Goal: Task Accomplishment & Management: Manage account settings

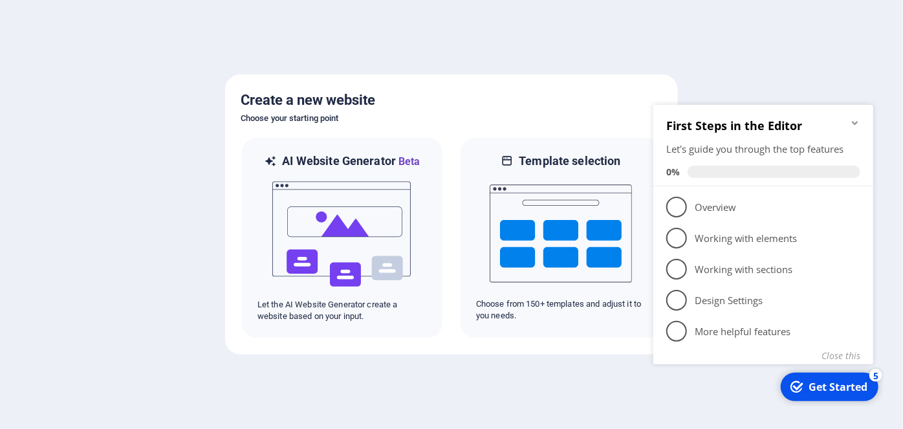
click at [816, 387] on div "Get Started" at bounding box center [837, 386] width 59 height 14
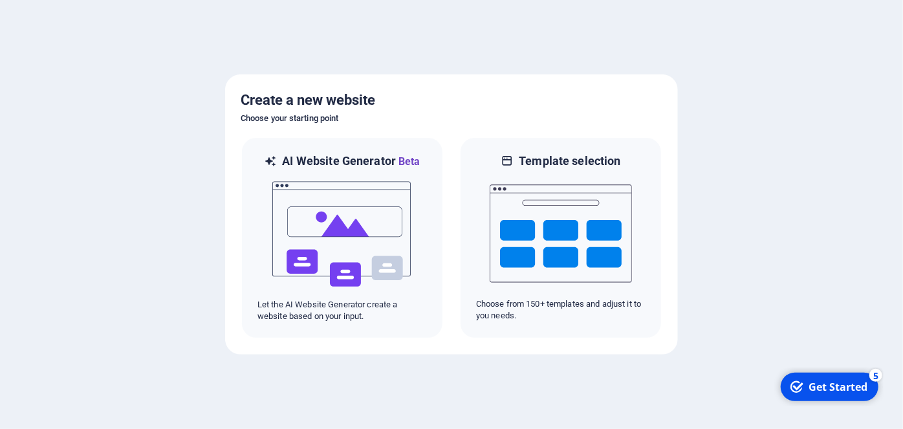
click at [816, 387] on div "Get Started" at bounding box center [837, 386] width 59 height 14
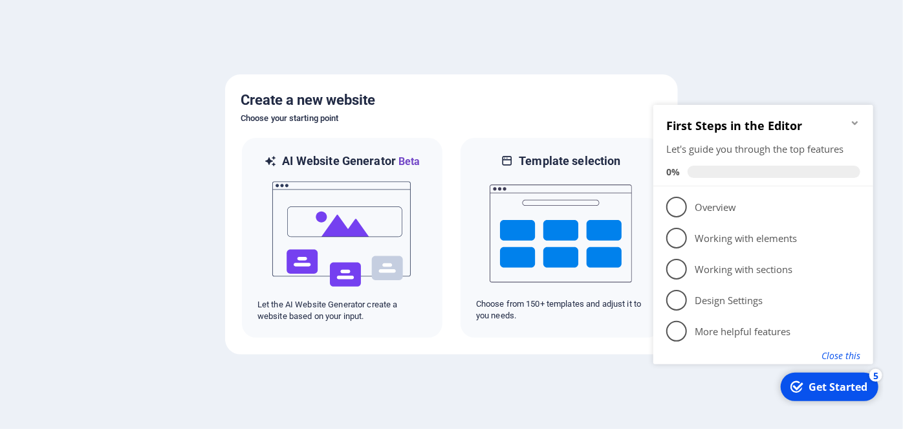
click at [849, 356] on button "Close this" at bounding box center [840, 355] width 39 height 12
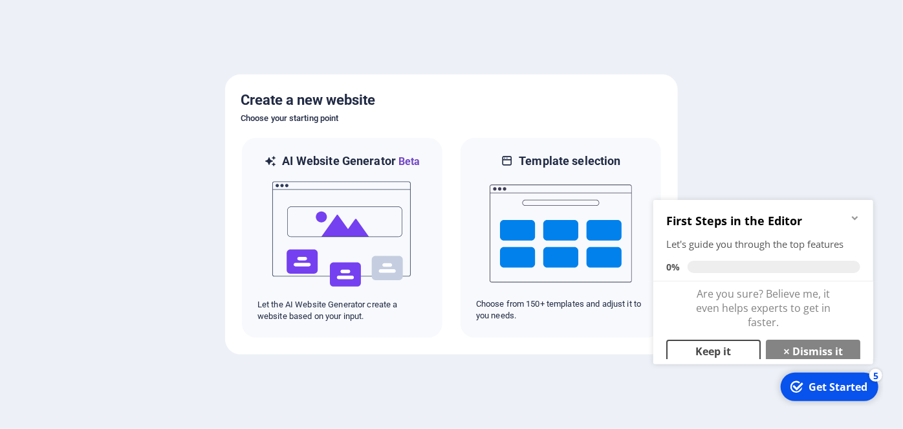
click at [732, 347] on link "Keep it" at bounding box center [713, 350] width 94 height 23
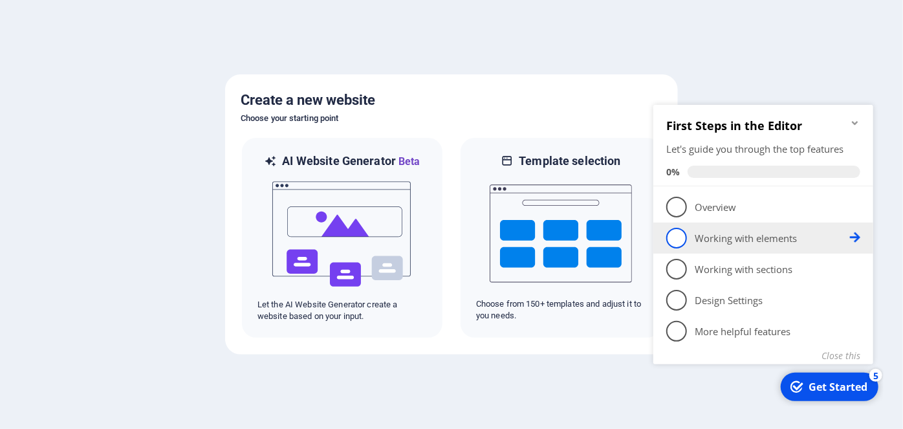
click at [724, 240] on p "Working with elements - incomplete" at bounding box center [771, 238] width 155 height 14
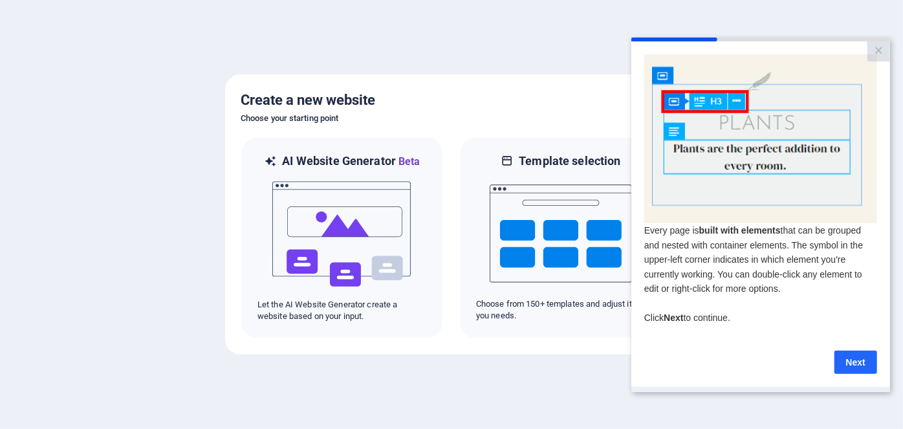
click at [871, 369] on link "Next" at bounding box center [855, 361] width 43 height 23
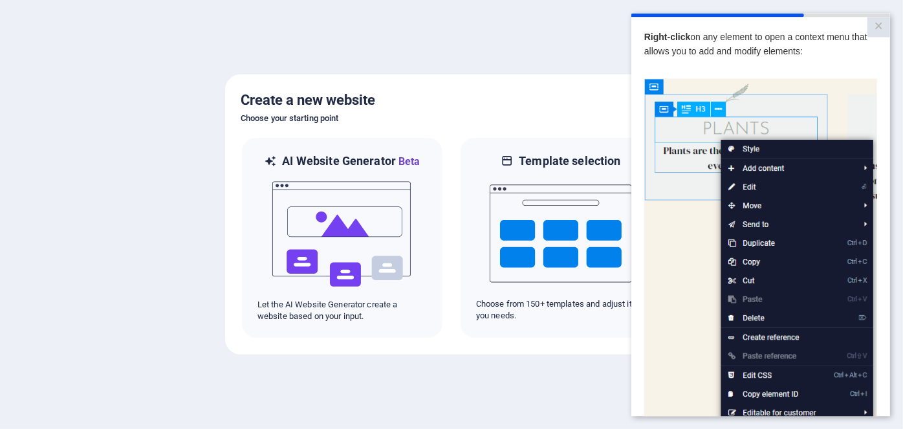
scroll to position [0, 8]
drag, startPoint x: 812, startPoint y: 411, endPoint x: 1500, endPoint y: 435, distance: 688.6
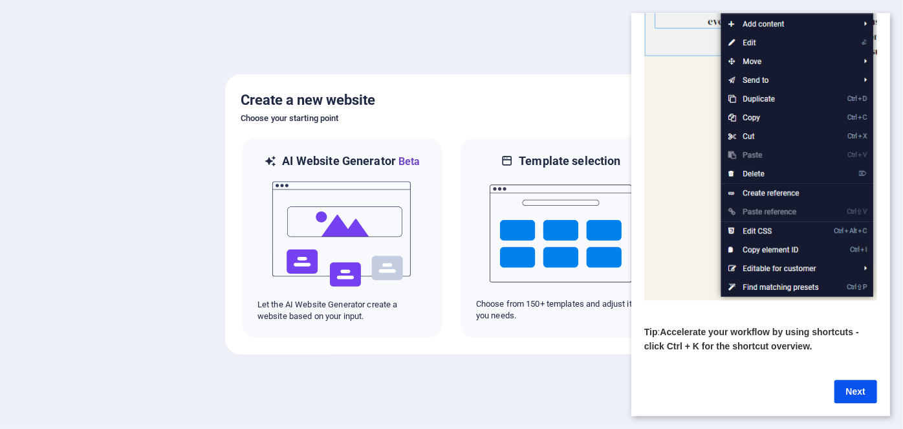
scroll to position [157, 8]
click at [854, 382] on link "Next" at bounding box center [855, 391] width 43 height 23
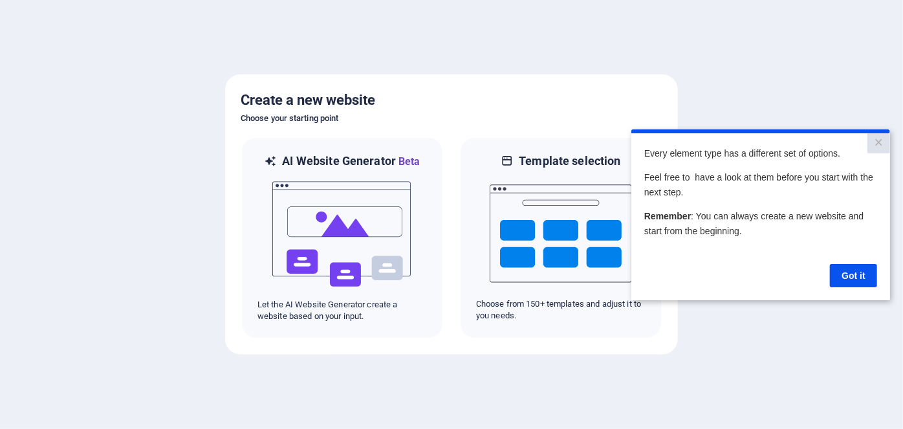
scroll to position [0, 0]
click at [856, 280] on link "Got it" at bounding box center [852, 274] width 47 height 23
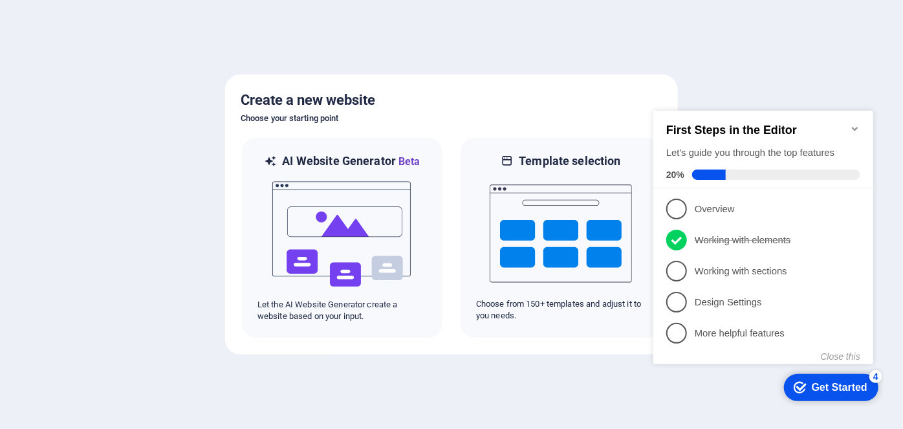
click at [843, 390] on div "Get Started" at bounding box center [839, 387] width 56 height 12
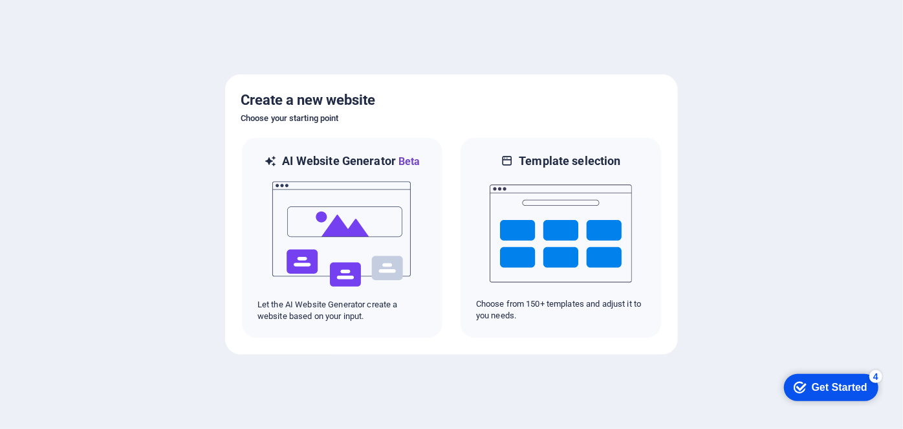
click at [843, 390] on div "Get Started" at bounding box center [839, 387] width 56 height 12
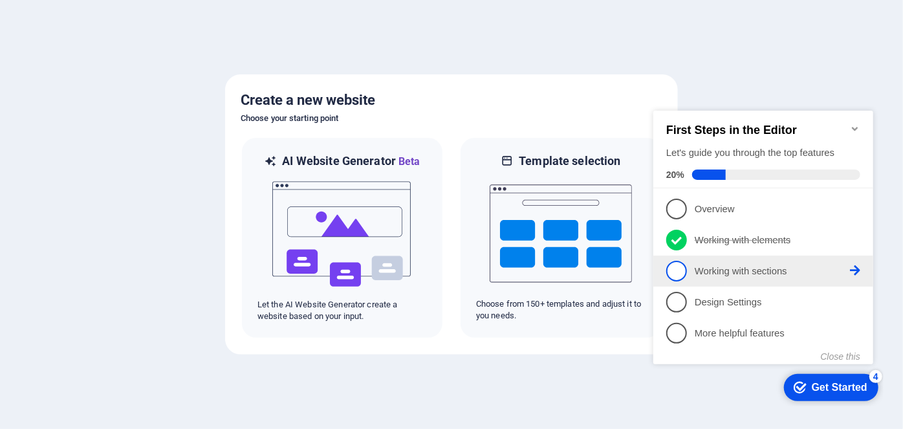
click at [772, 278] on li "3 Working with sections - incomplete" at bounding box center [763, 270] width 220 height 31
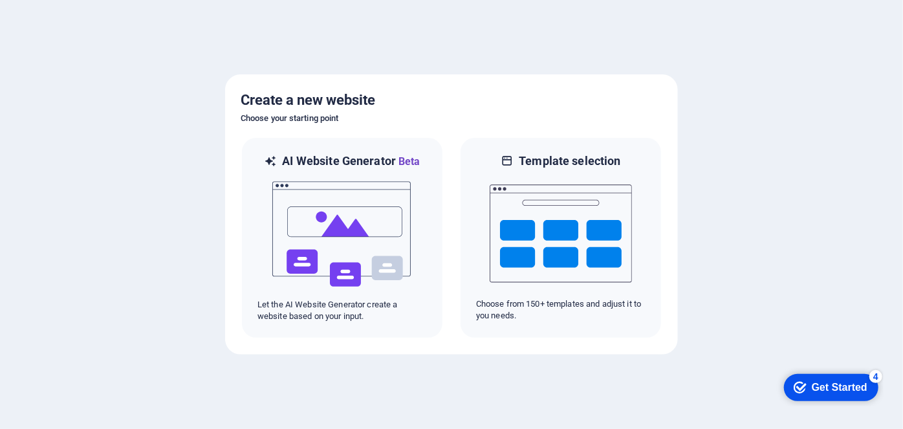
click at [805, 380] on div "checkmark Get Started 4" at bounding box center [830, 386] width 74 height 13
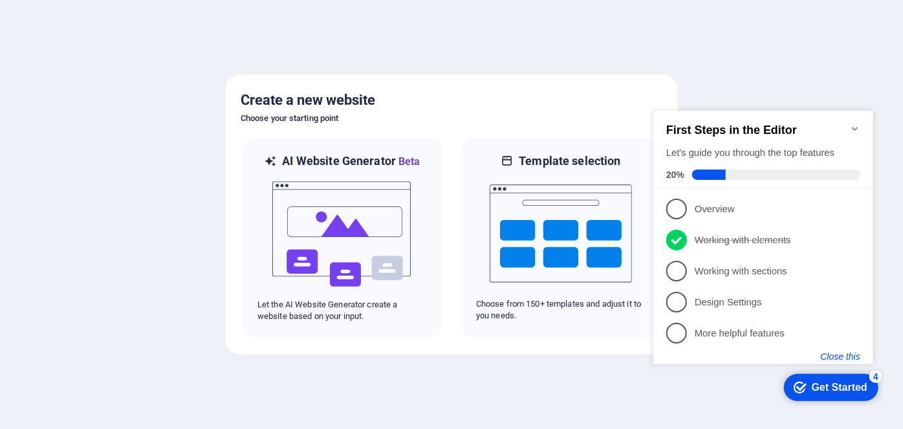
click at [838, 355] on button "Close this" at bounding box center [839, 356] width 39 height 10
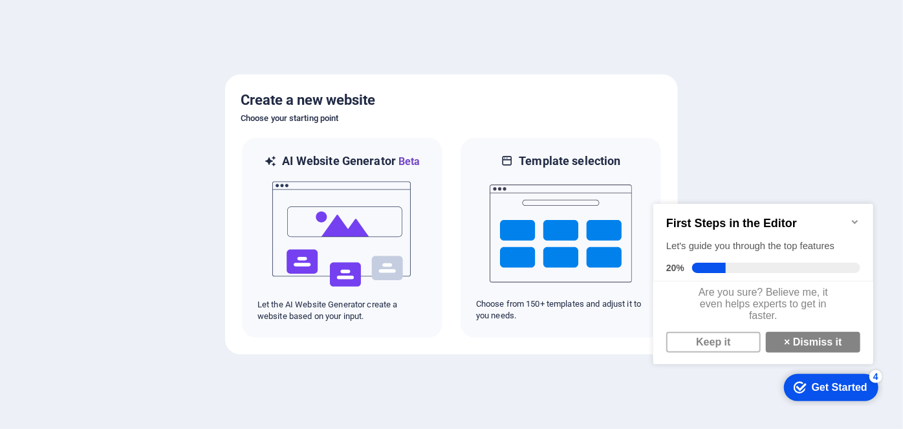
click at [838, 352] on link "× Dismiss it" at bounding box center [812, 341] width 94 height 21
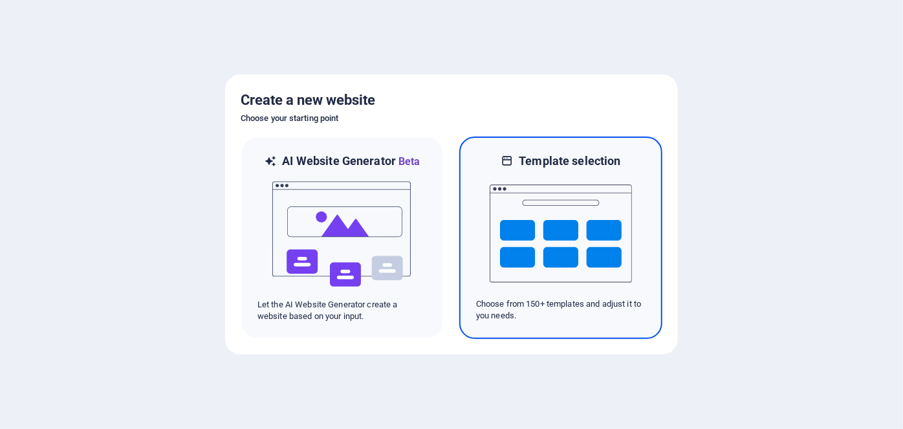
click at [577, 268] on img at bounding box center [561, 233] width 142 height 129
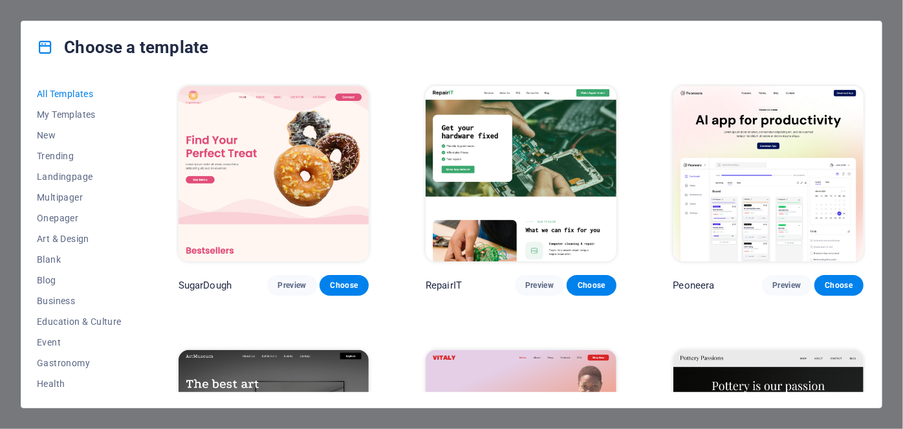
drag, startPoint x: 866, startPoint y: 87, endPoint x: 865, endPoint y: 113, distance: 25.9
click at [865, 113] on div "All Templates My Templates New Trending Landingpage Multipager Onepager Art & D…" at bounding box center [451, 240] width 860 height 334
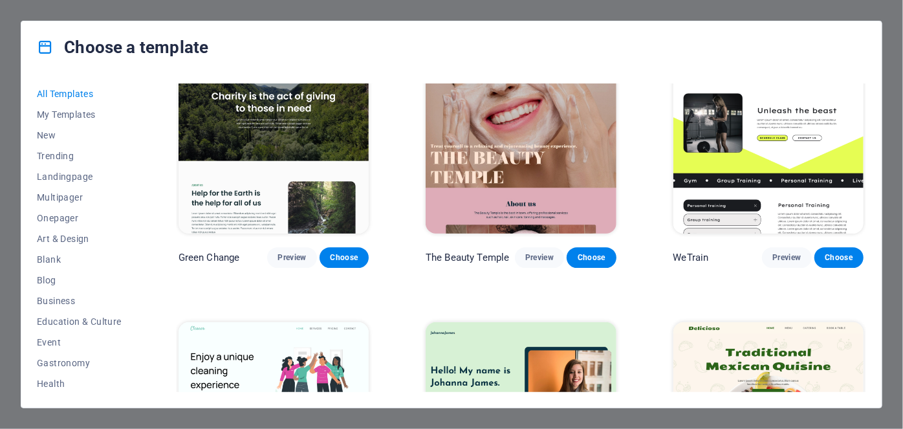
scroll to position [1900, 0]
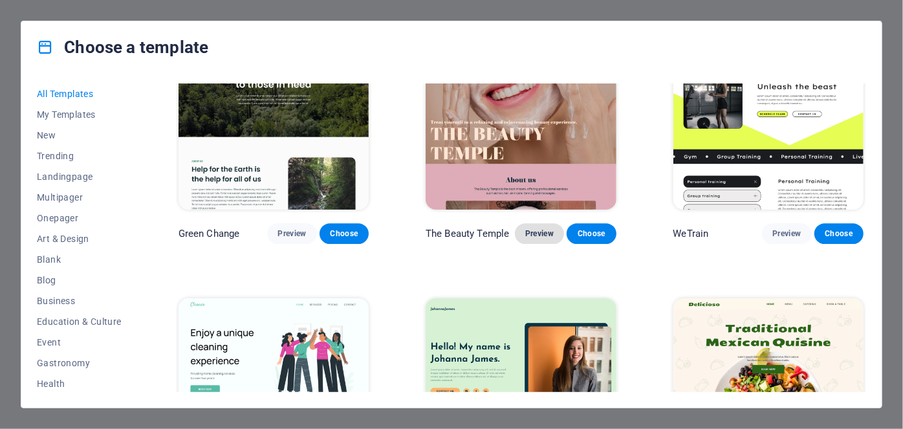
click at [547, 228] on span "Preview" at bounding box center [539, 233] width 28 height 10
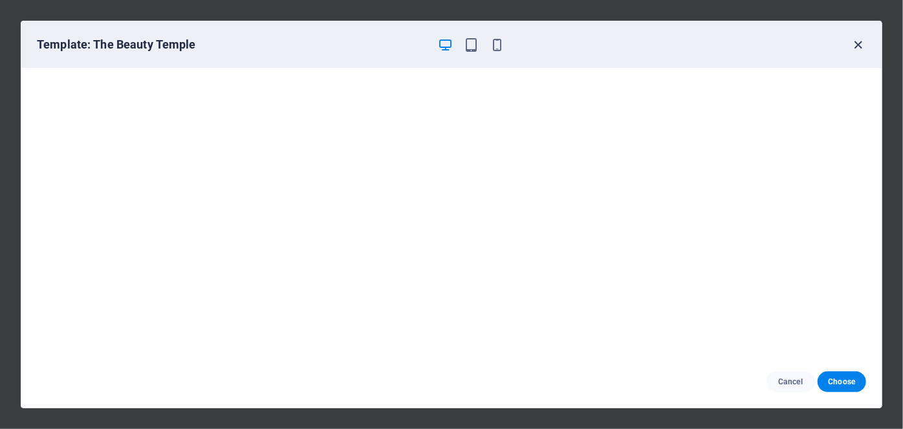
click at [856, 43] on icon "button" at bounding box center [858, 45] width 15 height 15
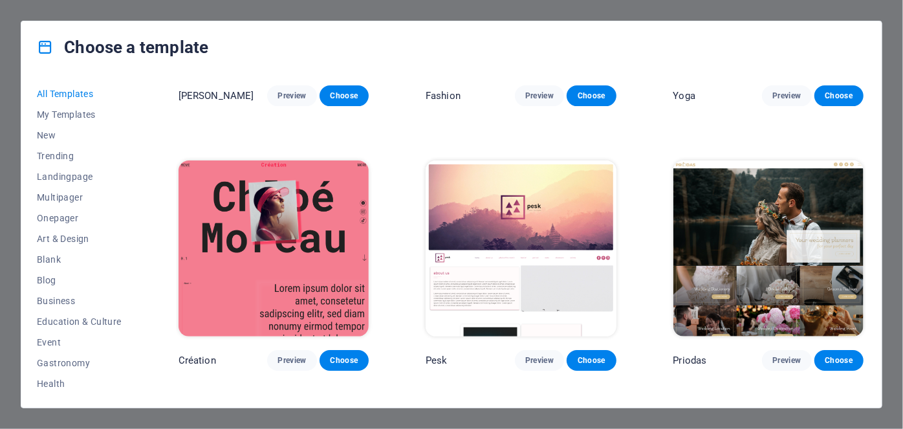
scroll to position [4727, 0]
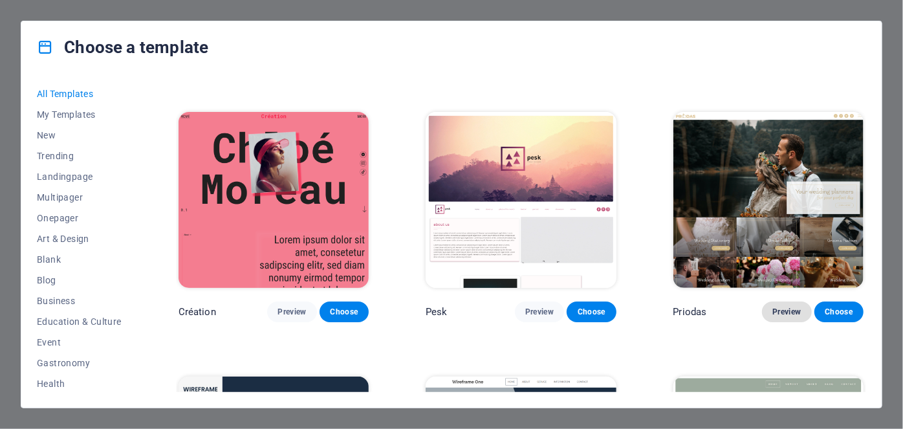
click at [790, 301] on button "Preview" at bounding box center [786, 311] width 49 height 21
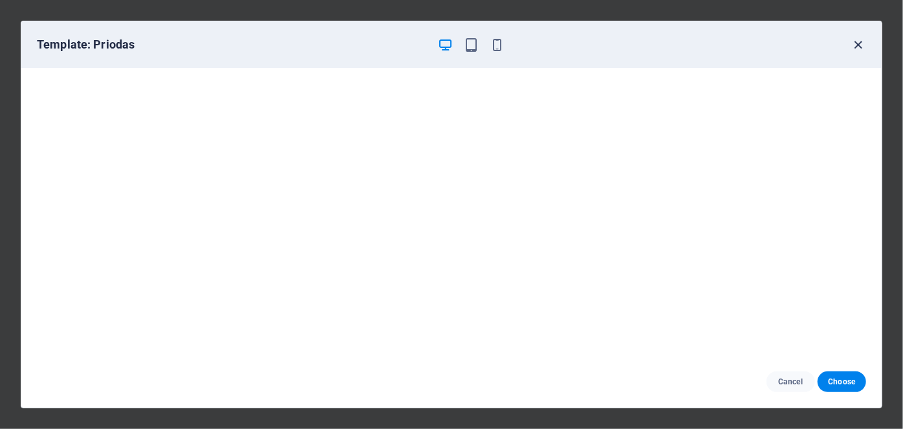
click at [858, 38] on icon "button" at bounding box center [858, 45] width 15 height 15
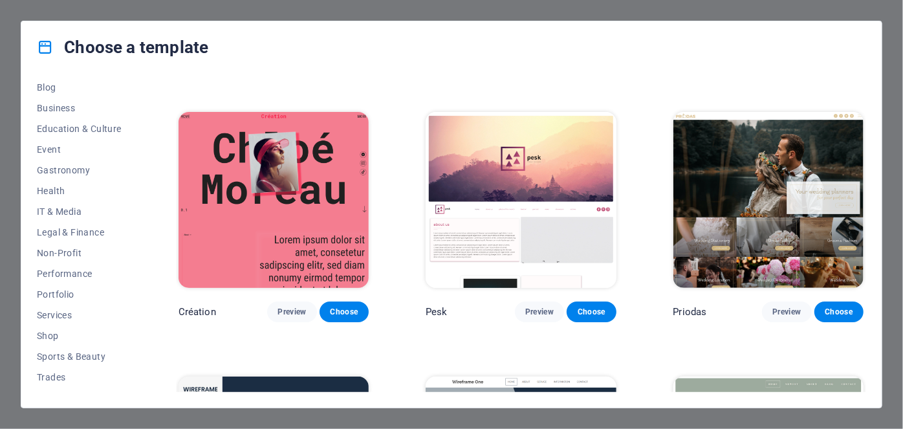
scroll to position [193, 0]
click at [50, 327] on button "Shop" at bounding box center [79, 335] width 85 height 21
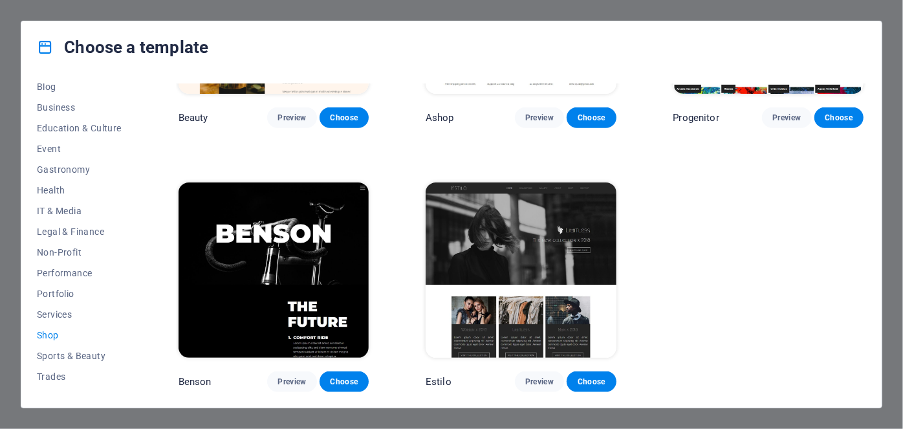
scroll to position [691, 0]
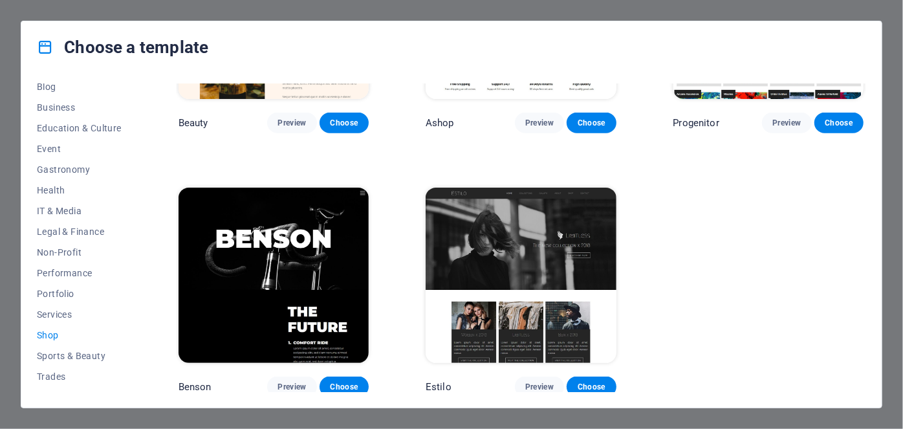
drag, startPoint x: 866, startPoint y: 341, endPoint x: 862, endPoint y: 269, distance: 71.9
click at [862, 269] on div "All Templates My Templates New Trending Landingpage Multipager Onepager Art & D…" at bounding box center [451, 240] width 860 height 334
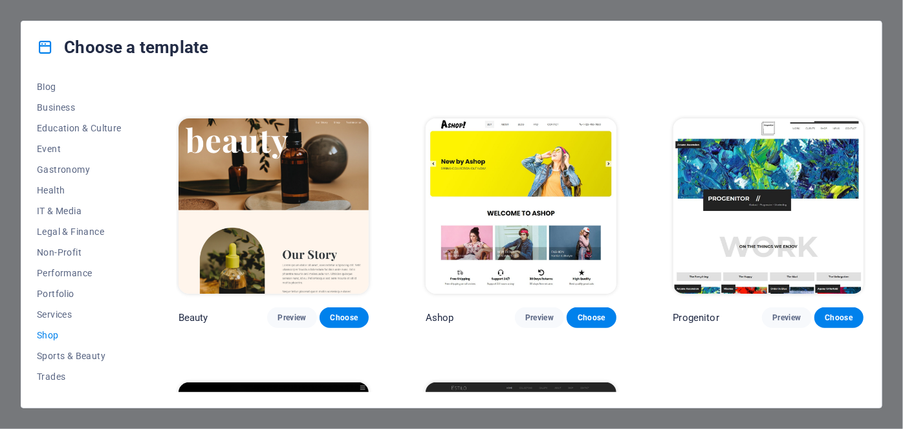
scroll to position [493, 0]
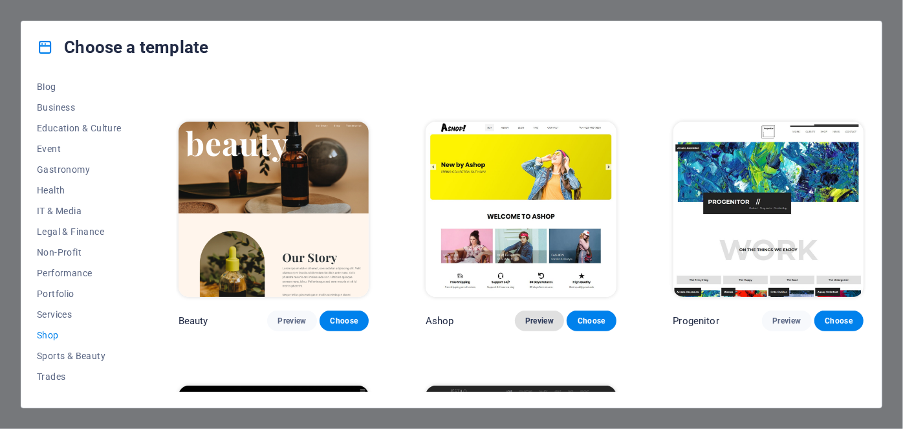
click at [525, 316] on span "Preview" at bounding box center [539, 321] width 28 height 10
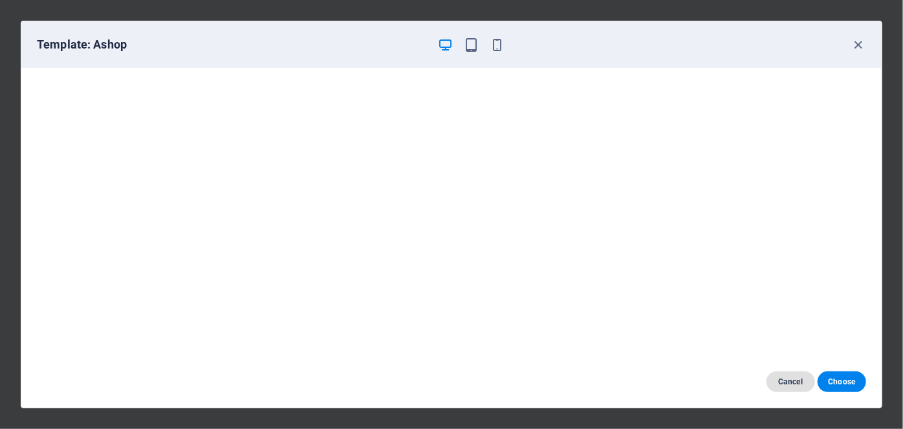
click at [790, 382] on span "Cancel" at bounding box center [791, 381] width 28 height 10
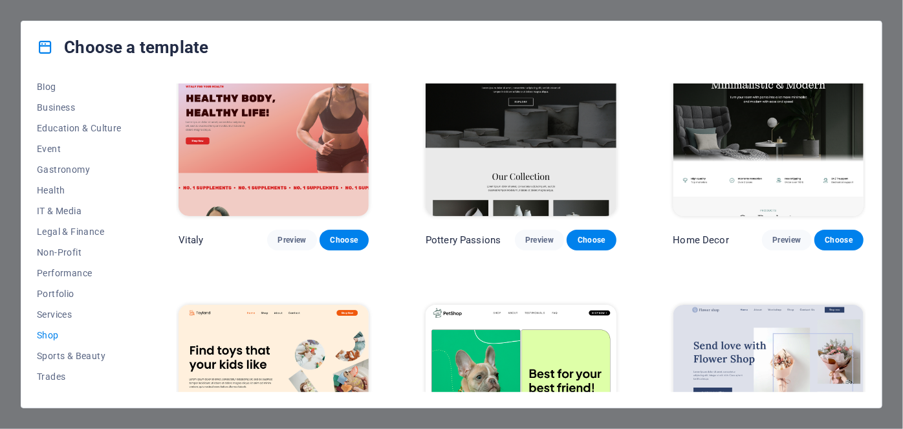
scroll to position [0, 0]
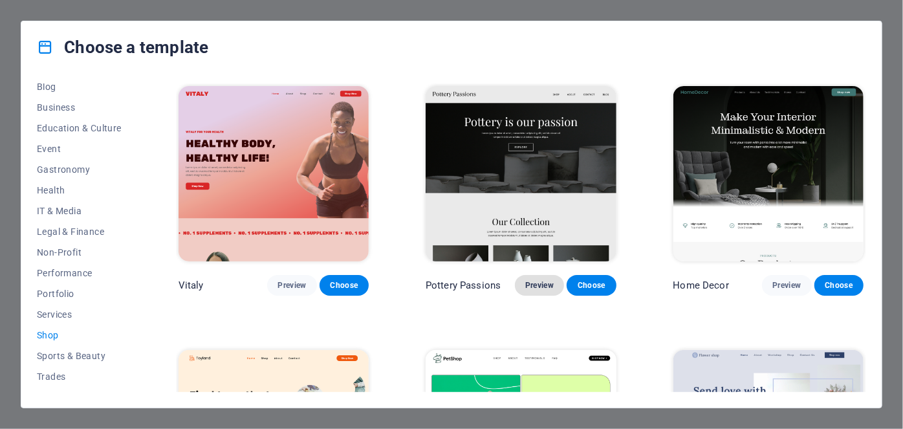
click at [534, 286] on span "Preview" at bounding box center [539, 285] width 28 height 10
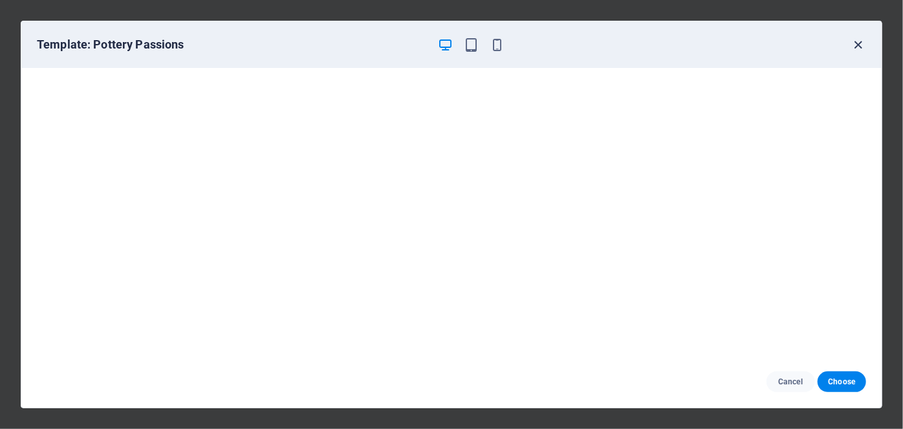
click at [860, 41] on icon "button" at bounding box center [858, 45] width 15 height 15
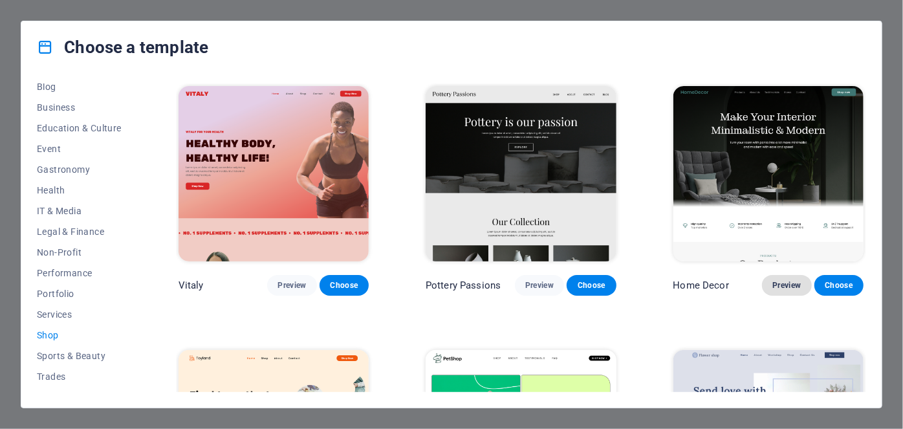
click at [792, 283] on span "Preview" at bounding box center [786, 285] width 28 height 10
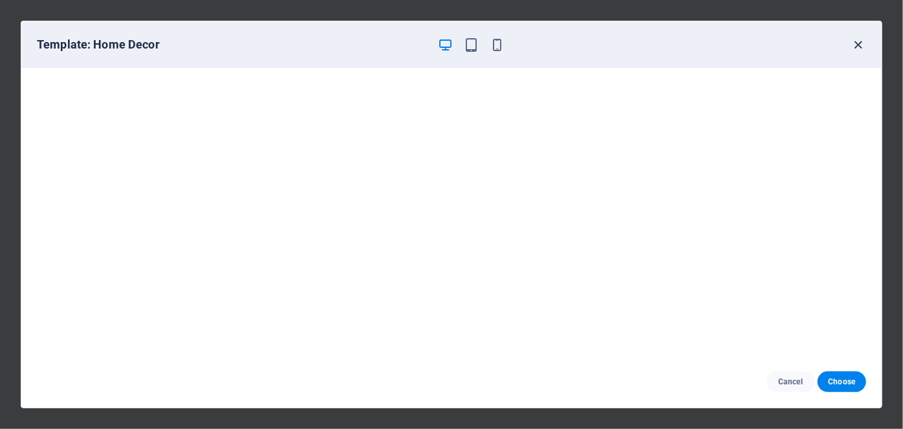
click at [857, 45] on icon "button" at bounding box center [858, 45] width 15 height 15
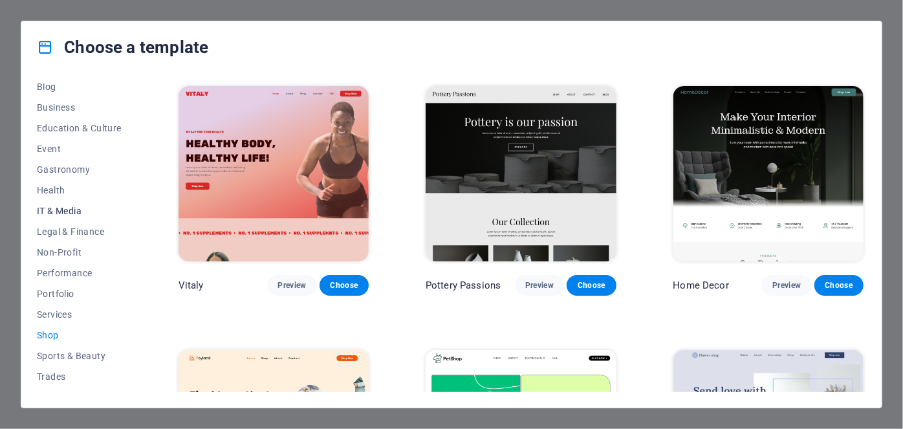
click at [60, 212] on span "IT & Media" at bounding box center [79, 211] width 85 height 10
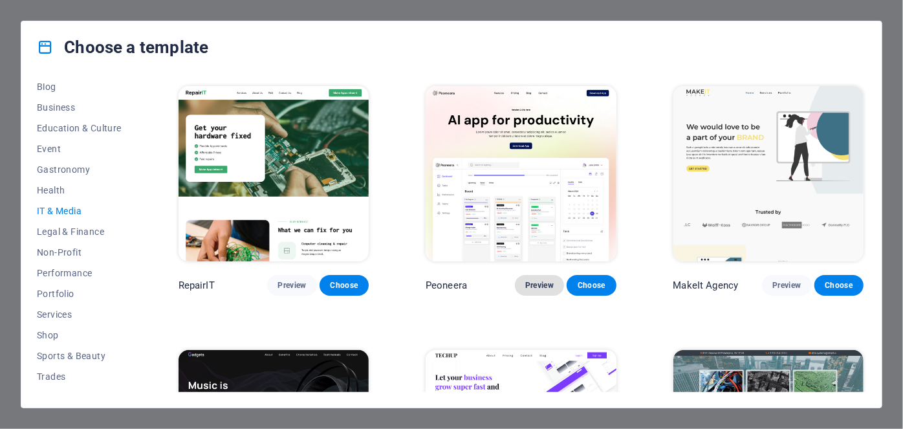
click at [547, 280] on span "Preview" at bounding box center [539, 285] width 28 height 10
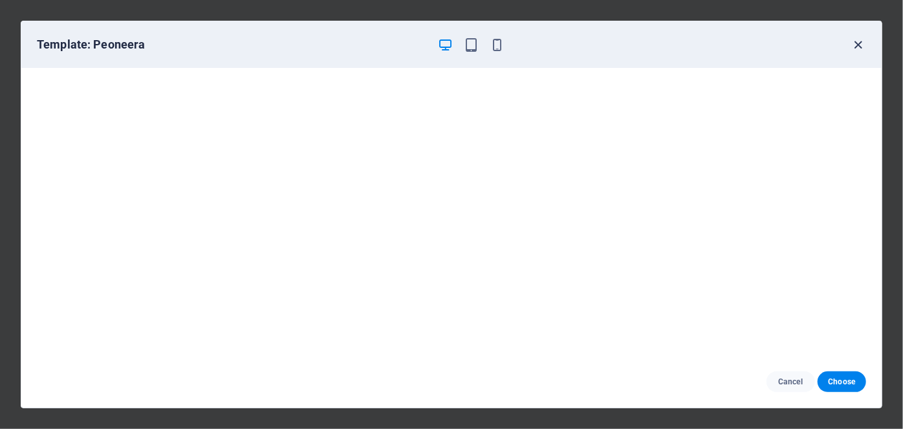
click at [860, 49] on icon "button" at bounding box center [858, 45] width 15 height 15
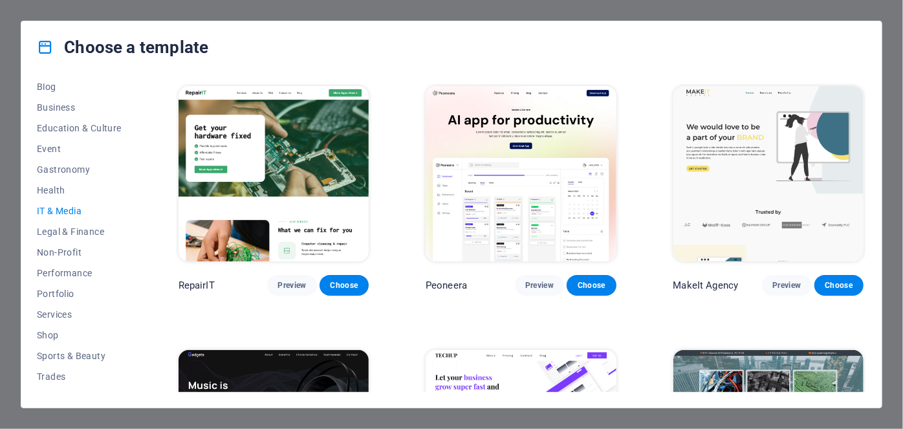
drag, startPoint x: 862, startPoint y: 157, endPoint x: 864, endPoint y: 185, distance: 28.5
click at [864, 185] on div "RepairIT Preview Choose Peoneera Preview Choose MakeIt Agency Preview Choose Ga…" at bounding box center [521, 237] width 690 height 309
drag, startPoint x: 867, startPoint y: 177, endPoint x: 874, endPoint y: 237, distance: 60.7
click at [874, 237] on div "All Templates My Templates New Trending Landingpage Multipager Onepager Art & D…" at bounding box center [451, 240] width 860 height 334
drag, startPoint x: 869, startPoint y: 160, endPoint x: 869, endPoint y: 204, distance: 43.3
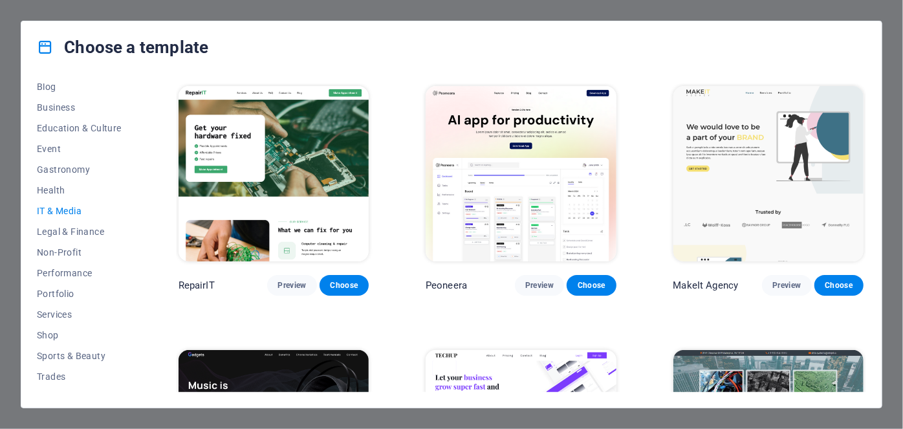
click at [869, 204] on div "All Templates My Templates New Trending Landingpage Multipager Onepager Art & D…" at bounding box center [451, 240] width 860 height 334
drag, startPoint x: 862, startPoint y: 151, endPoint x: 871, endPoint y: 177, distance: 26.6
click at [871, 177] on div "All Templates My Templates New Trending Landingpage Multipager Onepager Art & D…" at bounding box center [451, 240] width 860 height 334
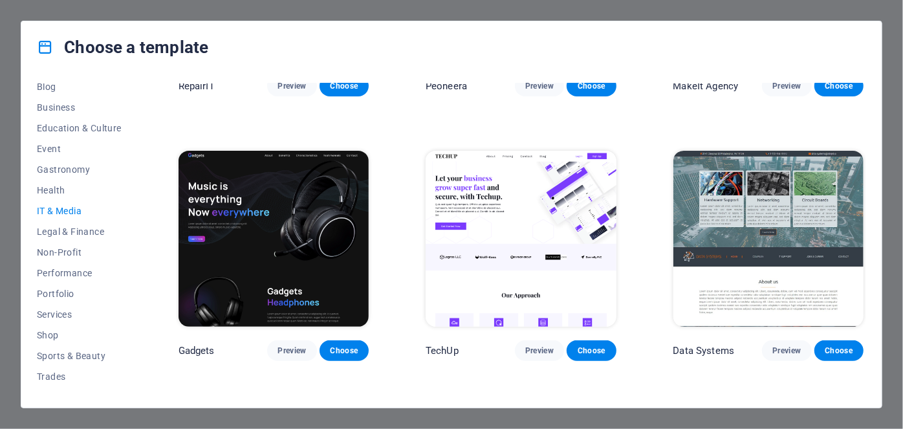
scroll to position [203, 0]
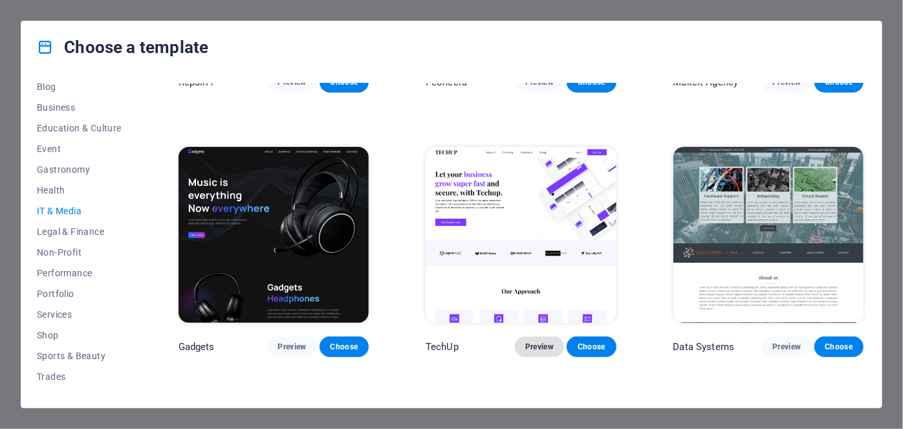
click at [554, 351] on button "Preview" at bounding box center [539, 346] width 49 height 21
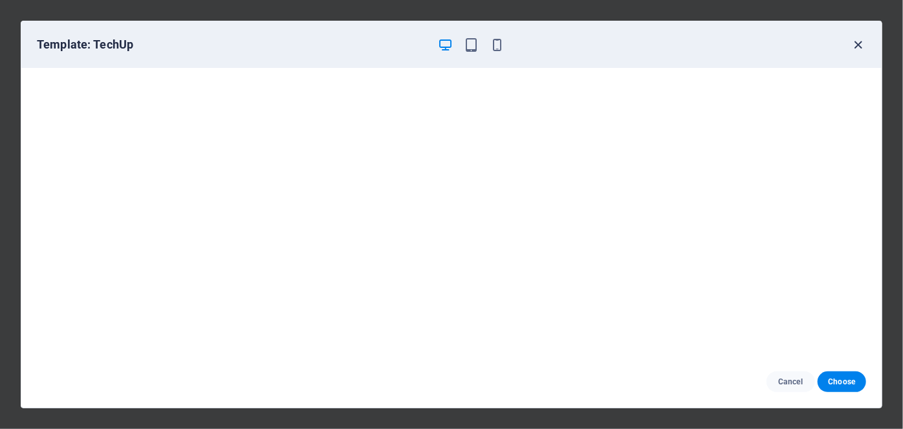
click at [857, 44] on icon "button" at bounding box center [858, 45] width 15 height 15
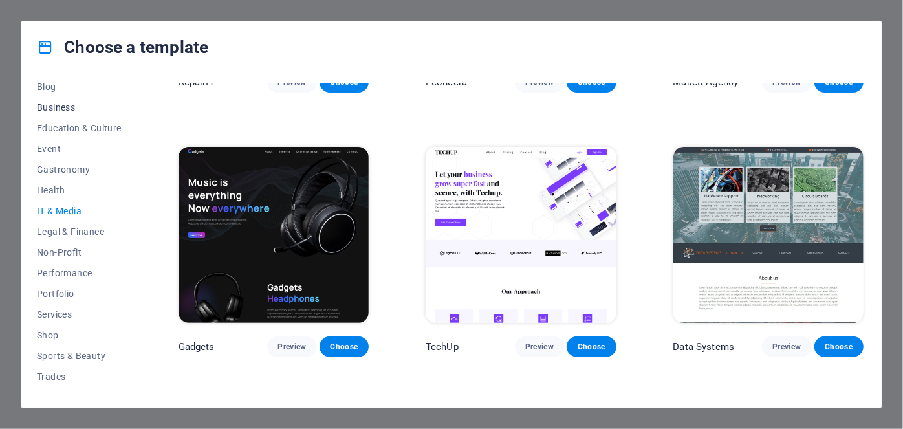
click at [87, 105] on span "Business" at bounding box center [79, 107] width 85 height 10
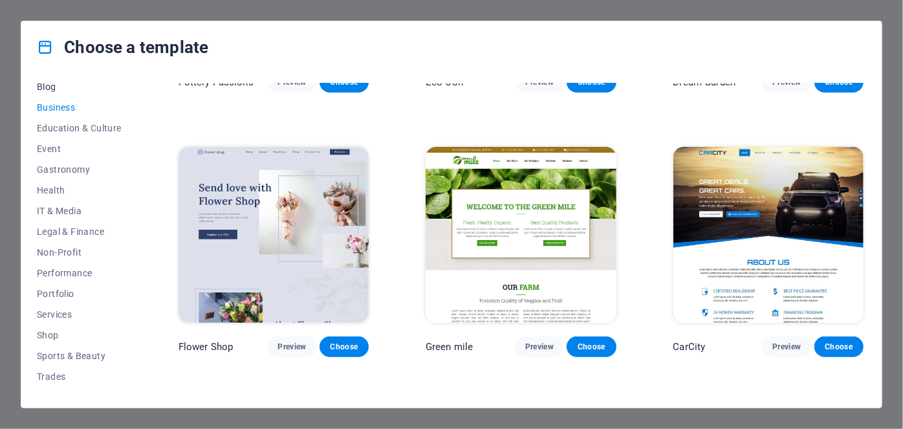
click at [44, 85] on span "Blog" at bounding box center [79, 86] width 85 height 10
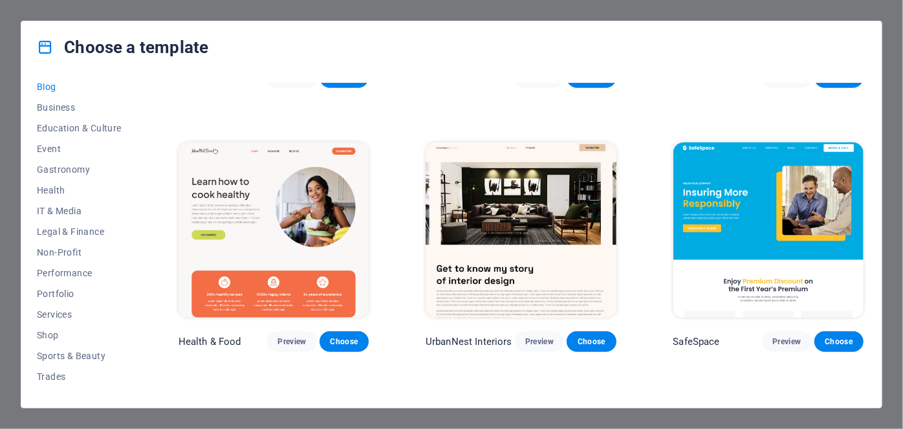
scroll to position [486, 0]
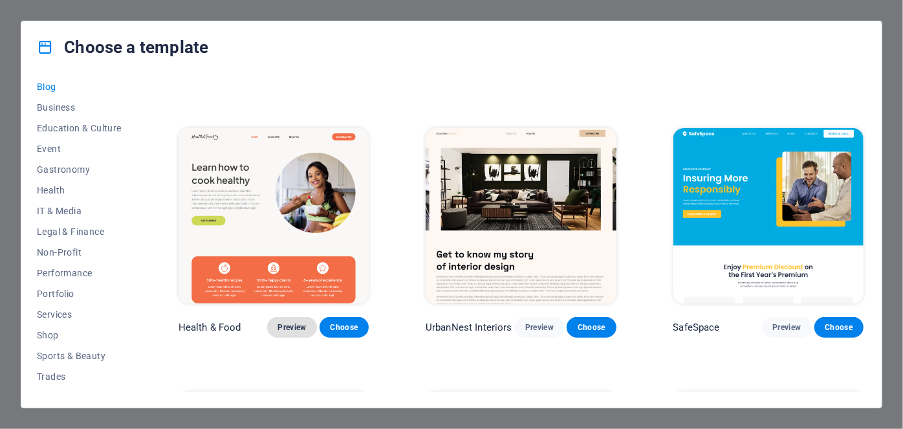
click at [301, 324] on span "Preview" at bounding box center [291, 327] width 28 height 10
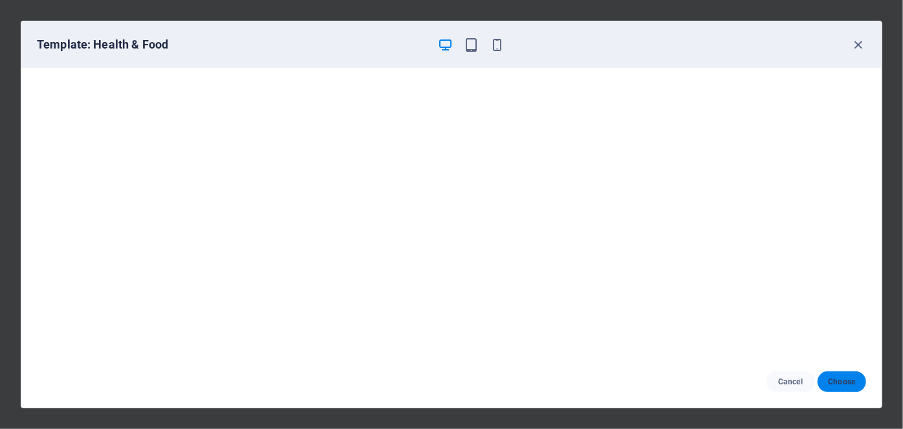
click at [830, 378] on span "Choose" at bounding box center [842, 381] width 28 height 10
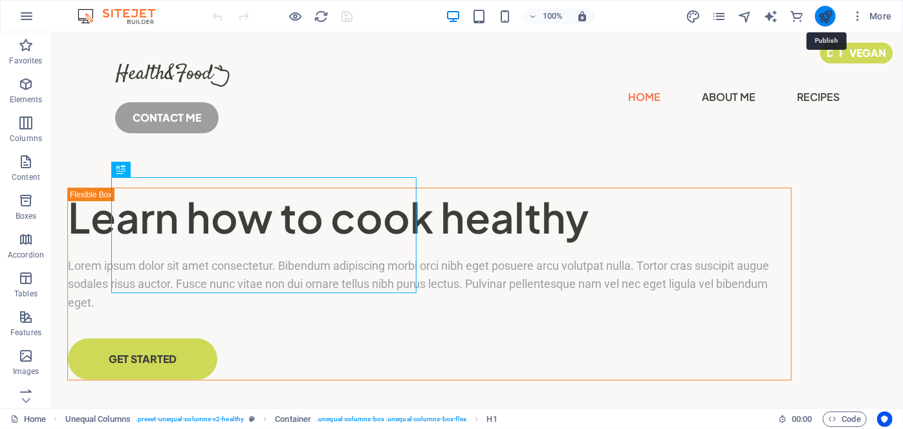
click at [826, 18] on icon "publish" at bounding box center [825, 16] width 15 height 15
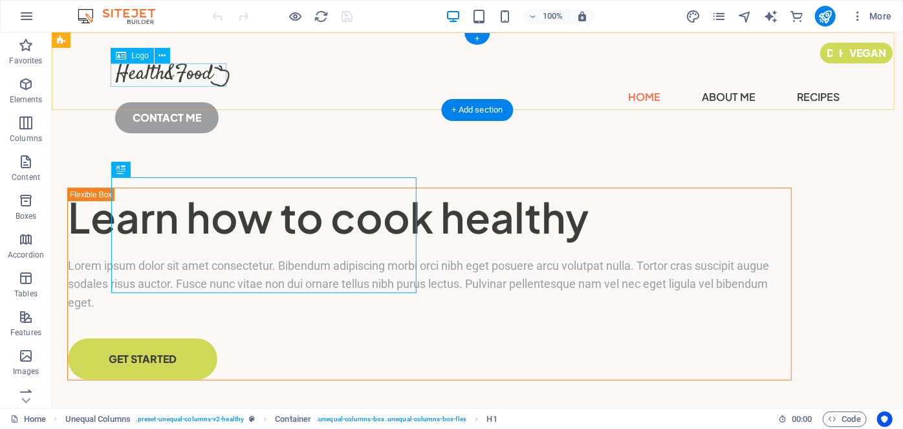
click at [173, 71] on div at bounding box center [476, 74] width 724 height 23
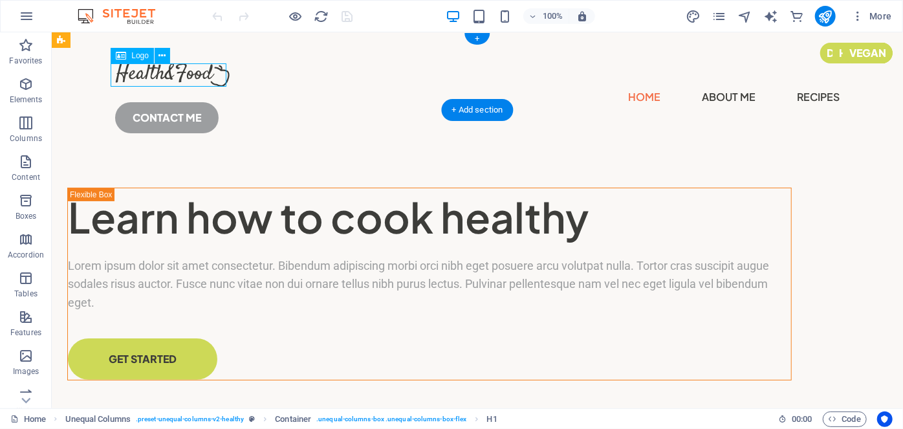
click at [173, 71] on div at bounding box center [476, 74] width 724 height 23
select select "px"
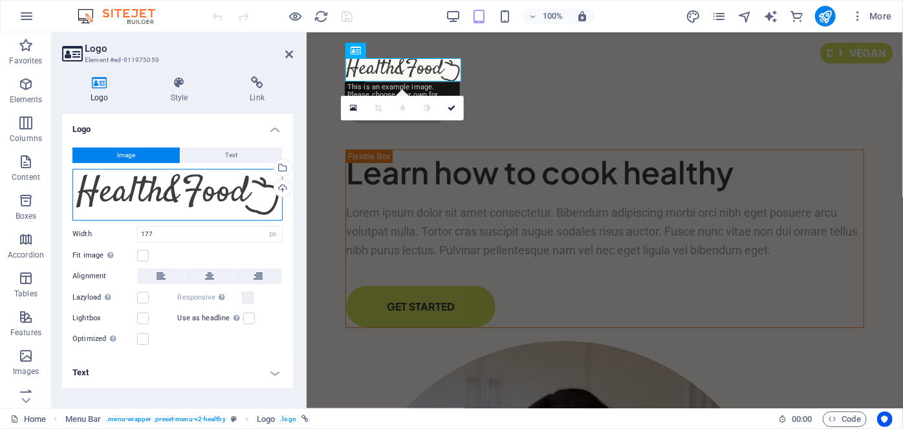
click at [122, 193] on div "Drag files here, click to choose files or select files from Files or our free s…" at bounding box center [177, 195] width 210 height 52
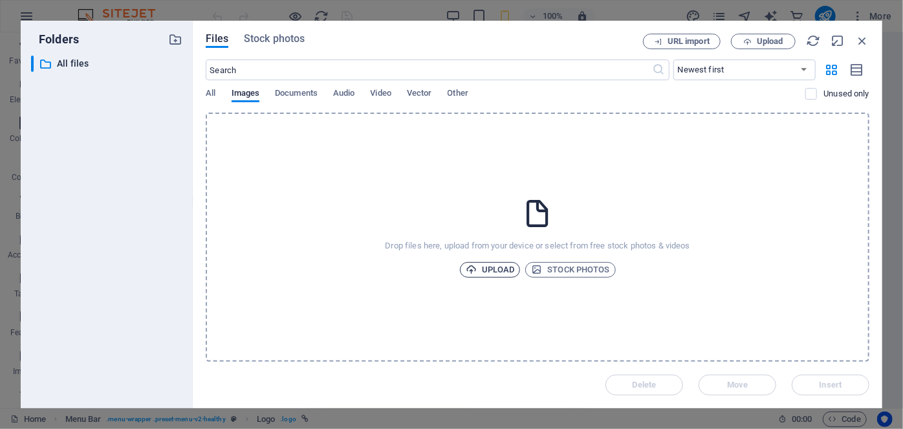
click at [500, 264] on span "Upload" at bounding box center [490, 270] width 49 height 16
click at [491, 268] on span "Upload" at bounding box center [490, 270] width 49 height 16
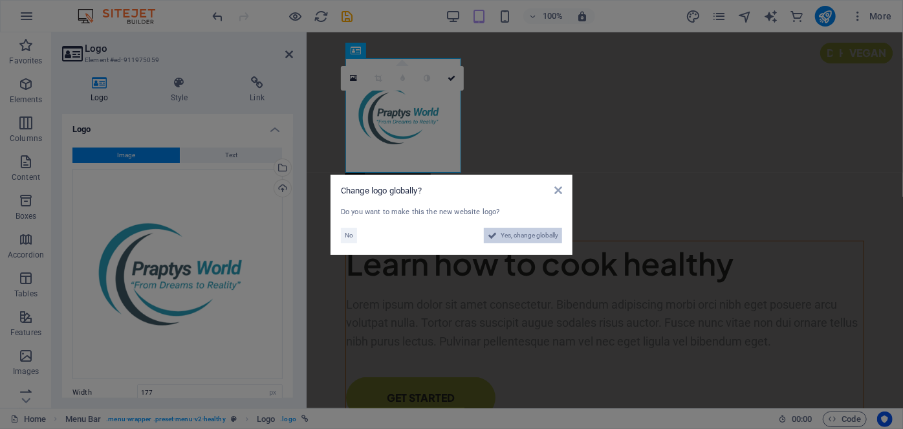
click at [503, 240] on span "Yes, change globally" at bounding box center [530, 236] width 58 height 16
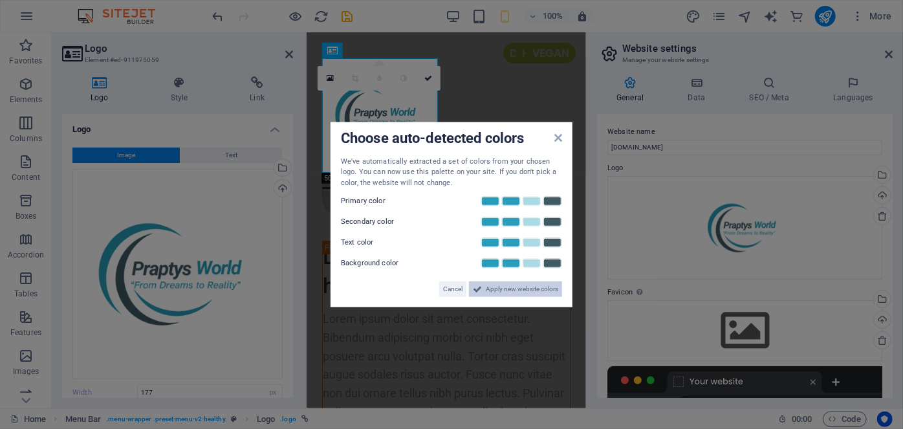
click at [525, 287] on span "Apply new website colors" at bounding box center [522, 289] width 72 height 16
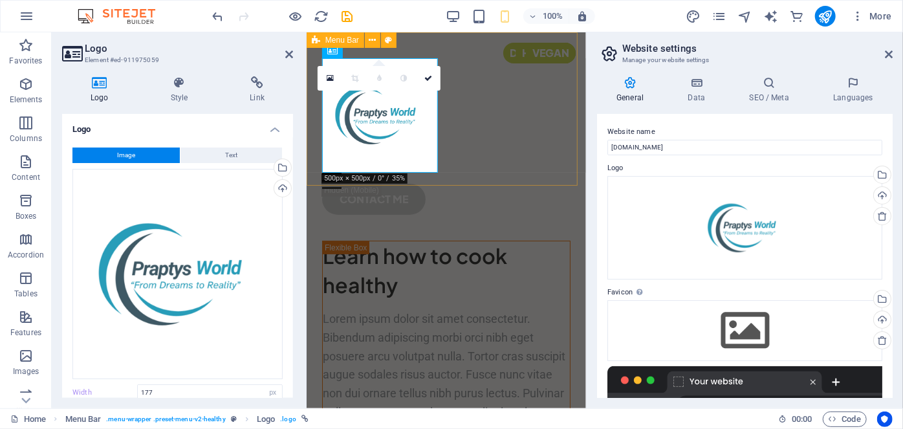
click at [534, 146] on div "Home About Me Recipes CONTACT ME" at bounding box center [445, 129] width 279 height 195
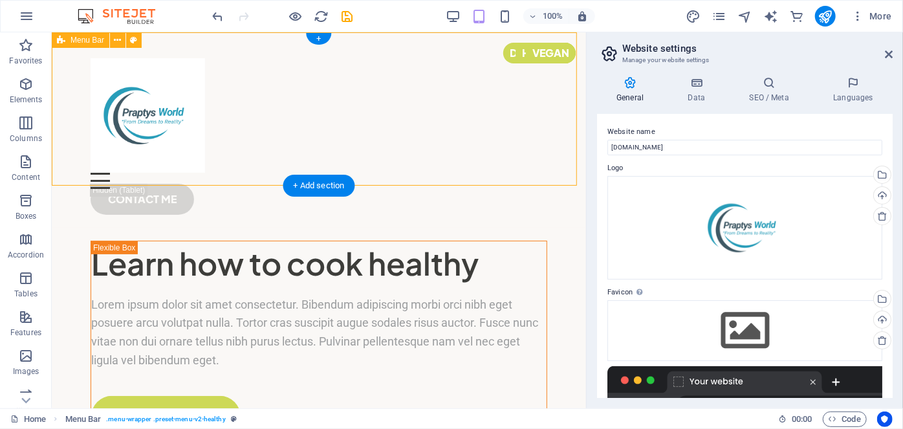
click at [327, 110] on div "Home About Me Recipes CONTACT ME" at bounding box center [318, 129] width 534 height 195
click at [179, 143] on div at bounding box center [318, 115] width 457 height 114
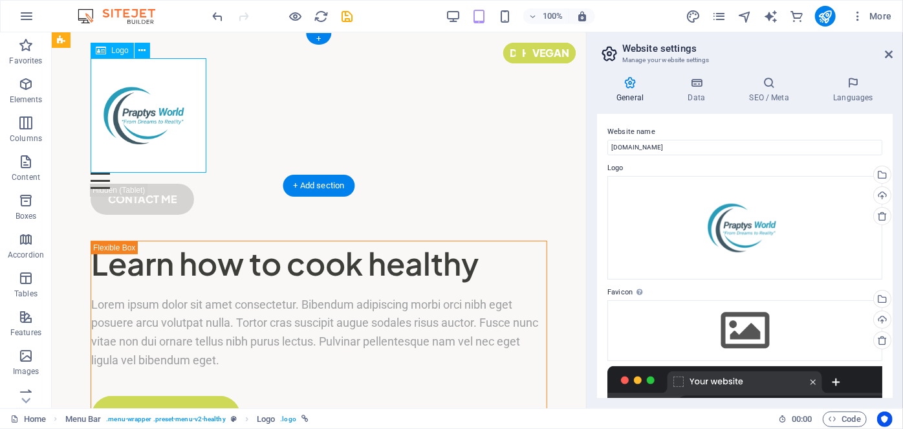
click at [179, 143] on div at bounding box center [318, 115] width 457 height 114
select select "px"
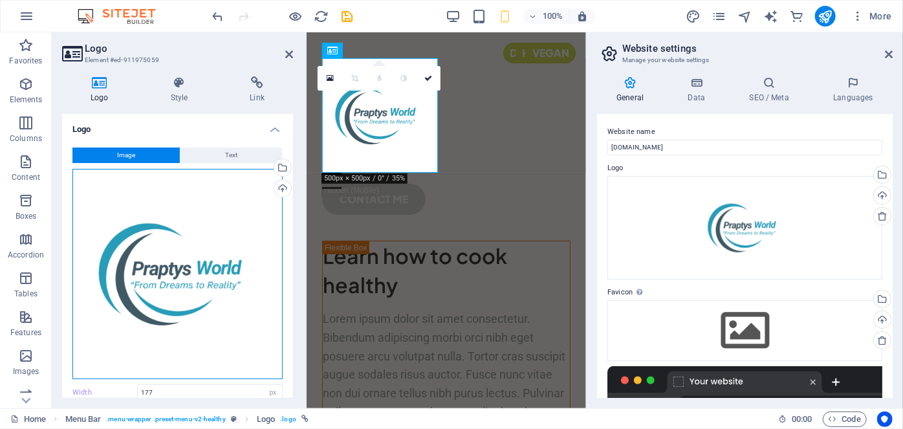
click at [188, 240] on div "Drag files here, click to choose files or select files from Files or our free s…" at bounding box center [177, 274] width 210 height 210
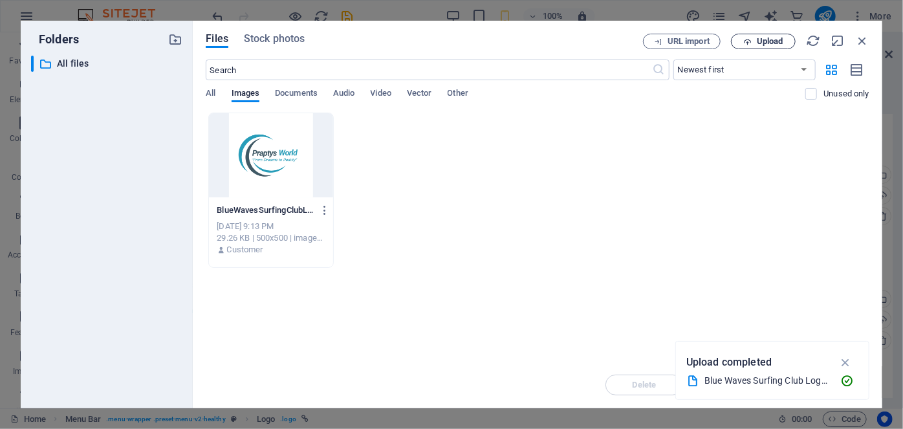
click at [752, 40] on span "Upload" at bounding box center [763, 42] width 53 height 8
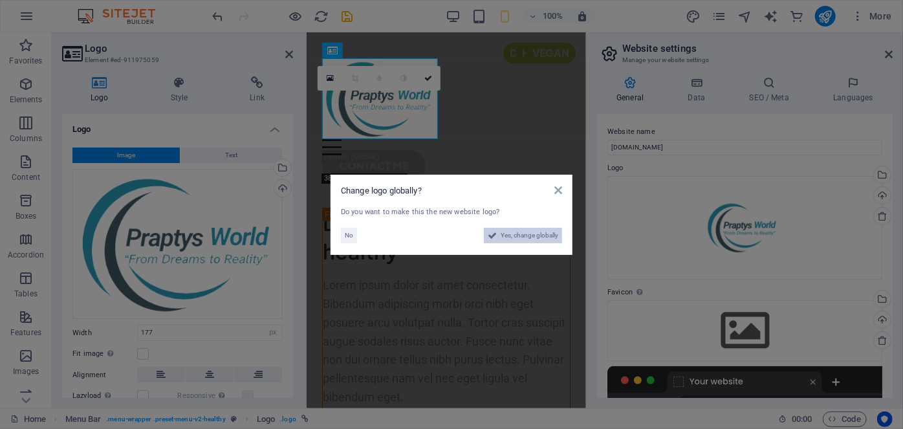
click at [527, 228] on span "Yes, change globally" at bounding box center [530, 236] width 58 height 16
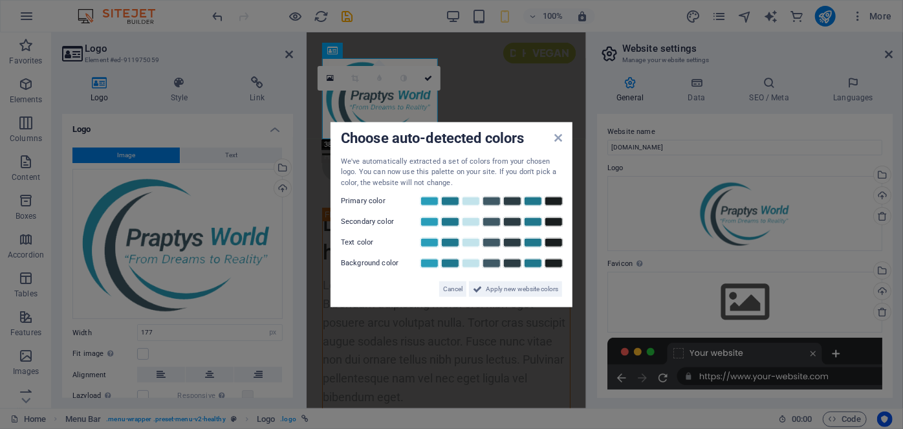
click at [503, 298] on div "Choose auto-detected colors We've automatically extracted a set of colors from …" at bounding box center [452, 215] width 242 height 186
click at [505, 293] on span "Apply new website colors" at bounding box center [522, 289] width 72 height 16
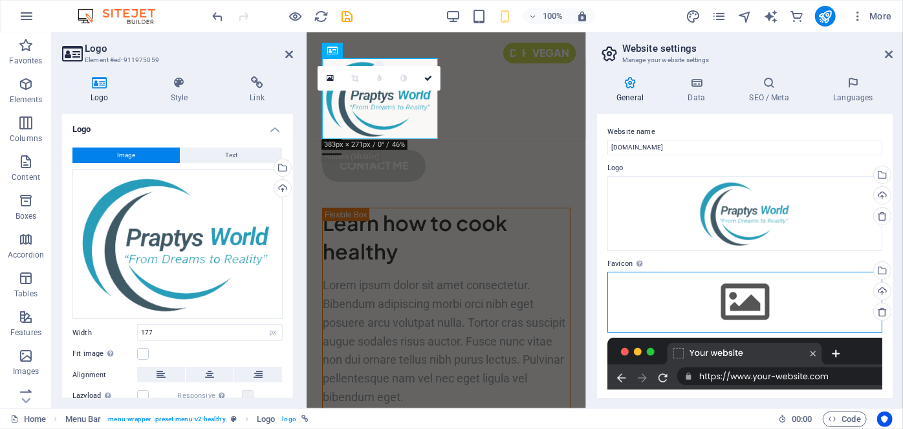
click at [715, 292] on div "Drag files here, click to choose files or select files from Files or our free s…" at bounding box center [744, 302] width 275 height 61
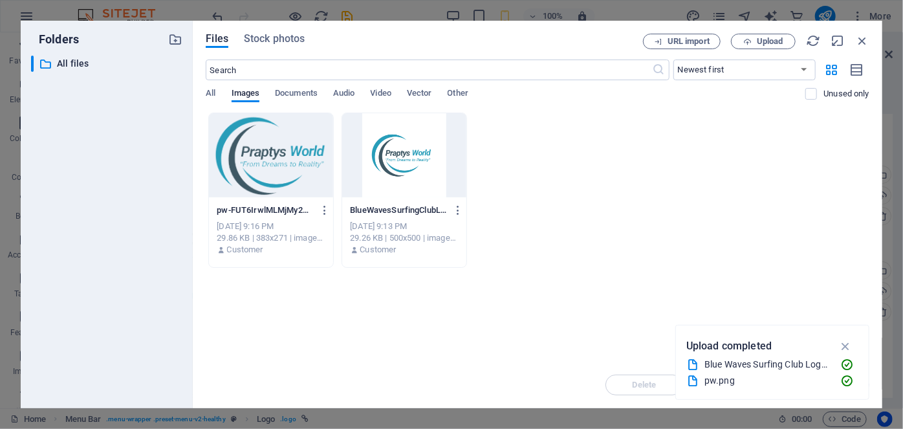
click at [429, 193] on div at bounding box center [404, 155] width 124 height 84
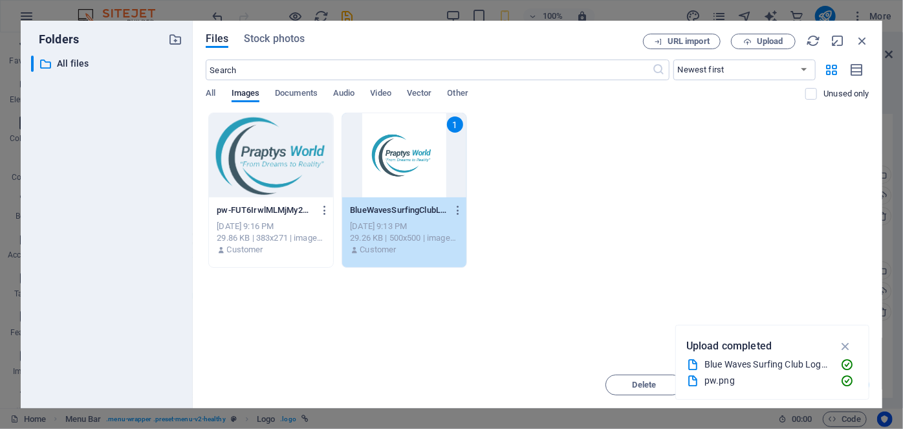
click at [429, 193] on div "1" at bounding box center [404, 155] width 124 height 84
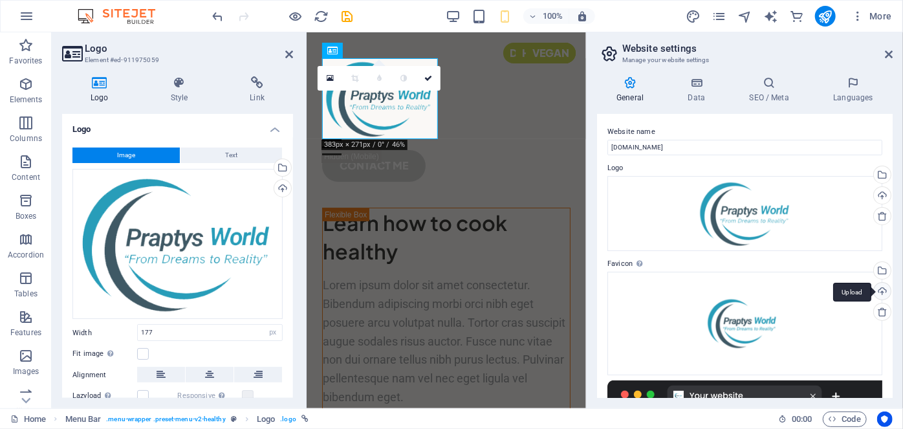
drag, startPoint x: 893, startPoint y: 255, endPoint x: 888, endPoint y: 297, distance: 41.7
click at [888, 297] on div "General Data SEO / Meta Languages Website name praptysworld.com Logo Drag files…" at bounding box center [745, 237] width 316 height 342
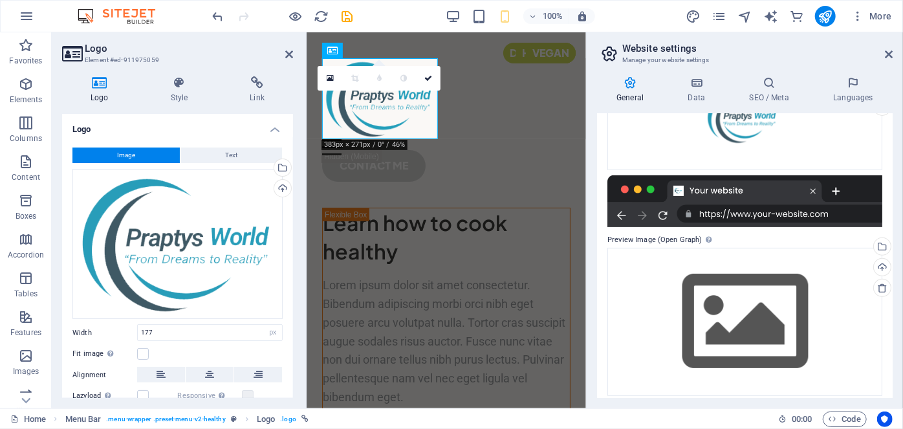
scroll to position [205, 0]
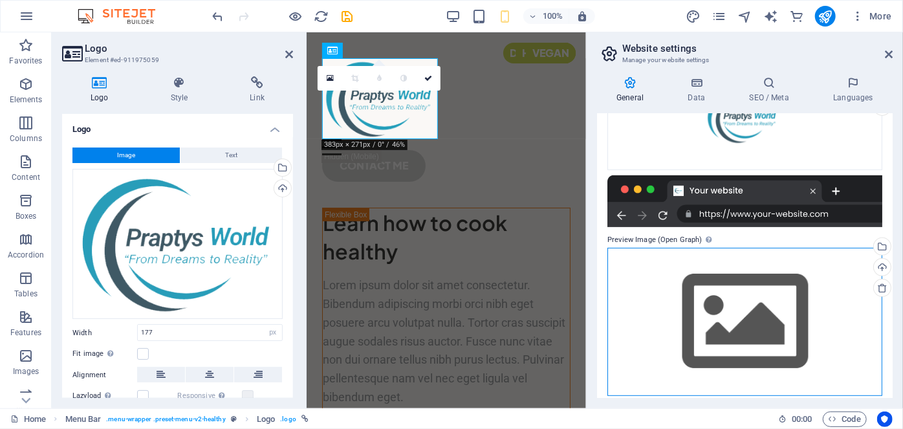
click at [799, 345] on div "Drag files here, click to choose files or select files from Files or our free s…" at bounding box center [744, 322] width 275 height 148
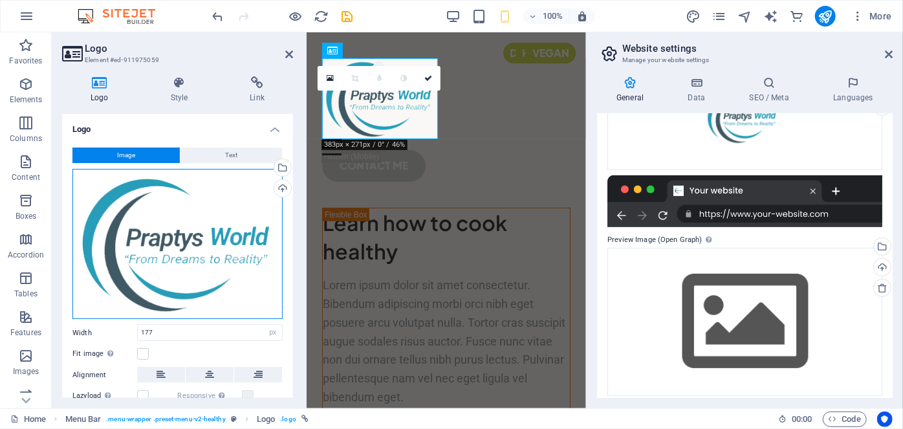
click at [175, 296] on div "Drag files here, click to choose files or select files from Files or our free s…" at bounding box center [177, 244] width 210 height 151
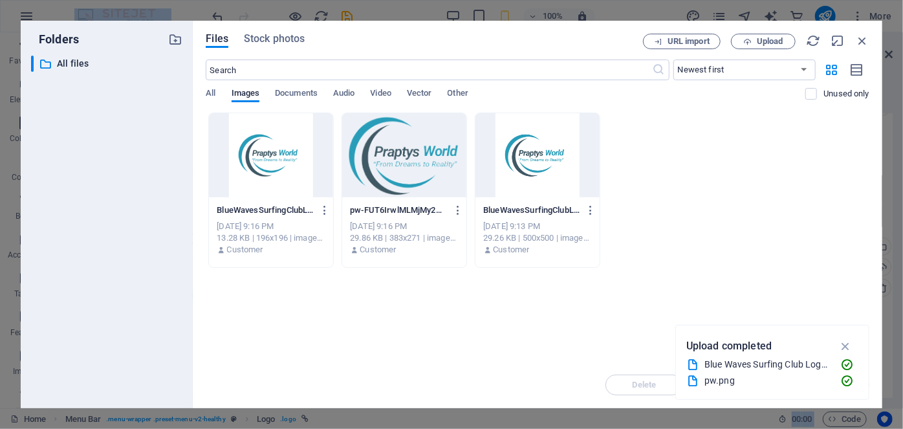
click at [540, 156] on div at bounding box center [537, 155] width 124 height 84
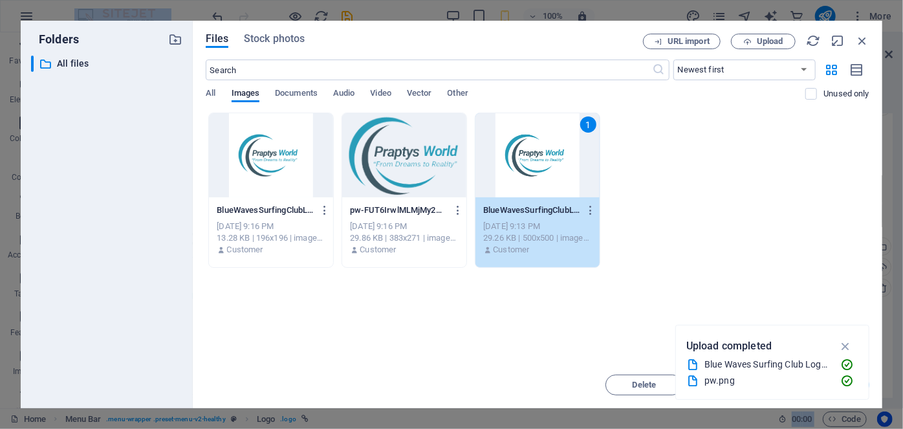
click at [540, 156] on div "1" at bounding box center [537, 155] width 124 height 84
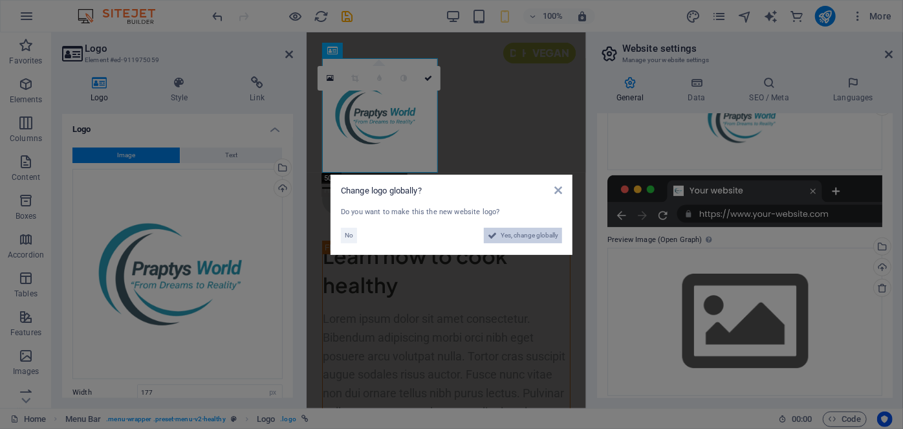
click at [545, 230] on span "Yes, change globally" at bounding box center [530, 236] width 58 height 16
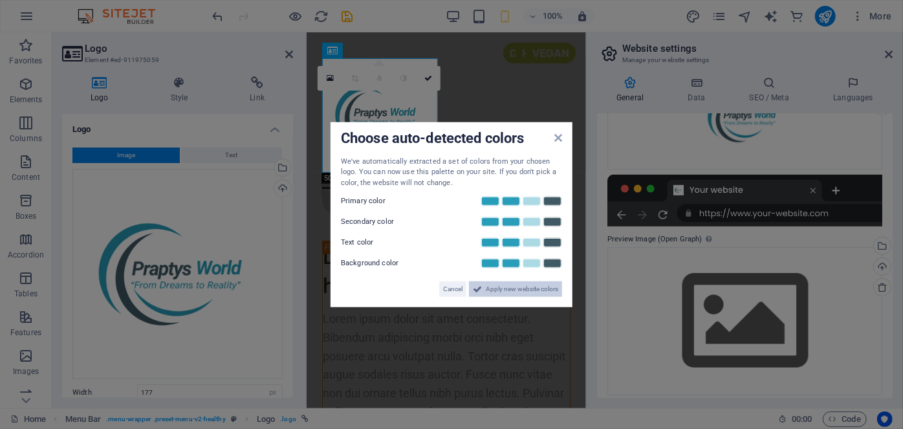
click at [503, 286] on span "Apply new website colors" at bounding box center [522, 289] width 72 height 16
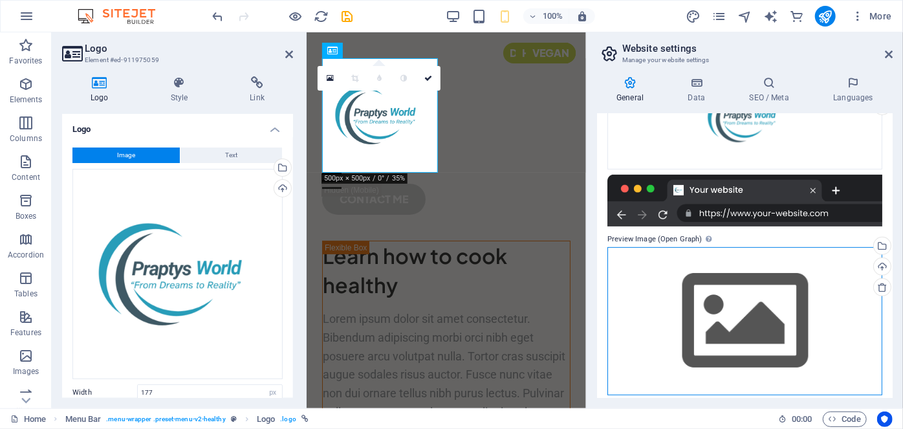
click at [735, 295] on div "Drag files here, click to choose files or select files from Files or our free s…" at bounding box center [744, 321] width 275 height 148
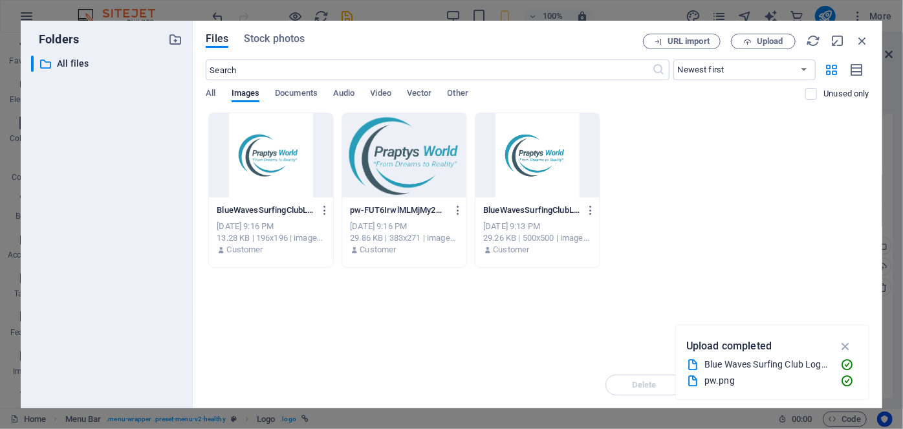
click at [407, 168] on div at bounding box center [404, 155] width 124 height 84
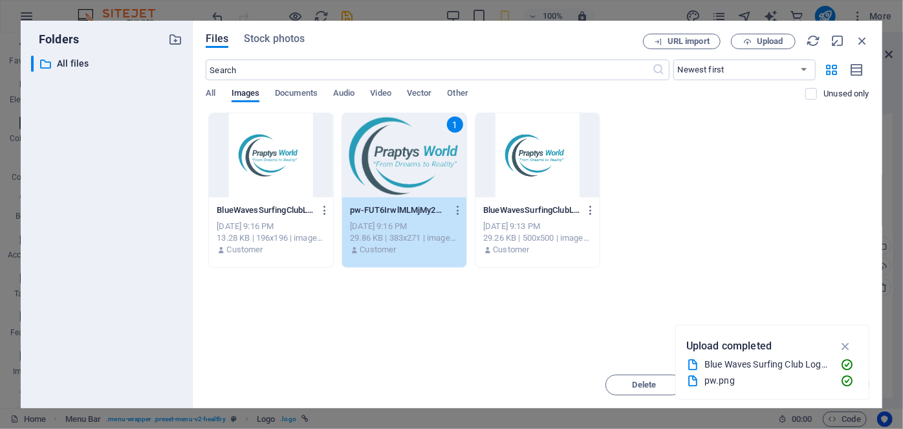
click at [407, 168] on div "1" at bounding box center [404, 155] width 124 height 84
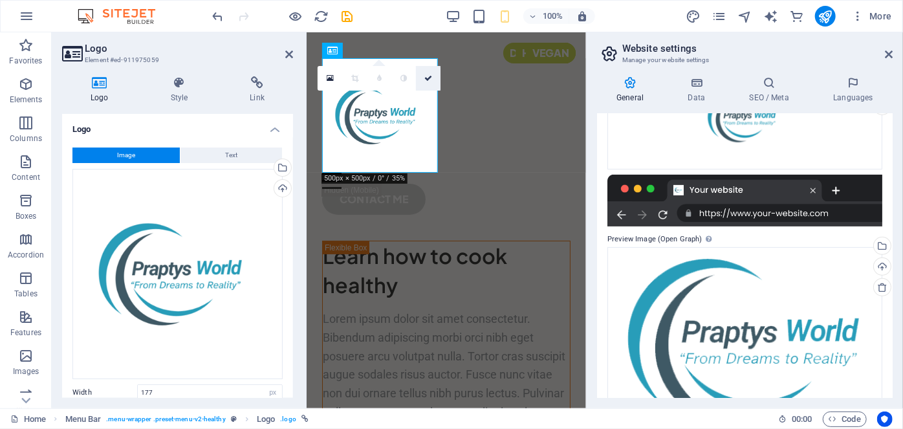
click at [425, 78] on icon at bounding box center [428, 78] width 8 height 8
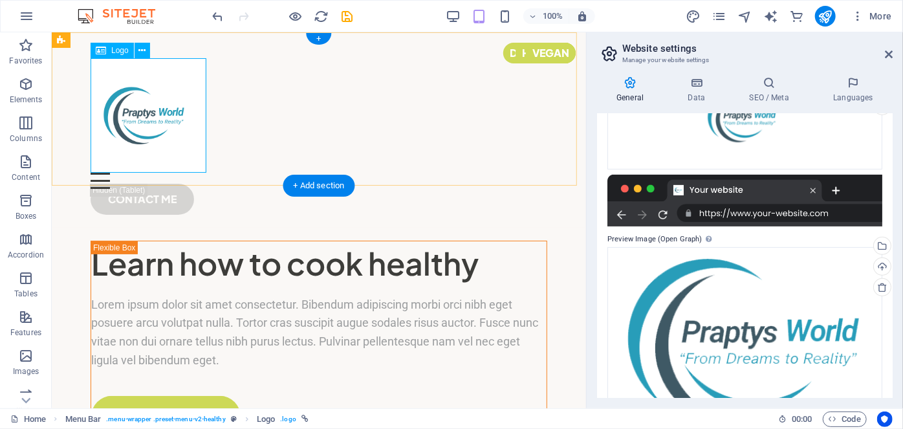
click at [146, 127] on div at bounding box center [318, 115] width 457 height 114
click at [120, 127] on div at bounding box center [318, 115] width 457 height 114
select select "px"
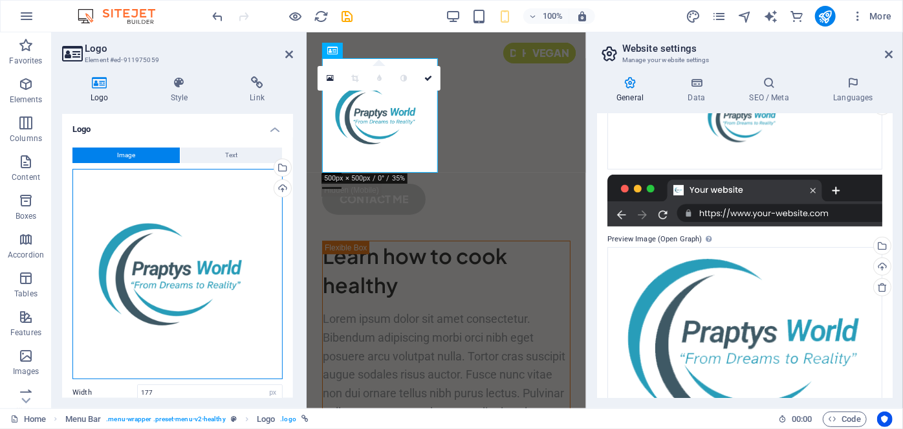
click at [203, 266] on div "Drag files here, click to choose files or select files from Files or our free s…" at bounding box center [177, 274] width 210 height 210
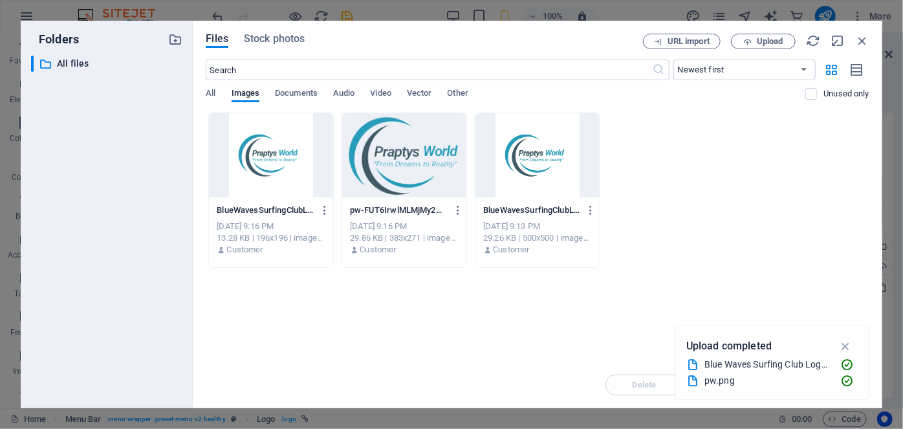
click at [422, 154] on div at bounding box center [404, 155] width 124 height 84
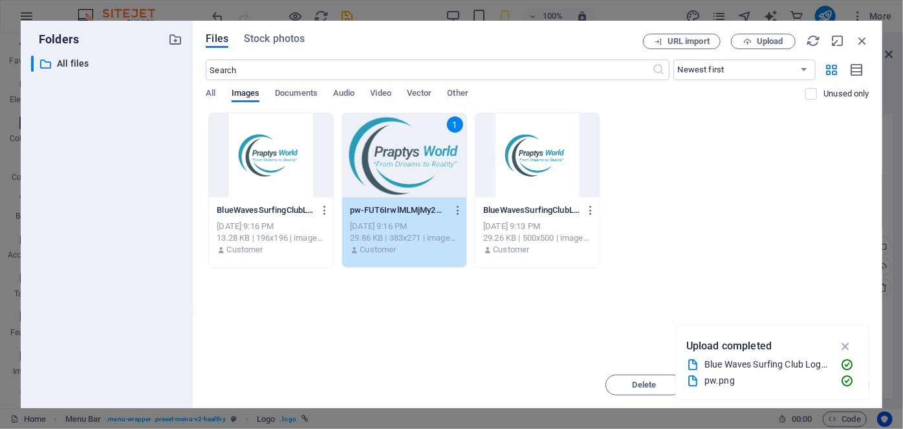
click at [422, 154] on div "1" at bounding box center [404, 155] width 124 height 84
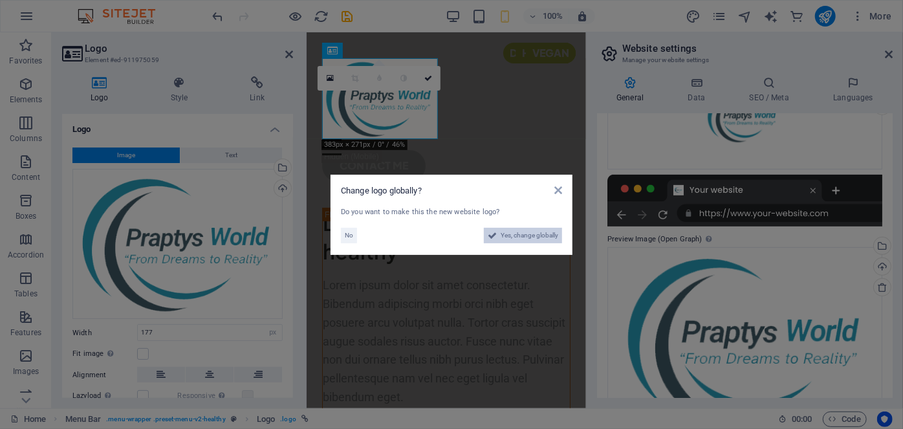
click at [533, 235] on span "Yes, change globally" at bounding box center [530, 236] width 58 height 16
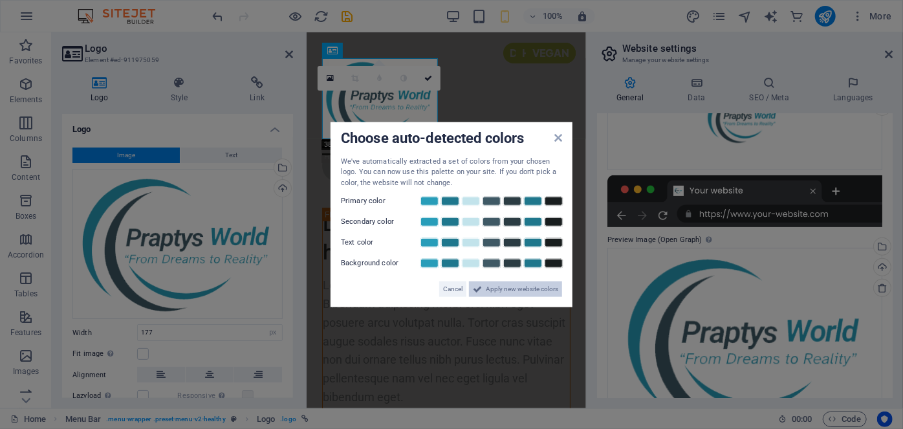
click at [506, 292] on span "Apply new website colors" at bounding box center [522, 289] width 72 height 16
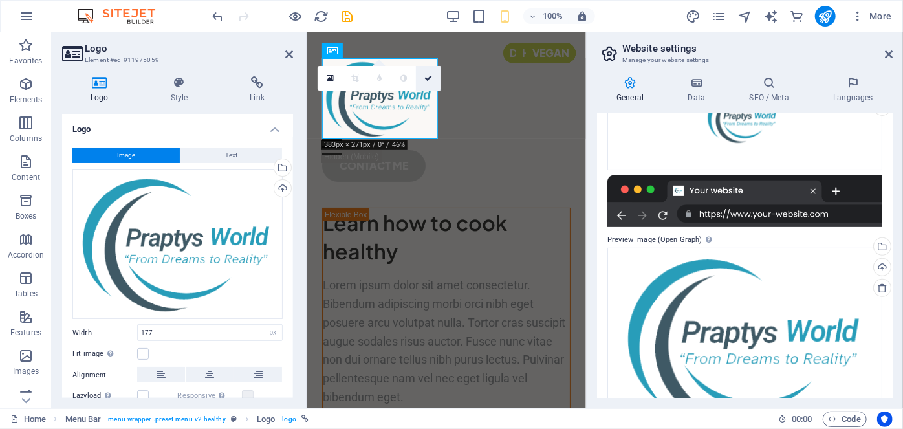
click at [431, 77] on icon at bounding box center [428, 78] width 8 height 8
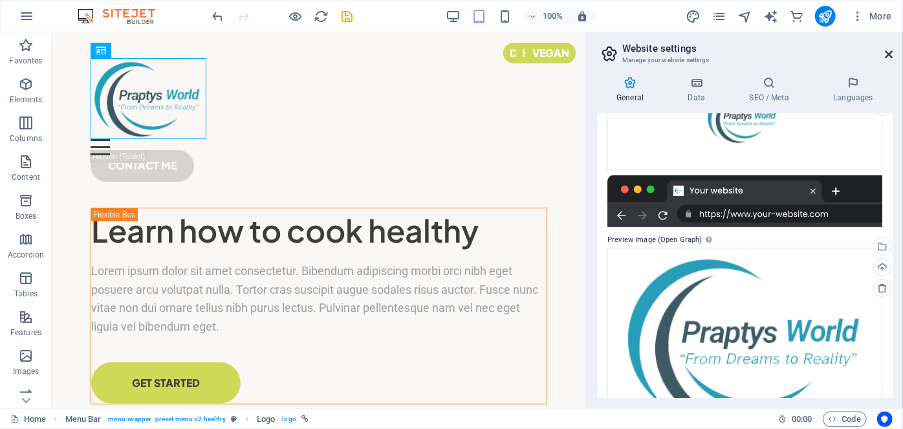
click at [889, 50] on icon at bounding box center [889, 54] width 8 height 10
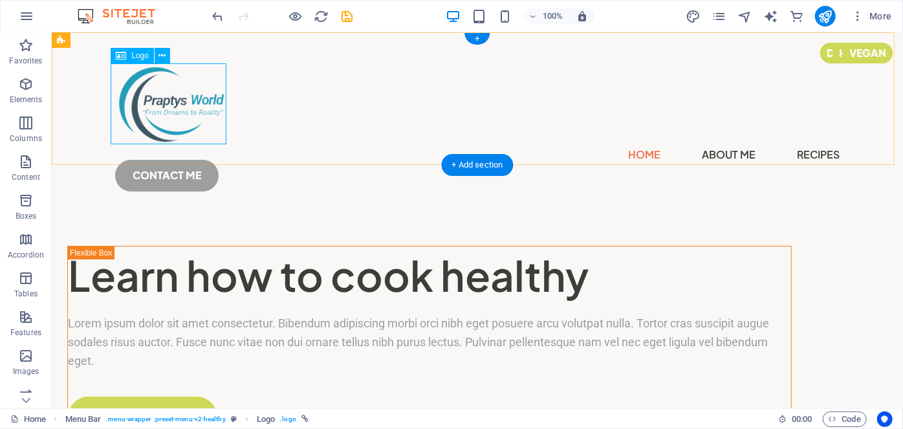
click at [187, 114] on div at bounding box center [476, 103] width 724 height 81
select select "px"
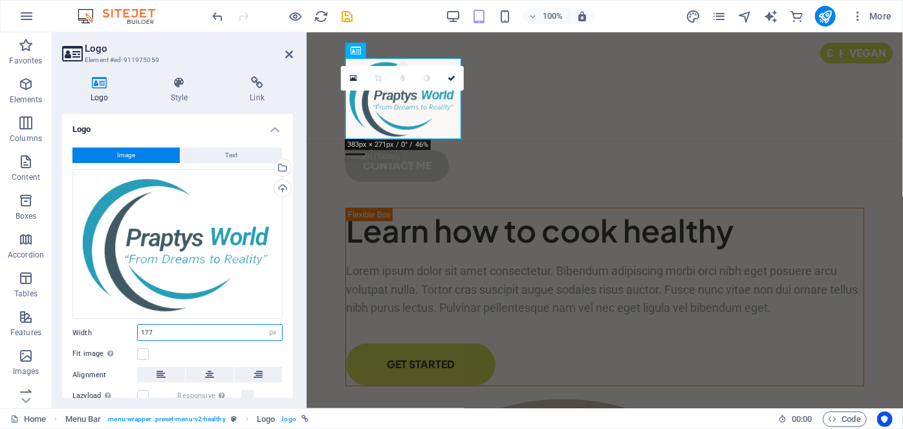
click at [196, 332] on input "177" at bounding box center [210, 333] width 144 height 16
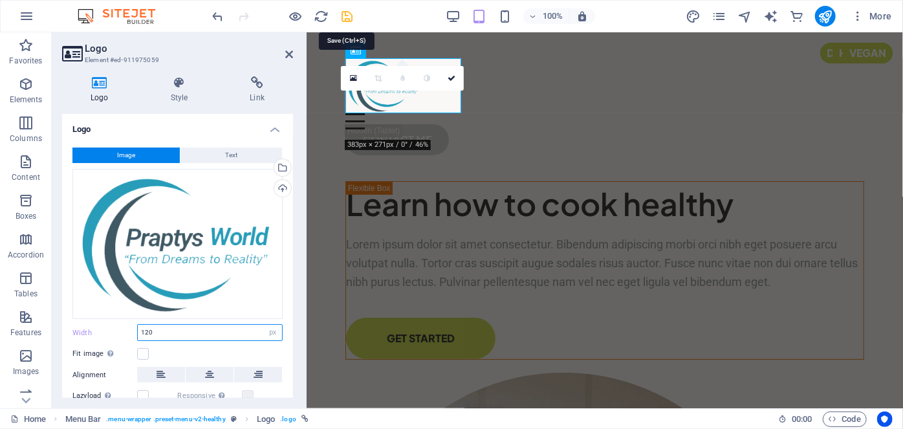
type input "120"
click at [347, 20] on icon "save" at bounding box center [347, 16] width 15 height 15
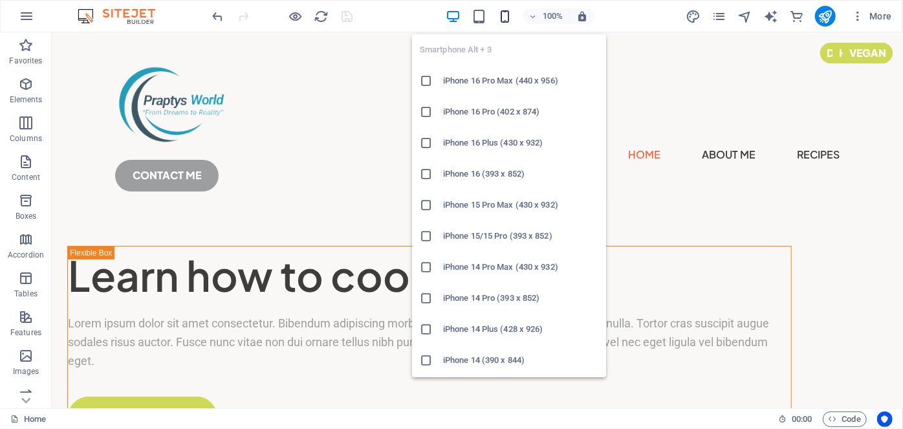
click at [498, 16] on icon "button" at bounding box center [504, 16] width 15 height 15
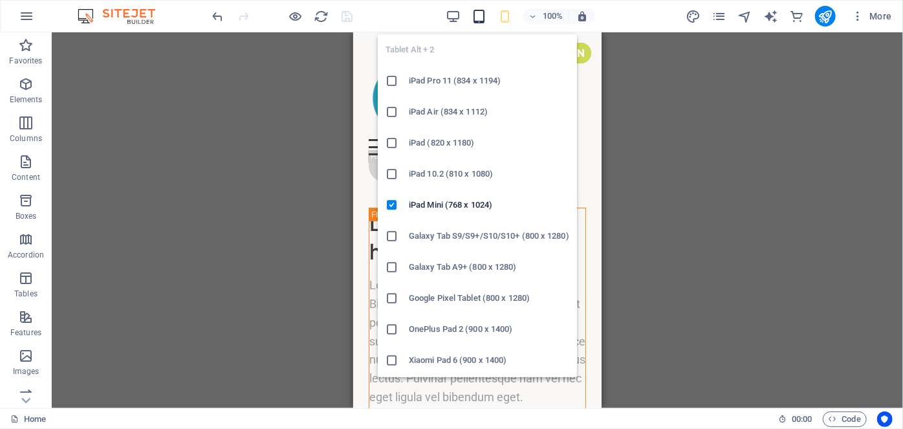
click at [483, 15] on icon "button" at bounding box center [479, 16] width 15 height 15
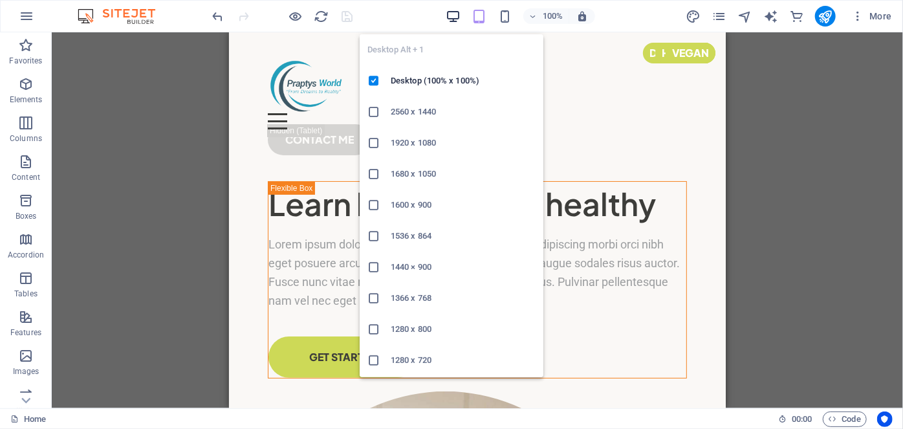
click at [453, 18] on icon "button" at bounding box center [453, 16] width 15 height 15
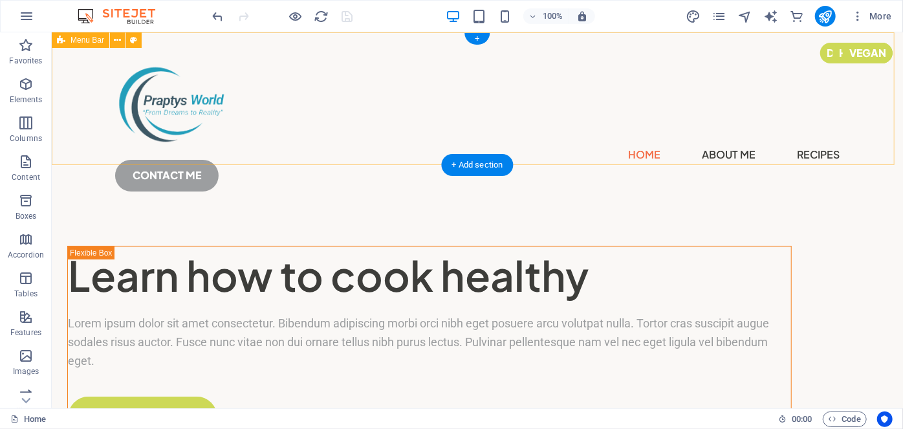
click at [703, 138] on div "Home About Me Recipes CONTACT ME" at bounding box center [476, 122] width 851 height 180
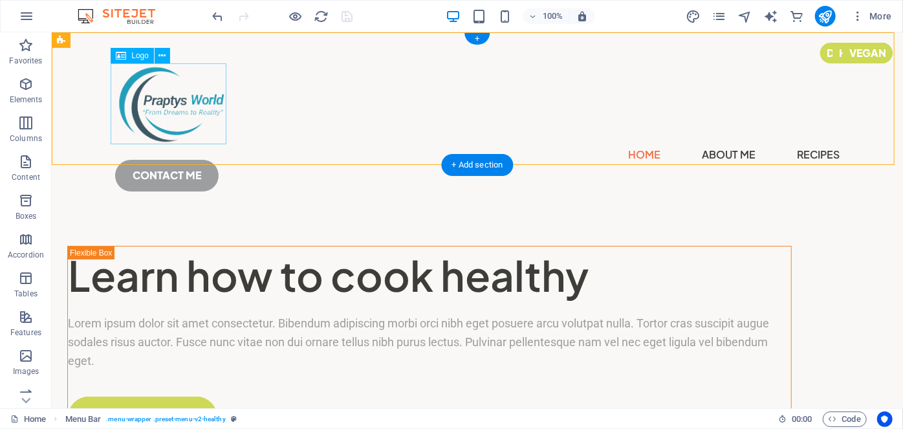
click at [176, 85] on div at bounding box center [476, 103] width 724 height 81
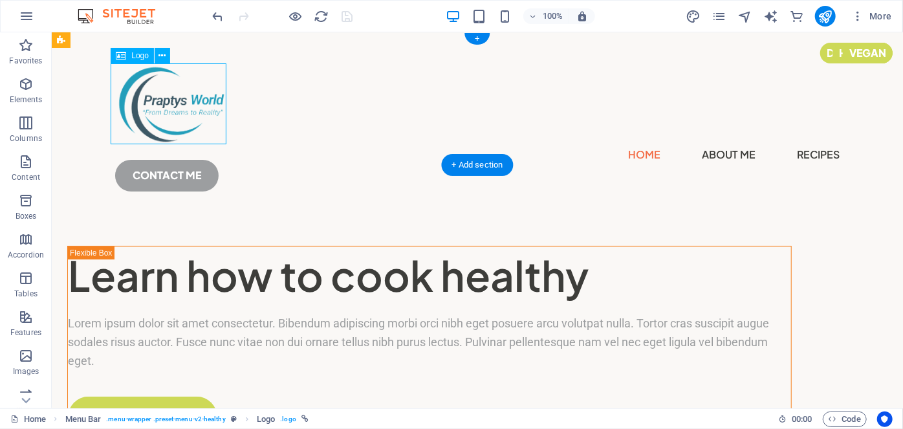
click at [176, 85] on div at bounding box center [476, 103] width 724 height 81
select select "px"
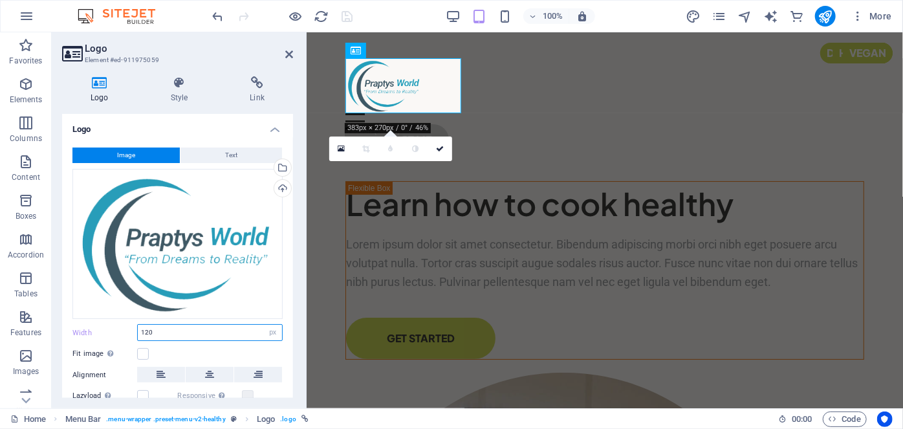
click at [167, 338] on input "120" at bounding box center [210, 333] width 144 height 16
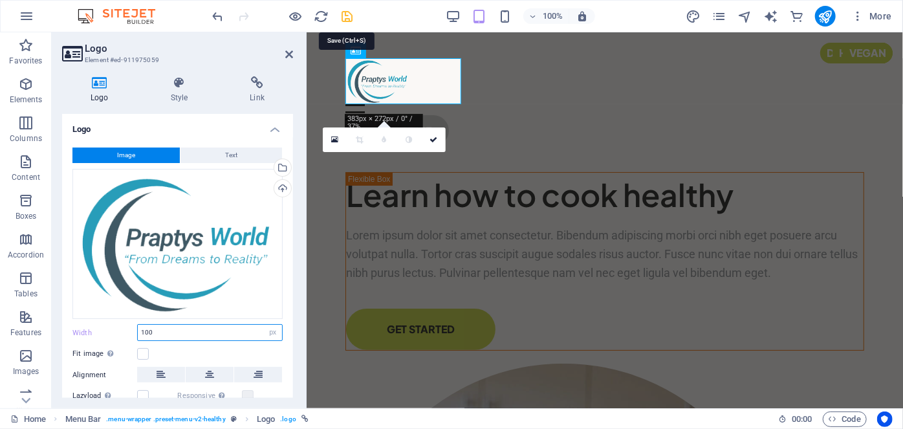
type input "100"
click at [344, 20] on icon "save" at bounding box center [347, 16] width 15 height 15
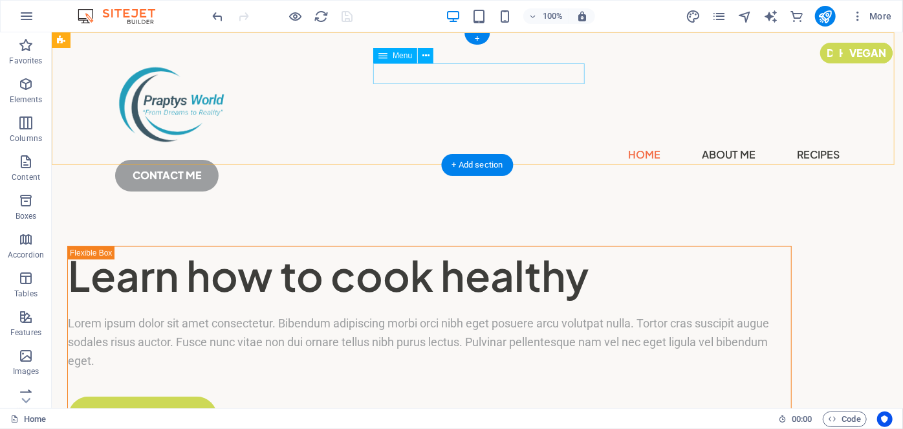
click at [519, 144] on nav "Home About Me Recipes" at bounding box center [476, 154] width 724 height 21
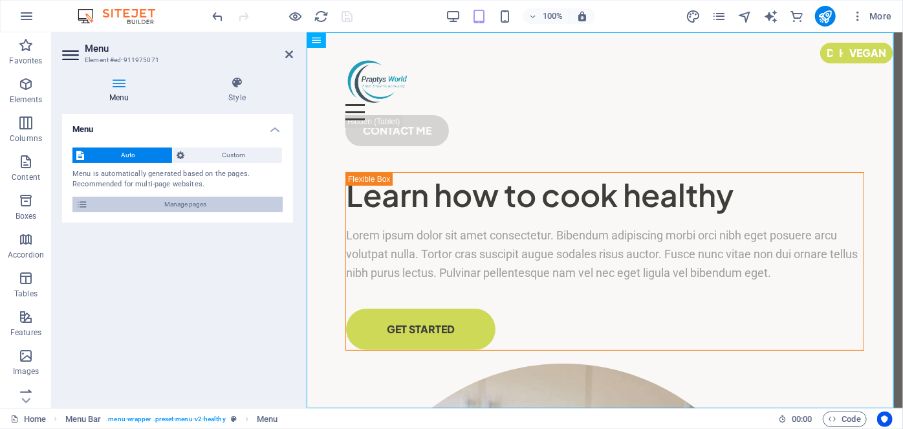
click at [216, 197] on span "Manage pages" at bounding box center [185, 205] width 187 height 16
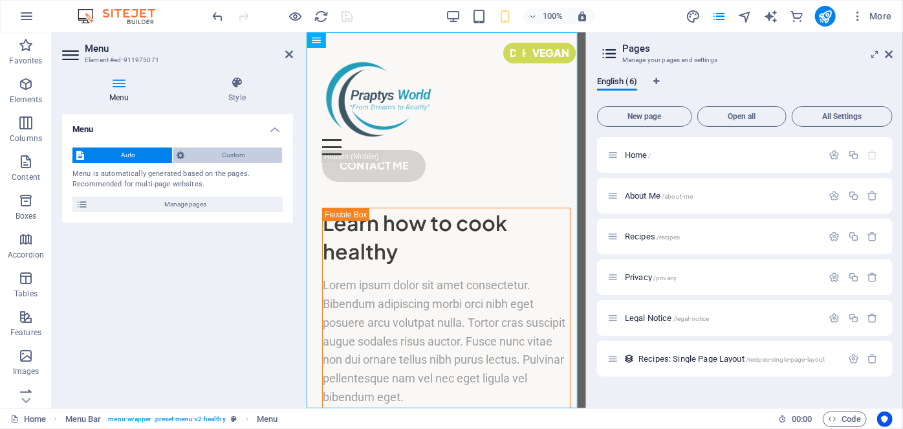
click at [208, 155] on span "Custom" at bounding box center [232, 155] width 89 height 16
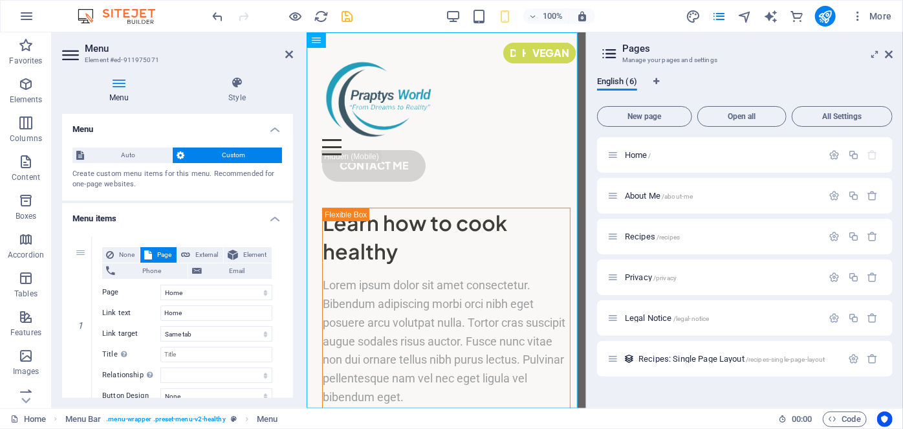
drag, startPoint x: 293, startPoint y: 224, endPoint x: 298, endPoint y: 259, distance: 34.7
click at [298, 259] on div "Menu Style Menu Auto Custom Create custom menu items for this menu. Recommended…" at bounding box center [178, 237] width 252 height 342
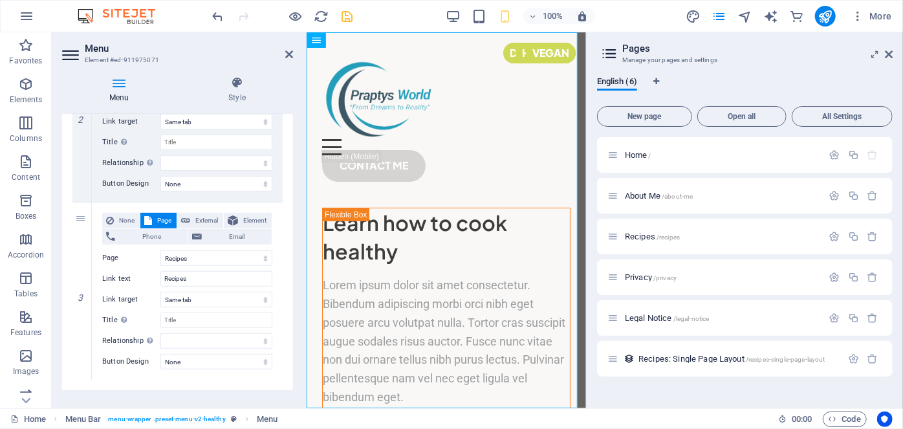
scroll to position [407, 0]
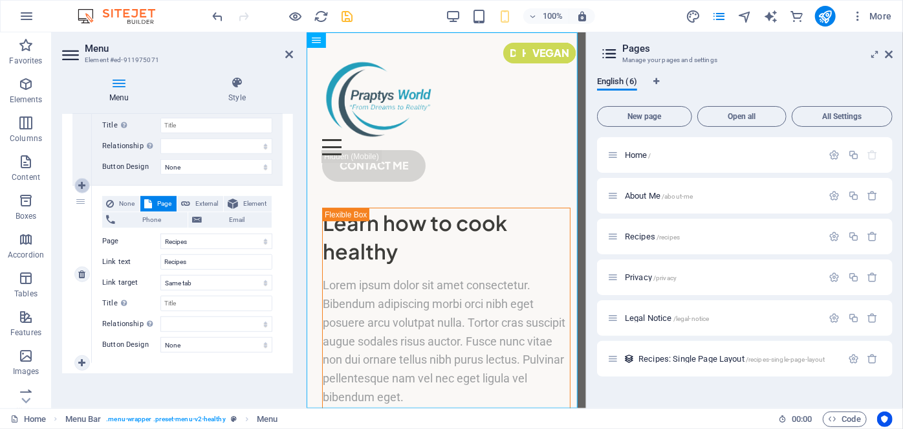
click at [82, 186] on icon at bounding box center [81, 185] width 7 height 9
select select
select select "2"
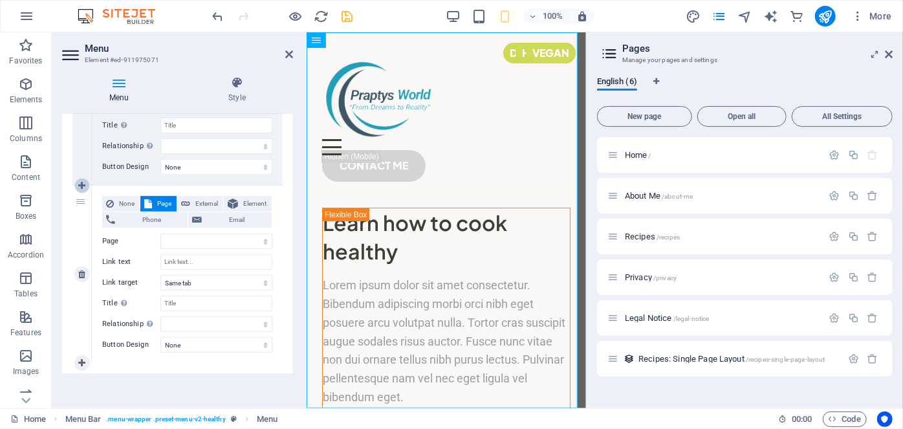
select select
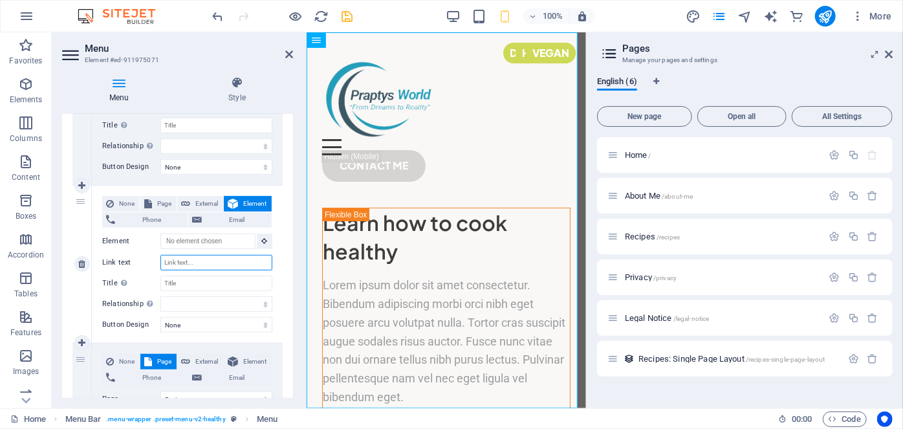
click at [205, 261] on input "Link text" at bounding box center [216, 263] width 112 height 16
type input "M"
select select
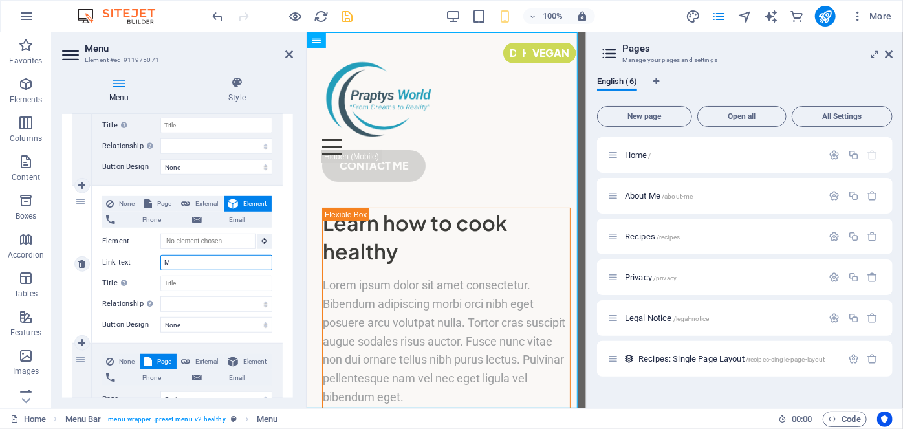
select select
type input "My"
select select
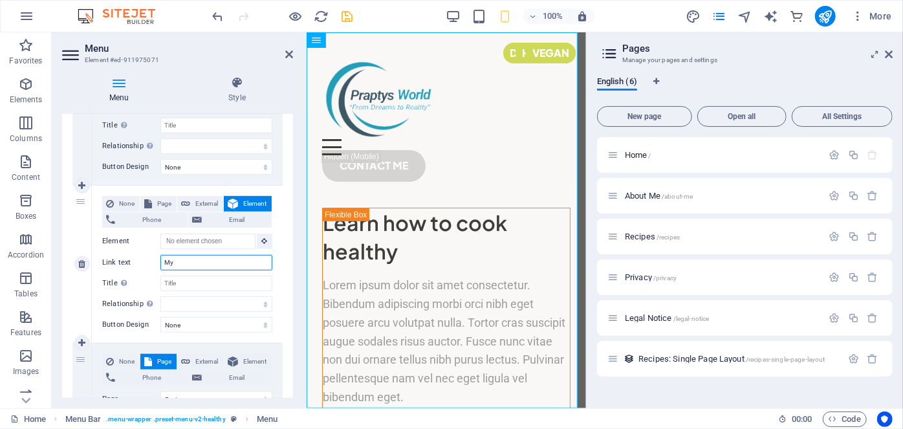
select select
type input "My"
select select
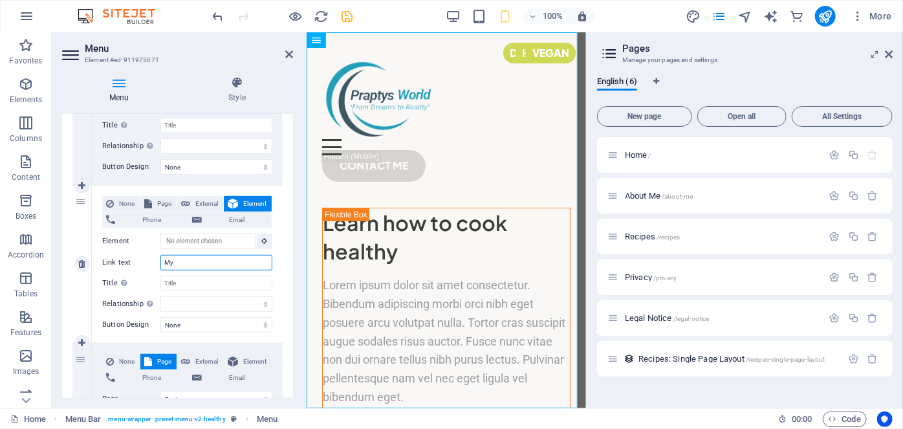
select select
type input "My W"
select select
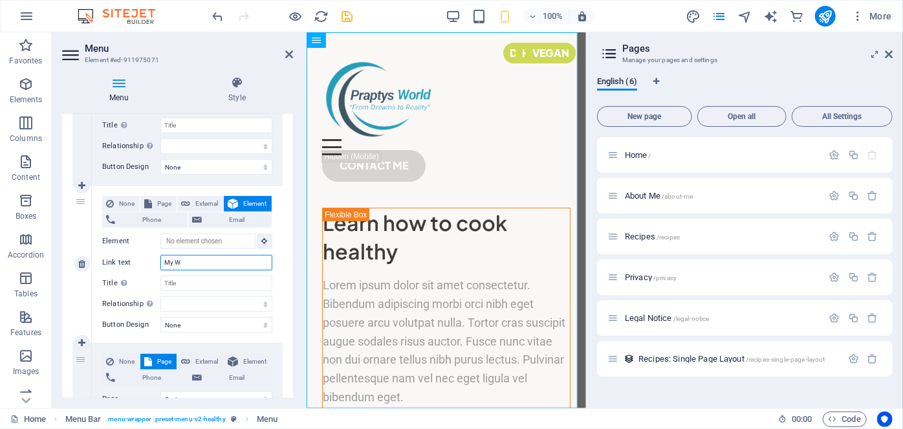
select select
type input "My Wo"
select select
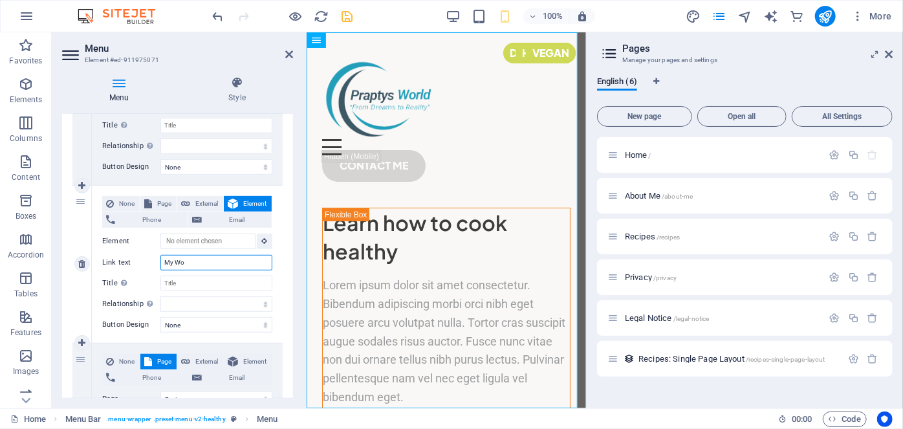
select select
type input "My Wor"
select select
type input "My Worl"
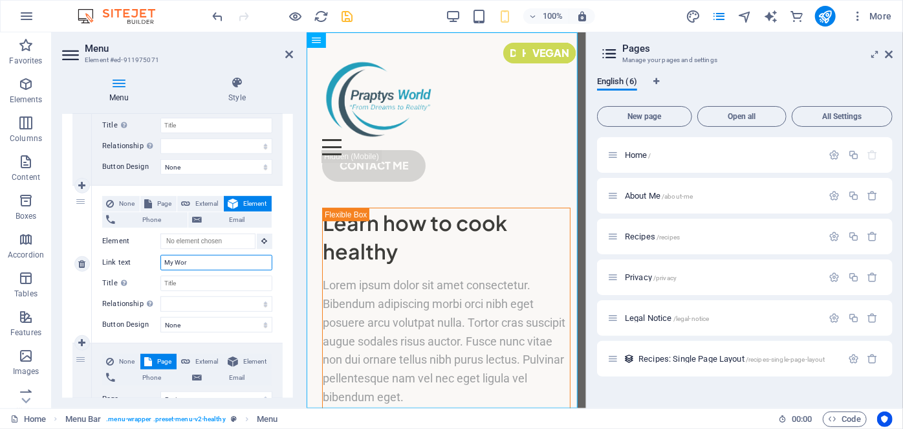
select select
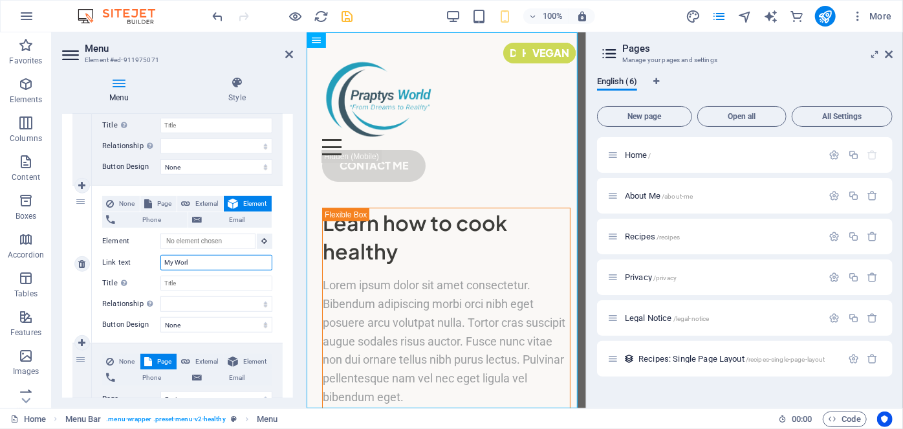
select select
type input "My World"
select select
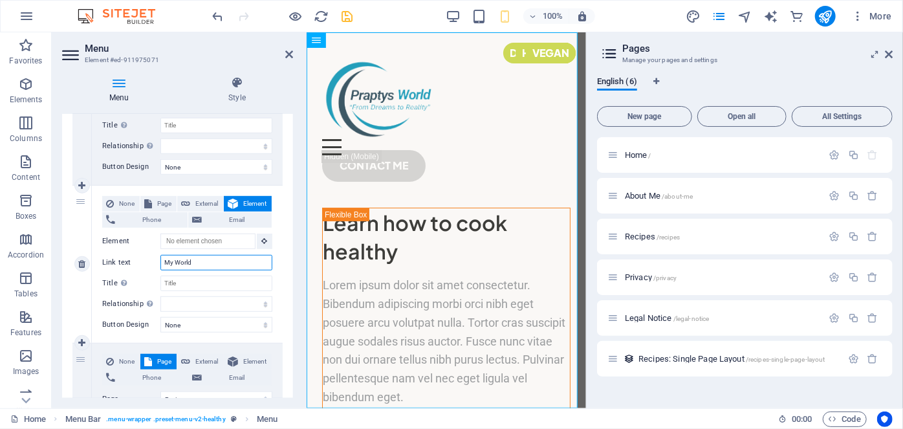
select select
click at [205, 261] on input "My World" at bounding box center [216, 263] width 112 height 16
type input "My World"
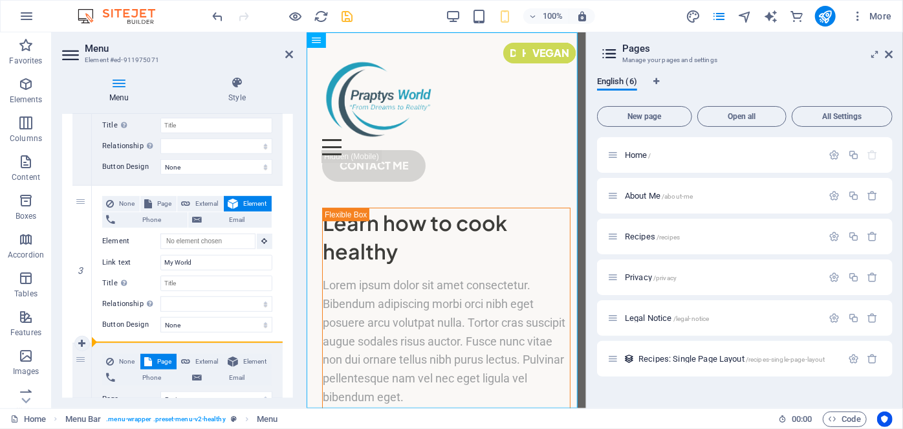
drag, startPoint x: 79, startPoint y: 358, endPoint x: 233, endPoint y: 344, distance: 155.2
select select
select select "2"
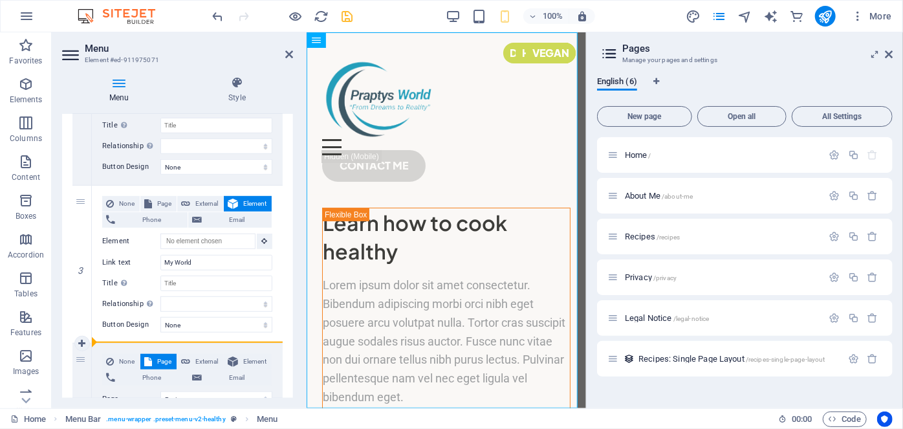
select select
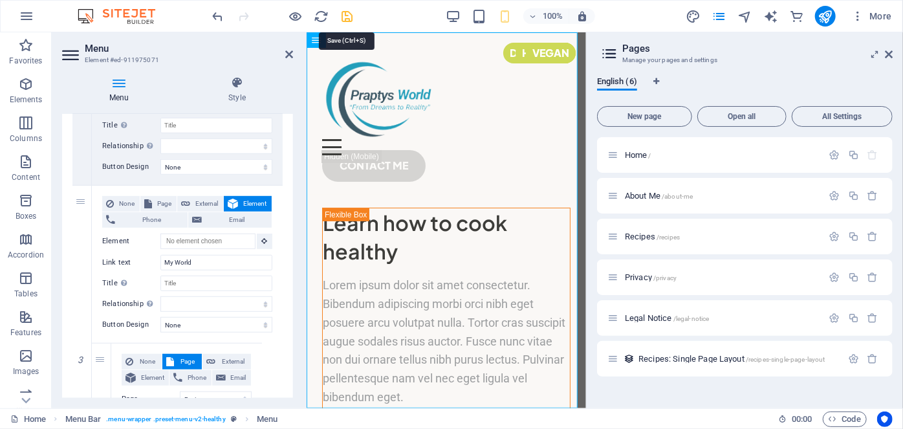
click at [353, 18] on icon "save" at bounding box center [347, 16] width 15 height 15
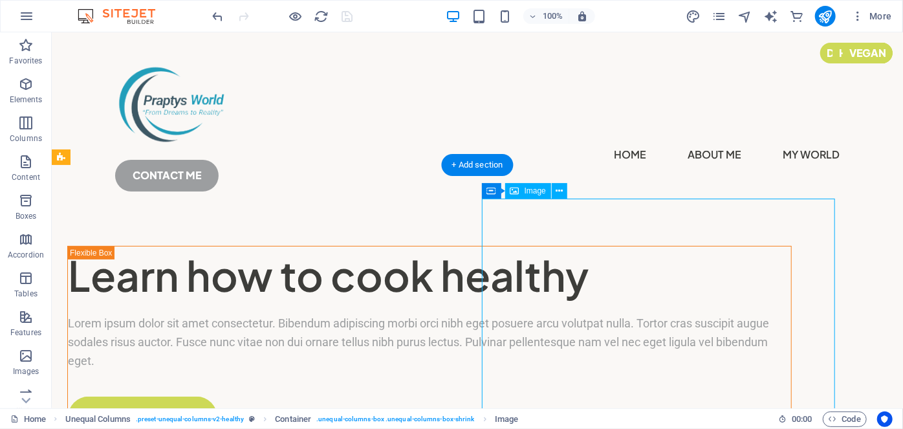
select select "%"
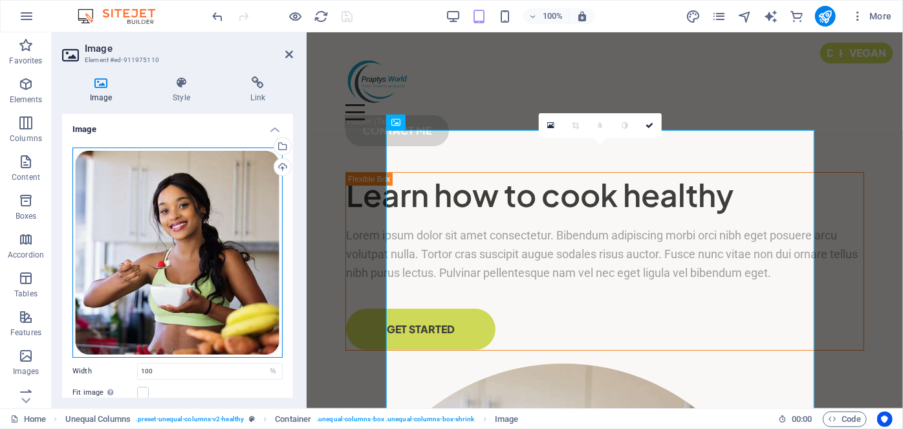
click at [213, 257] on div "Drag files here, click to choose files or select files from Files or our free s…" at bounding box center [177, 252] width 210 height 210
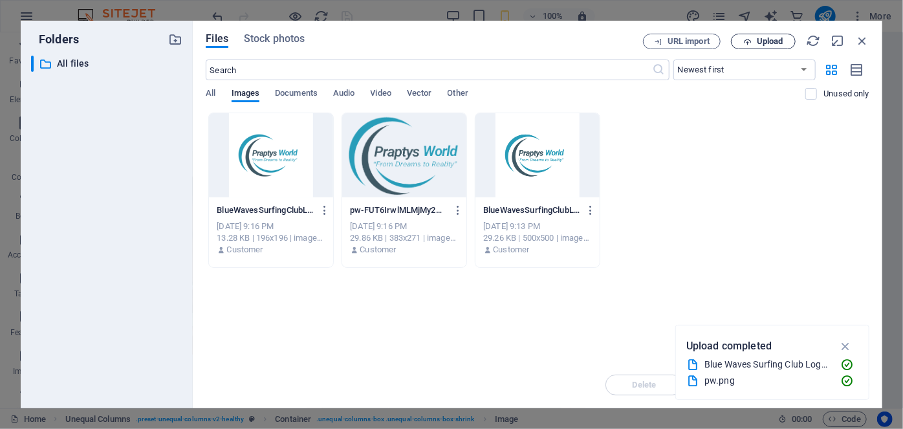
click at [768, 41] on span "Upload" at bounding box center [770, 42] width 27 height 8
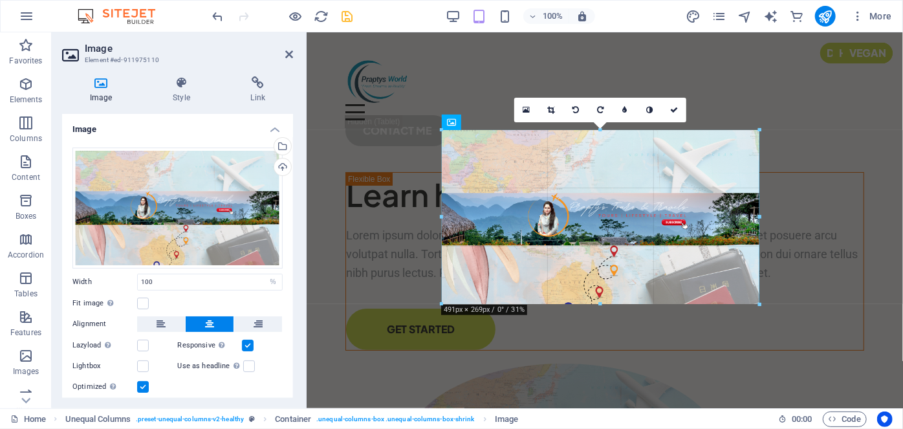
drag, startPoint x: 385, startPoint y: 250, endPoint x: 193, endPoint y: 210, distance: 196.4
type input "491"
select select "px"
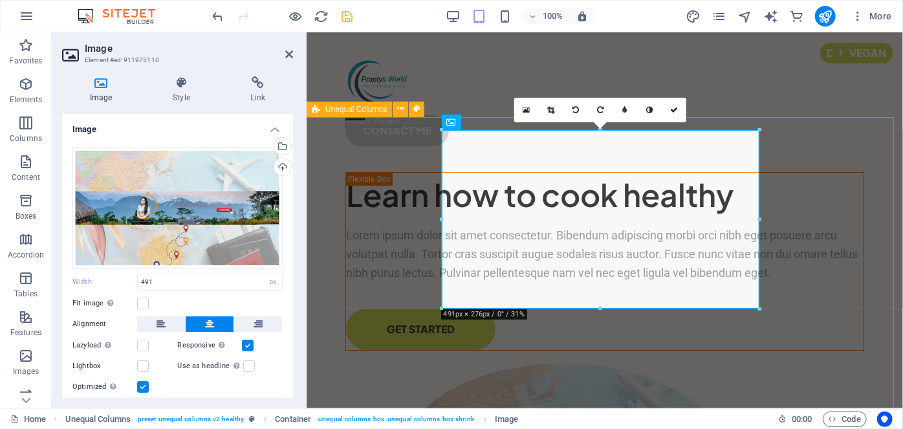
click at [399, 257] on div "Learn how to cook healthy Lorem ipsum dolor sit amet consectetur. Bibendum adip…" at bounding box center [604, 369] width 596 height 422
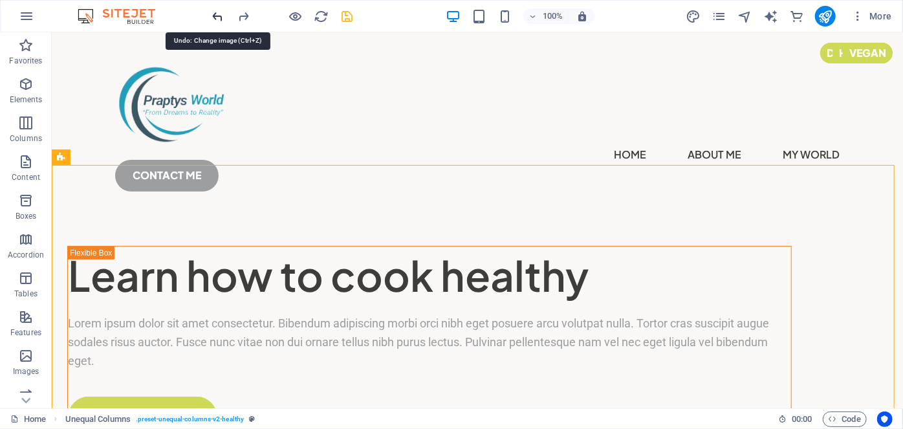
click at [221, 16] on icon "undo" at bounding box center [218, 16] width 15 height 15
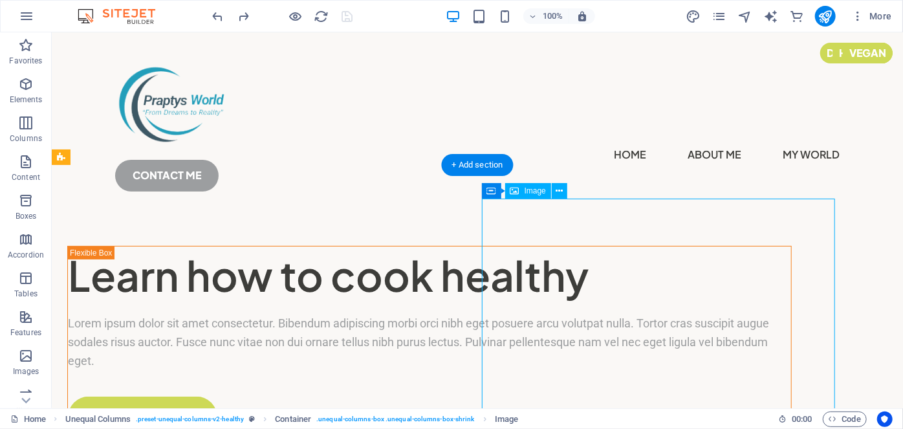
select select "%"
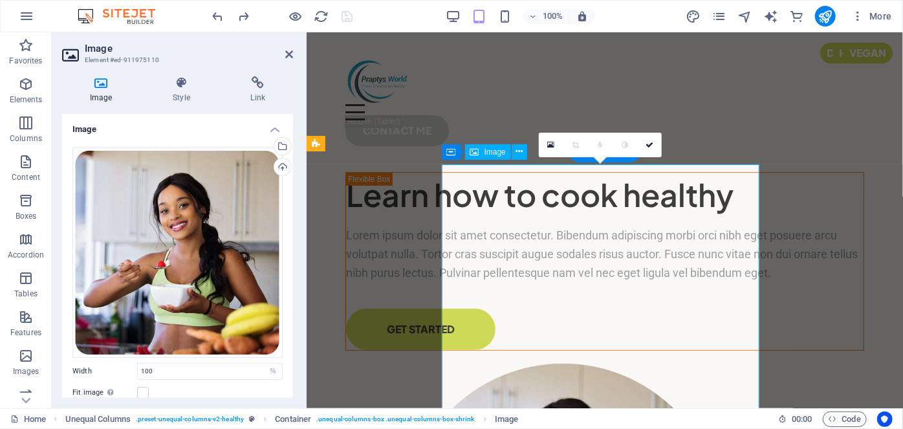
type input "491"
select select "px"
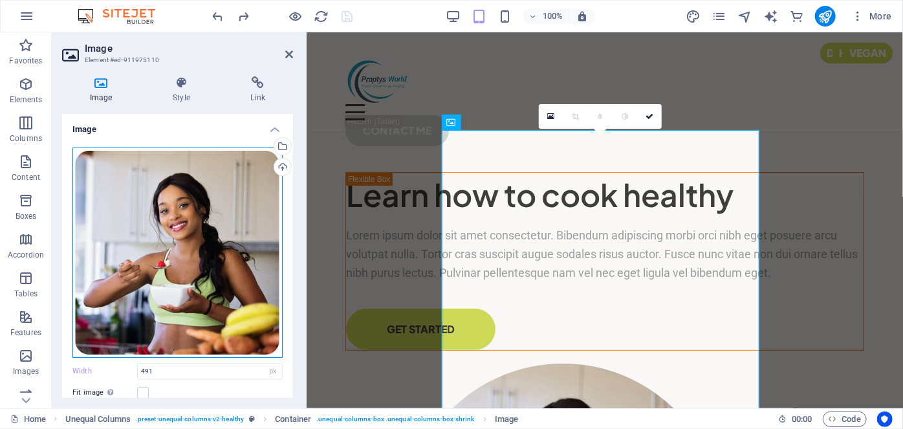
click at [213, 279] on div "Drag files here, click to choose files or select files from Files or our free s…" at bounding box center [177, 252] width 210 height 210
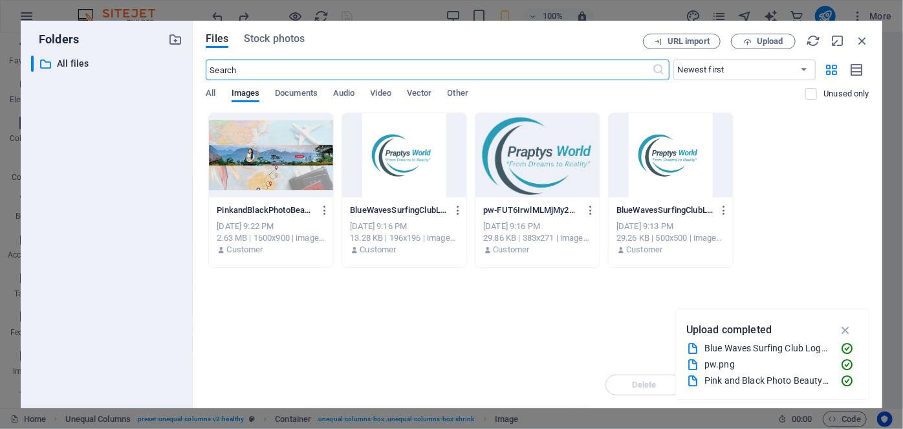
type input "100"
select select "%"
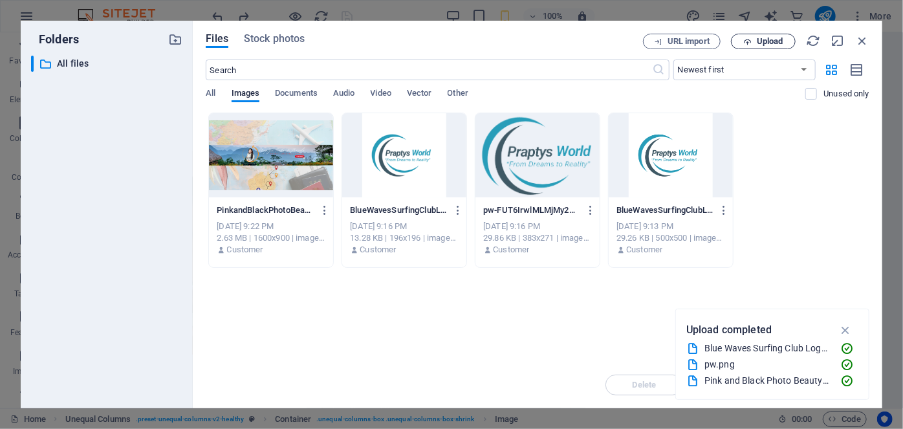
click at [779, 41] on span "Upload" at bounding box center [770, 42] width 27 height 8
click at [861, 37] on icon "button" at bounding box center [862, 41] width 14 height 14
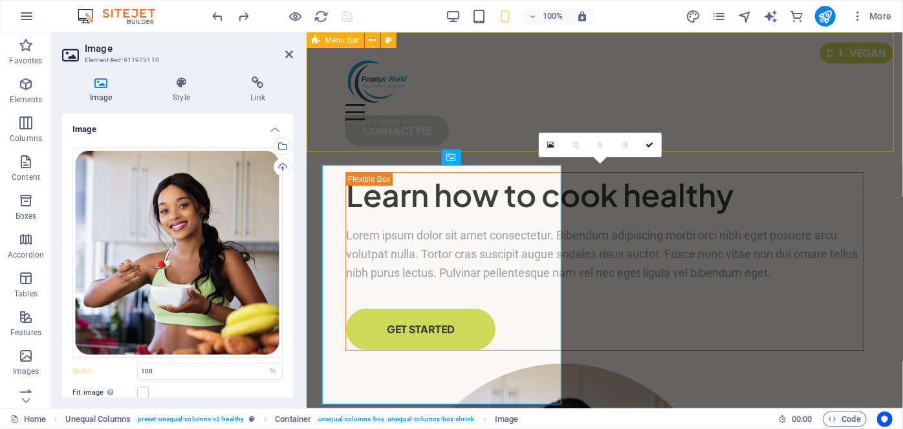
type input "491"
select select "px"
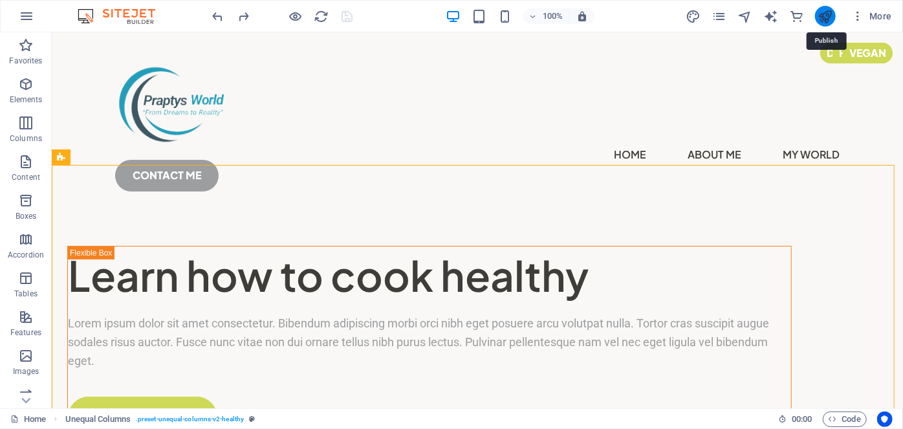
click at [824, 23] on icon "publish" at bounding box center [825, 16] width 15 height 15
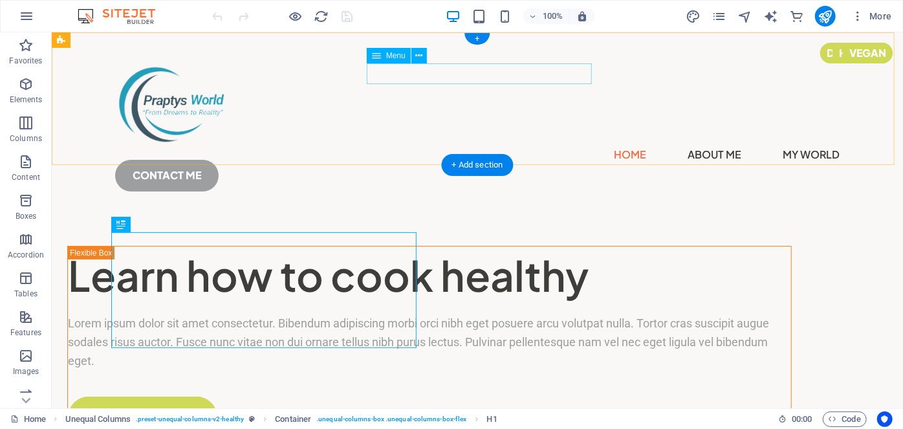
click at [569, 144] on nav "Home About Me My World Recipes" at bounding box center [476, 154] width 724 height 21
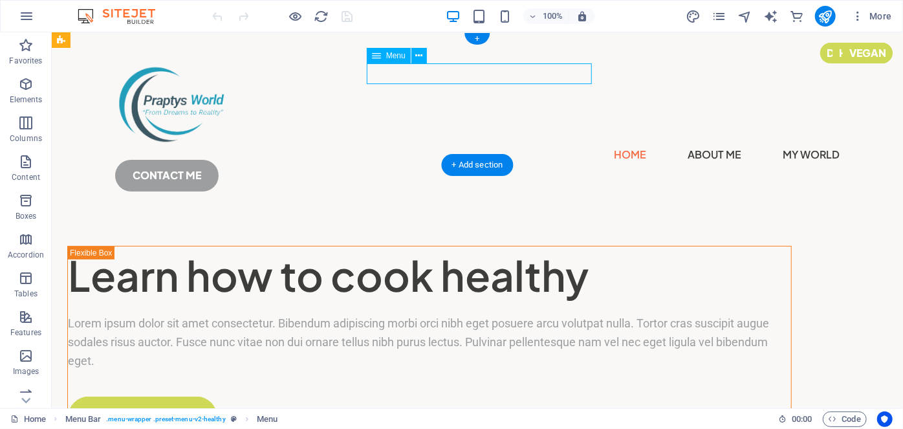
click at [569, 144] on nav "Home About Me My World Recipes" at bounding box center [476, 154] width 724 height 21
select select
select select "1"
select select
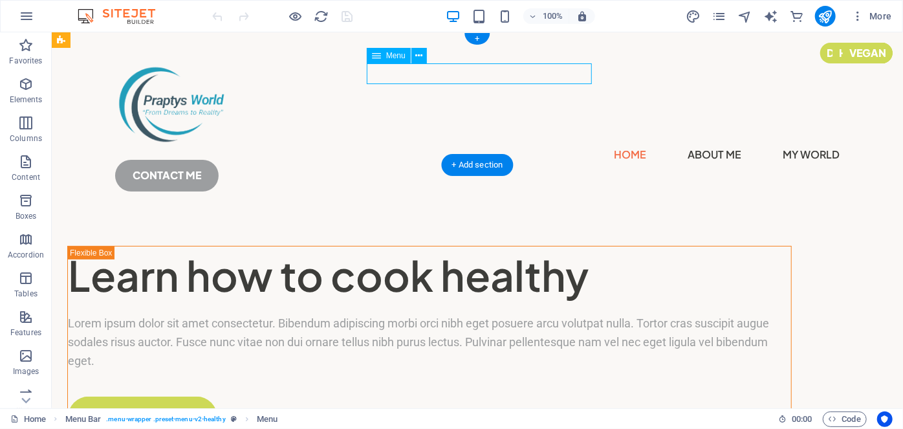
select select "2"
select select
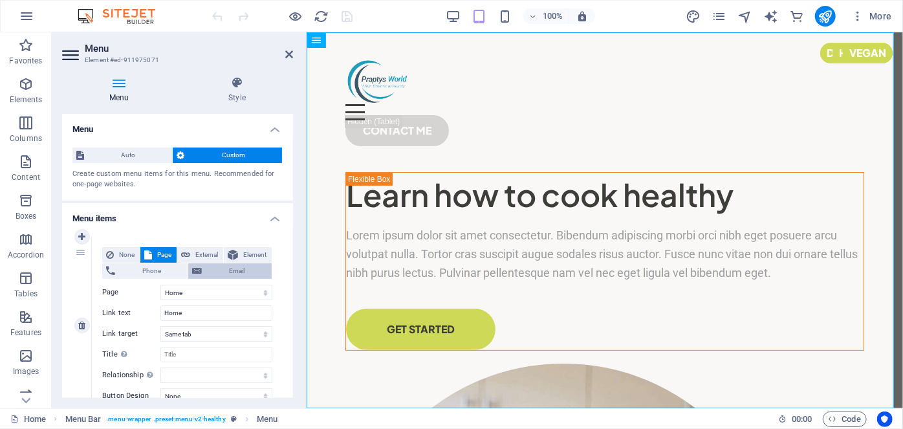
scroll to position [585, 0]
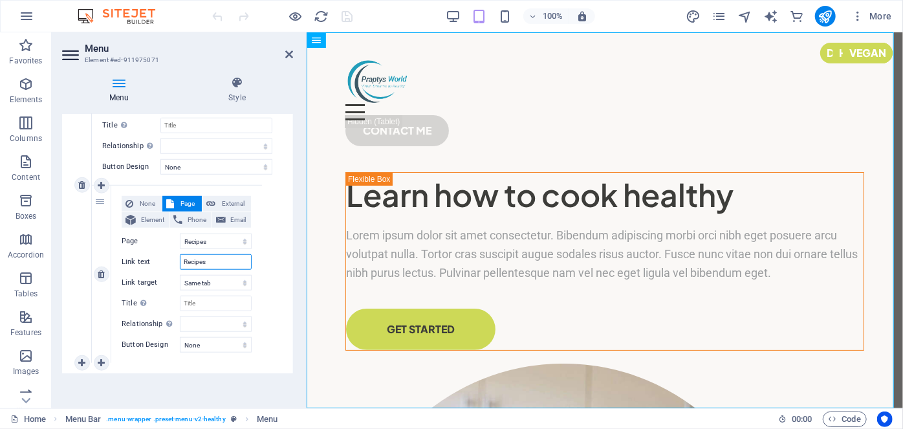
click at [184, 255] on input "Recipes" at bounding box center [216, 262] width 72 height 16
type input "PRecipes"
select select
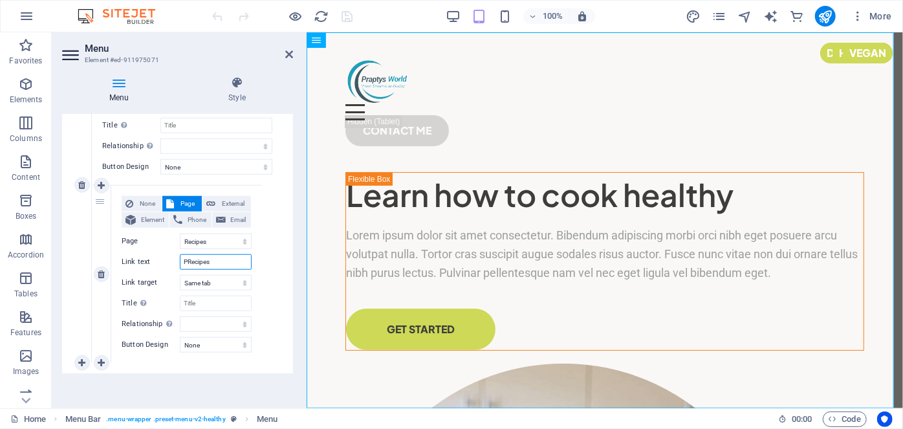
select select
type input "PraRecipes"
select select
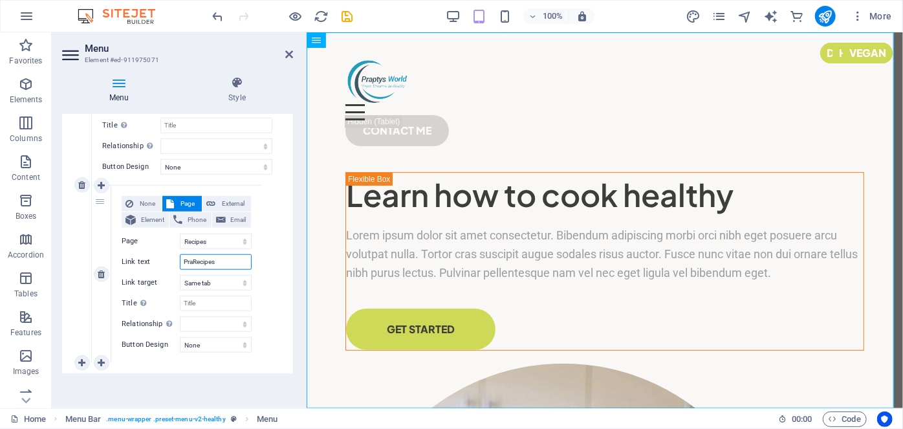
select select
type input "PrapRecipes"
select select
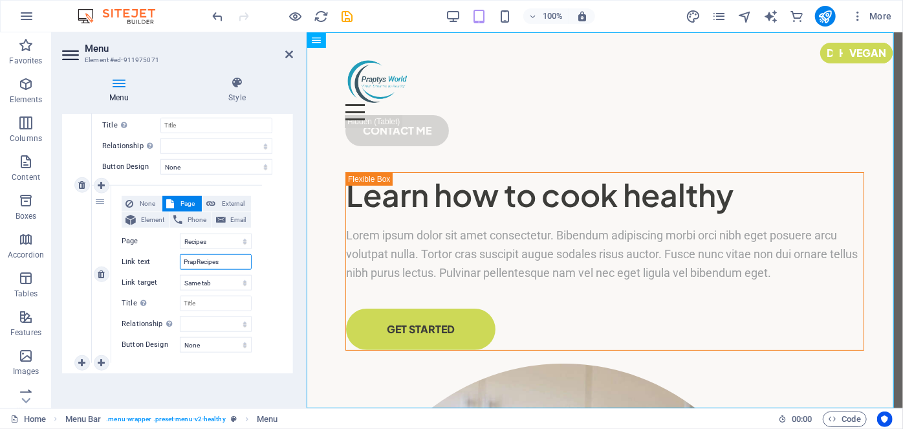
select select
type input "PraptRecipes"
select select
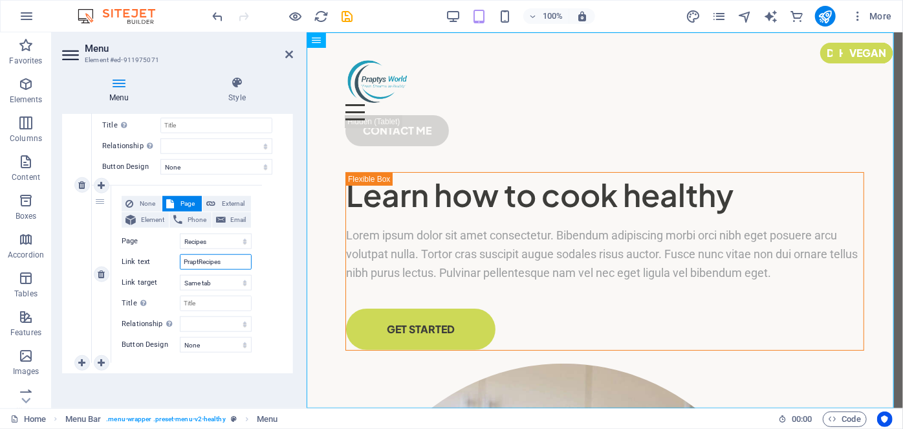
select select
type input "PraptyRecipes"
select select
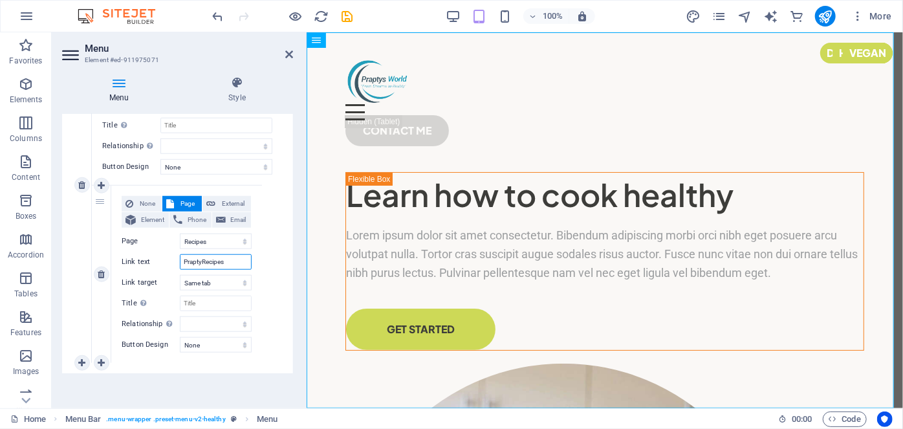
select select
type input "PraptysRecipes"
select select
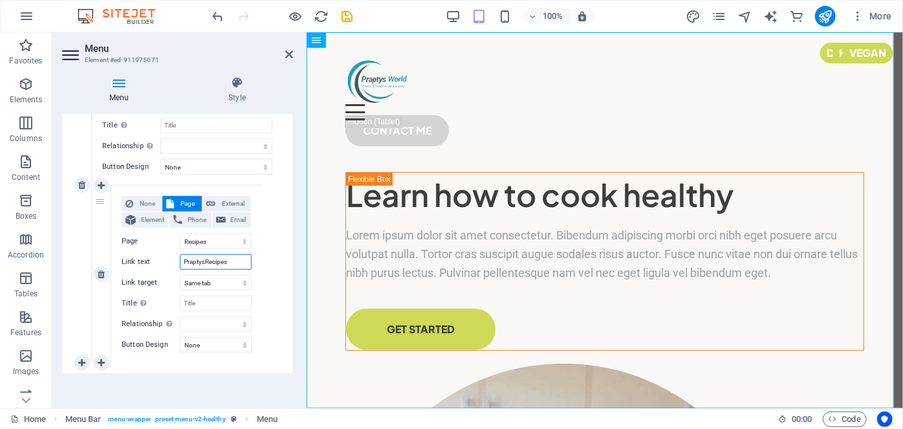
select select
type input "Praptys Recipes"
select select
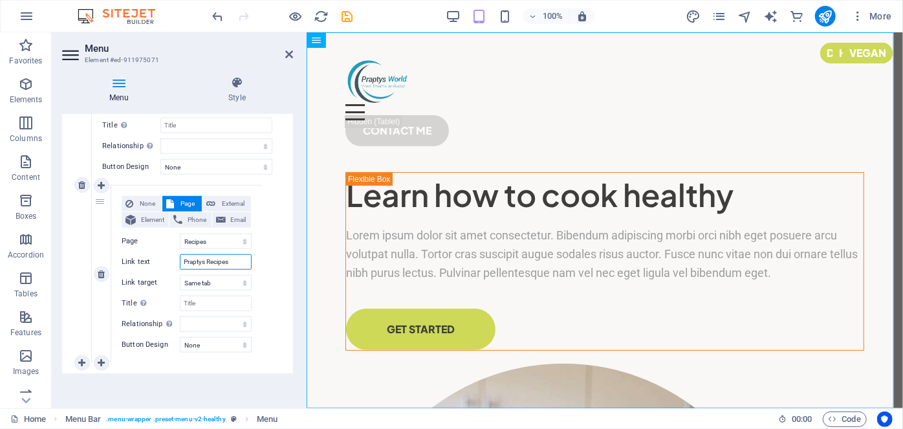
select select
click at [202, 263] on input "Praptys Recipes" at bounding box center [216, 262] width 72 height 16
type input "Prapty;s Recipes"
select select
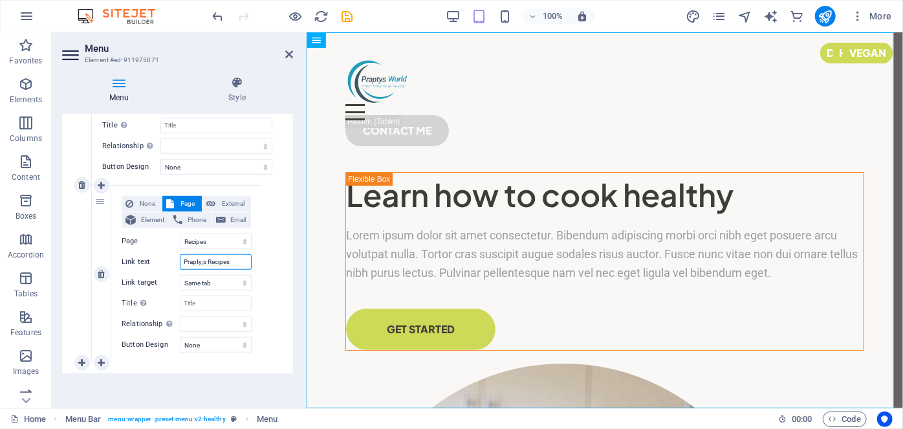
select select
type input "Praptys Recipes"
select select
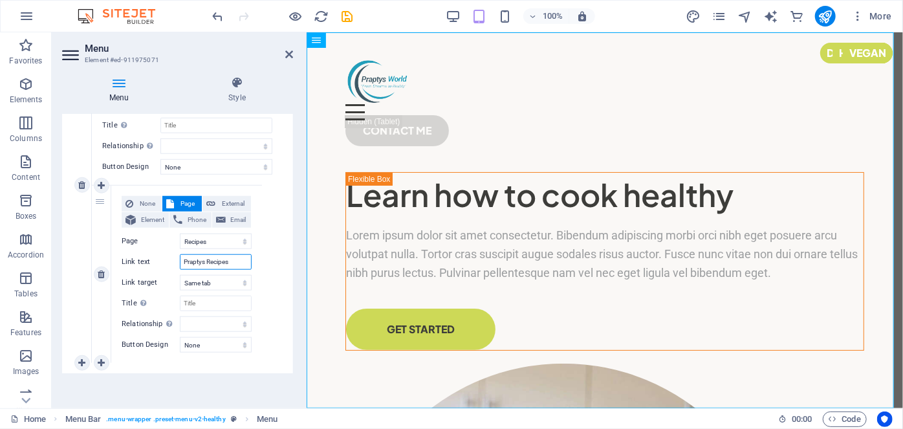
select select
type input "Prapty''s Recipes"
select select
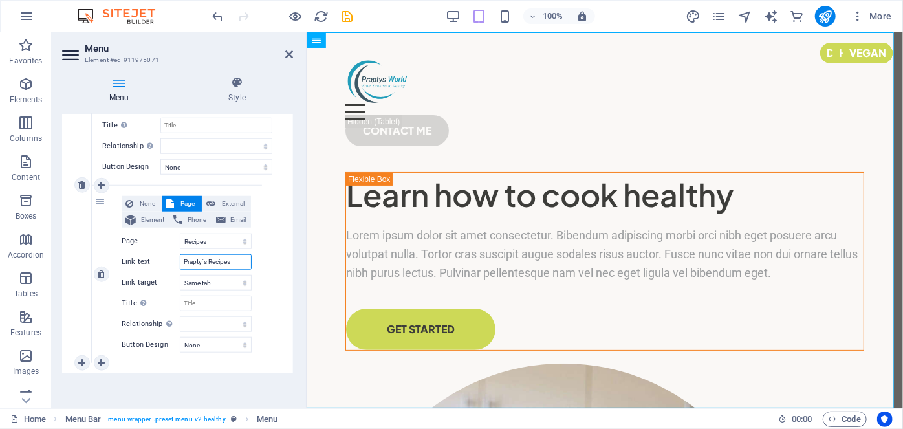
select select
click at [230, 263] on input "Prapty''s Recipes" at bounding box center [216, 262] width 72 height 16
drag, startPoint x: 240, startPoint y: 261, endPoint x: 179, endPoint y: 255, distance: 61.1
click at [180, 255] on input "Prapty''s Recipes" at bounding box center [216, 262] width 72 height 16
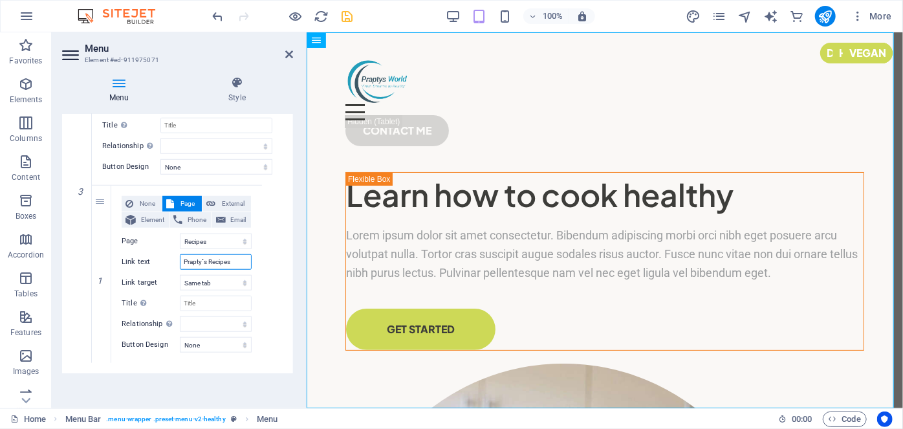
type input "Prapty''s Recipes"
click at [343, 23] on icon "save" at bounding box center [347, 16] width 15 height 15
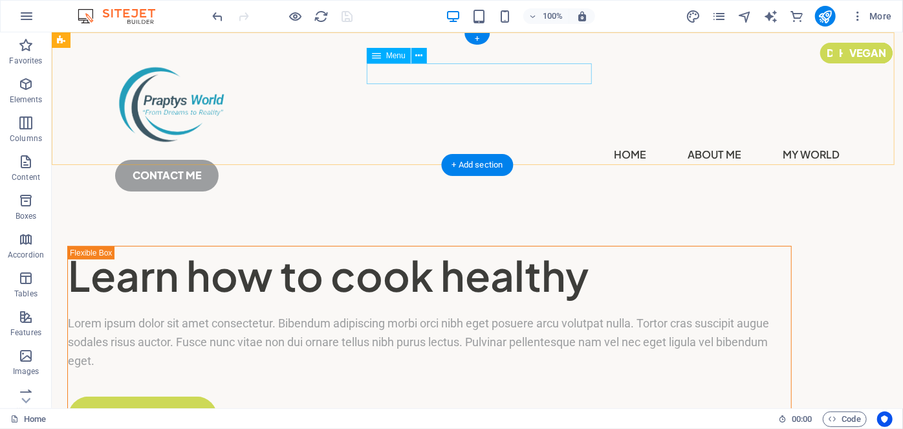
click at [547, 144] on nav "Home About Me My World [PERSON_NAME]''s Recipes" at bounding box center [476, 154] width 724 height 21
select select
select select "1"
select select
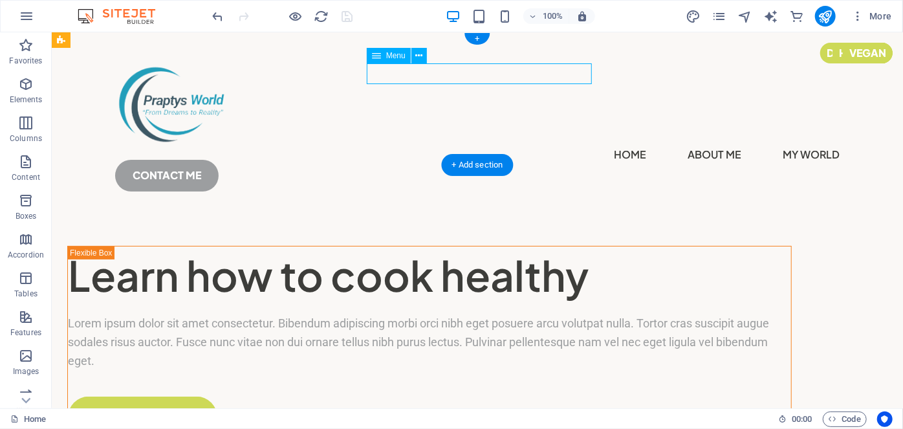
select select
select select "2"
select select
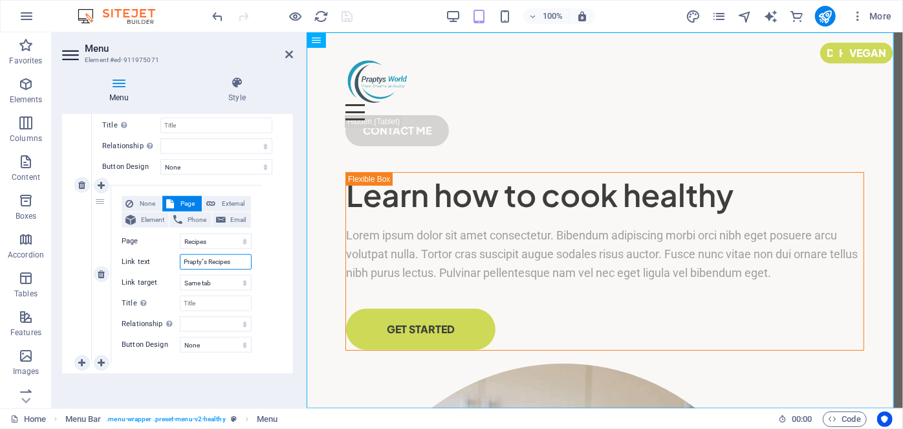
click at [203, 263] on input "Prapty''s Recipes" at bounding box center [216, 262] width 72 height 16
type input "Prapty's Recipes"
select select
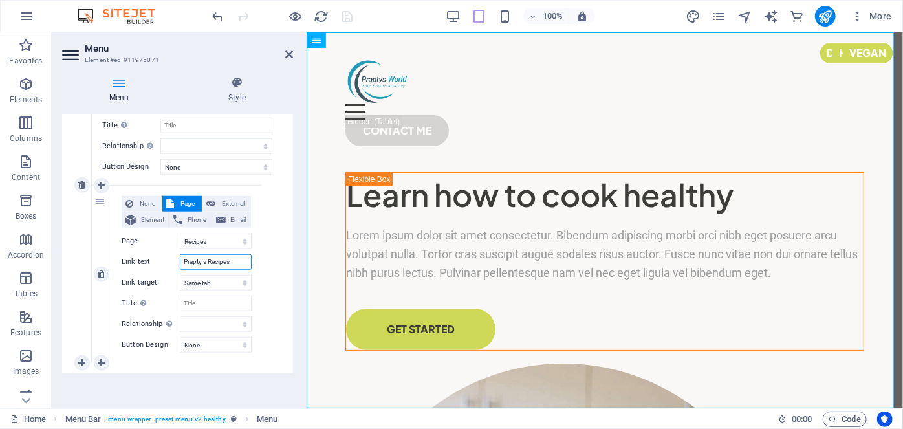
select select
drag, startPoint x: 237, startPoint y: 262, endPoint x: 173, endPoint y: 263, distance: 64.7
click at [173, 263] on div "Link text Prapty's Recipes" at bounding box center [187, 262] width 130 height 16
type input "Prapty's Recipes"
click at [103, 358] on icon at bounding box center [101, 362] width 7 height 9
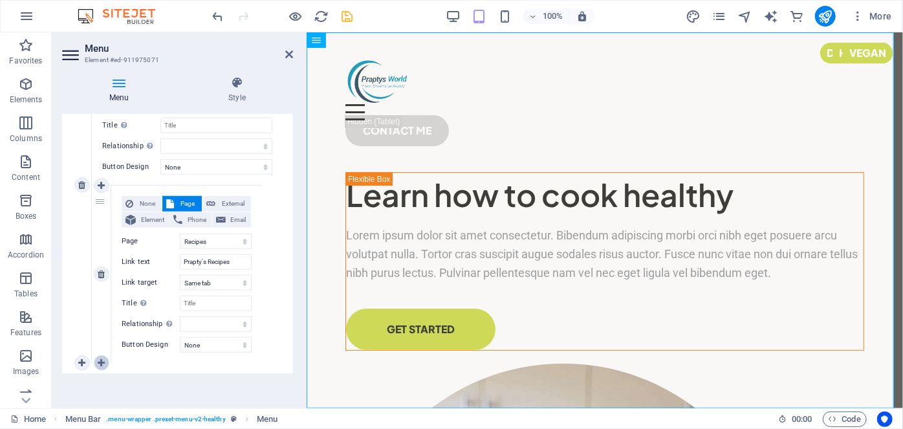
select select
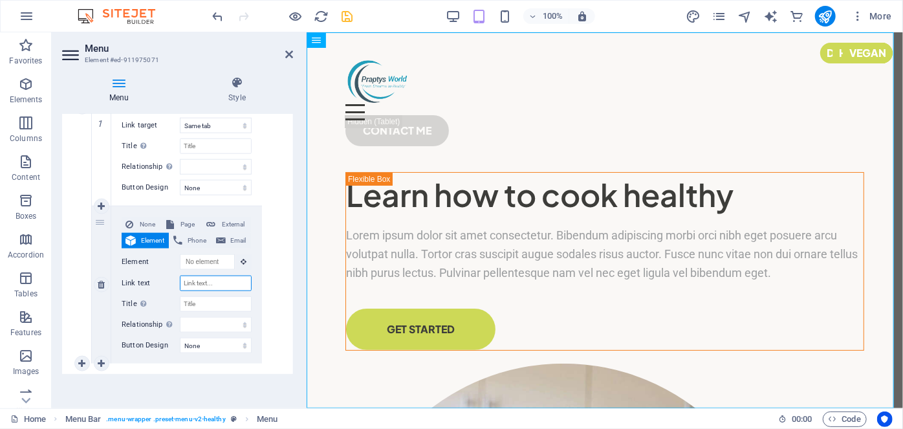
click at [194, 284] on input "Link text" at bounding box center [216, 284] width 72 height 16
paste input "Prapty's Recipes"
type input "Prapty's Recipes"
select select
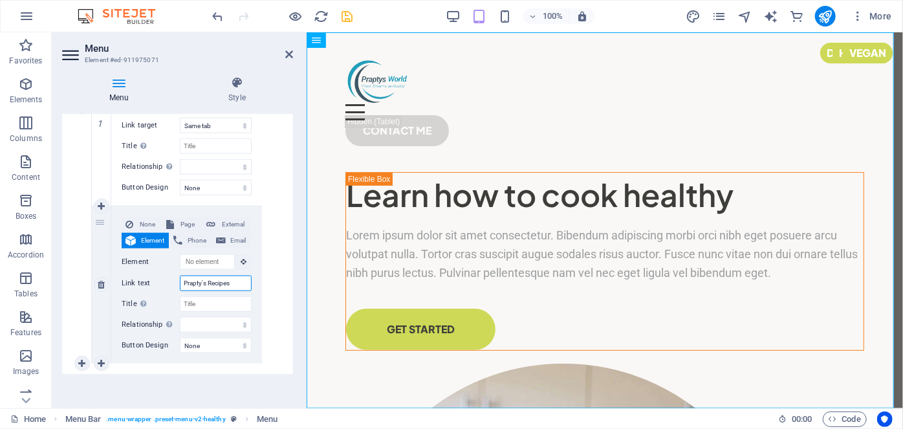
select select
type input "Prapty's"
select select
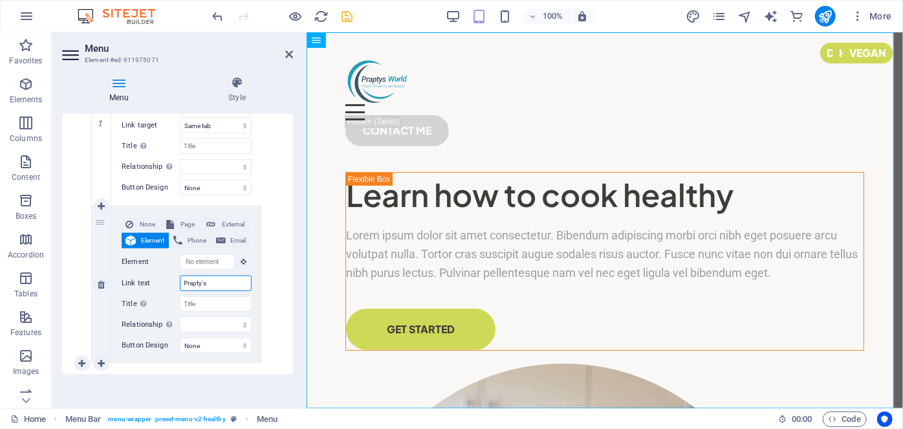
select select
type input "Prapty's W"
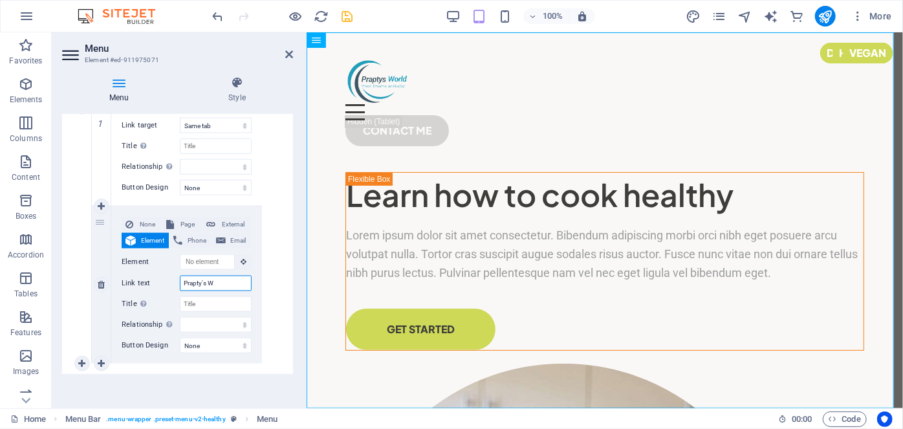
select select
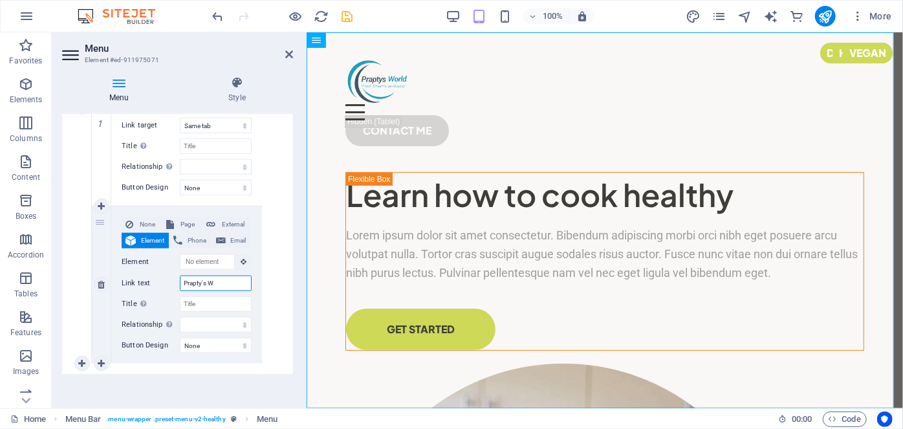
type input "Prapty's Wo"
select select
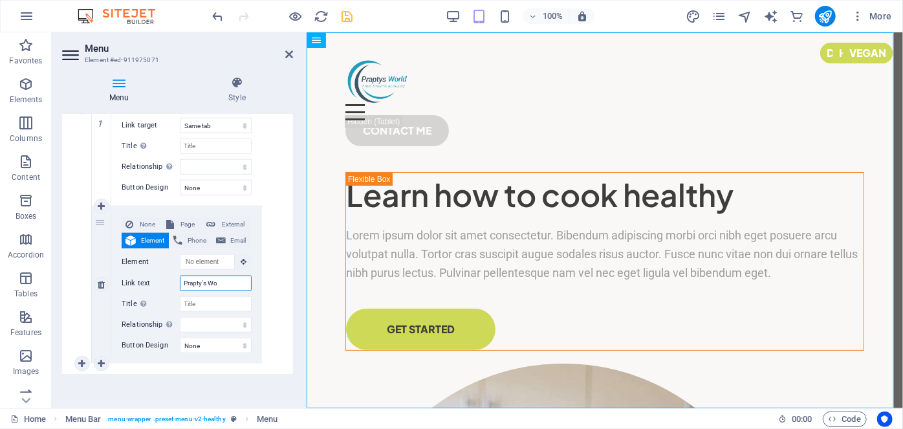
select select
type input "Prapty's Worl"
select select
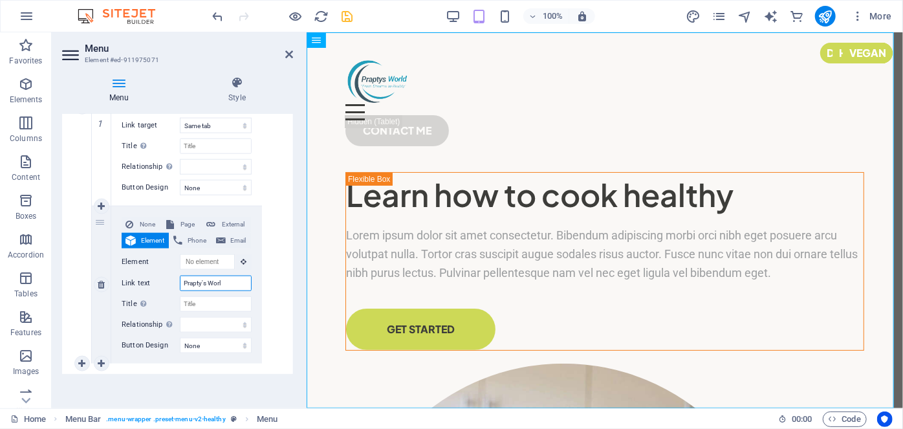
select select
type input "Prapty's World"
select select
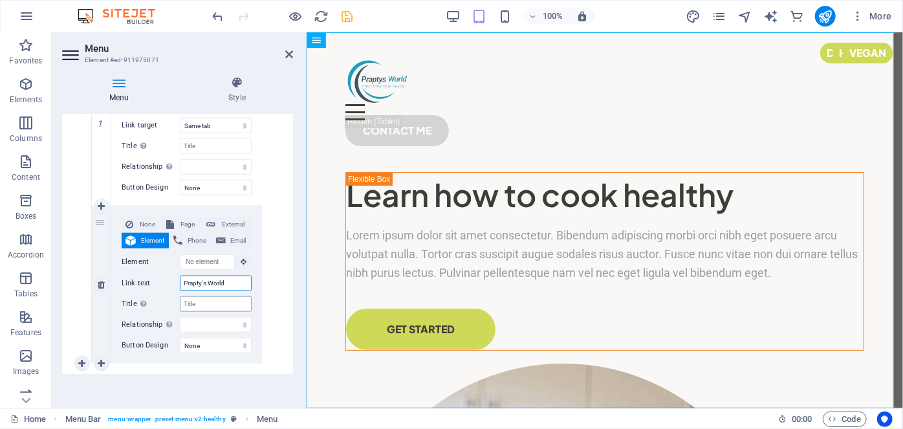
select select
type input "Prapty's World"
click at [98, 361] on icon at bounding box center [101, 363] width 7 height 9
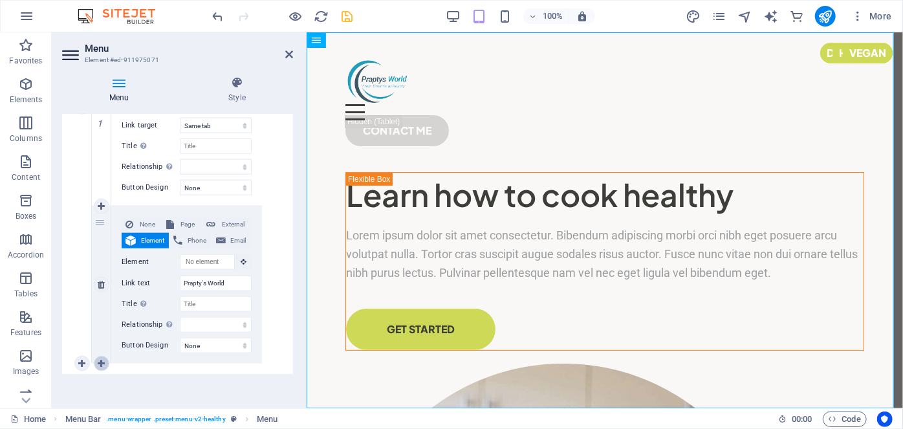
select select
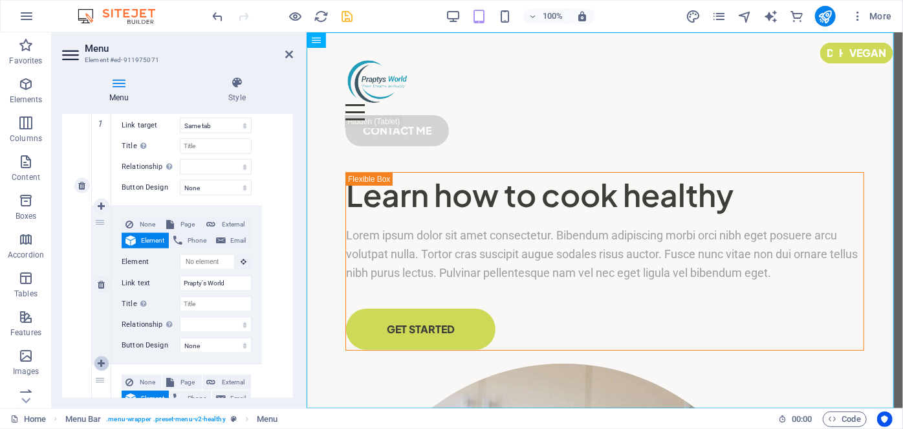
scroll to position [900, 0]
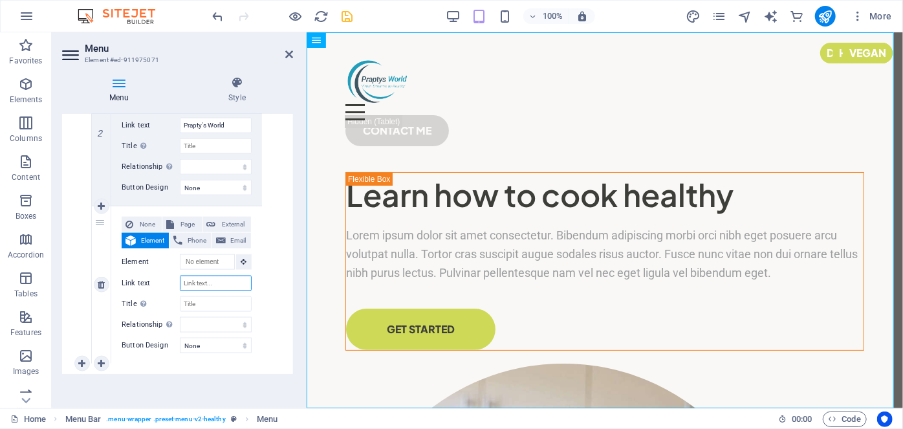
click at [195, 283] on input "Link text" at bounding box center [216, 284] width 72 height 16
paste input "Prapty's Recipes"
type input "Prapty's Recipes"
select select
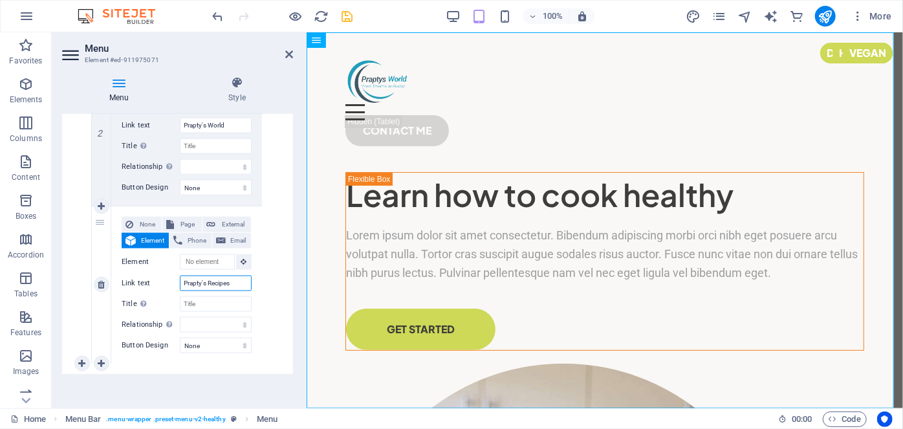
select select
type input "Prapty's"
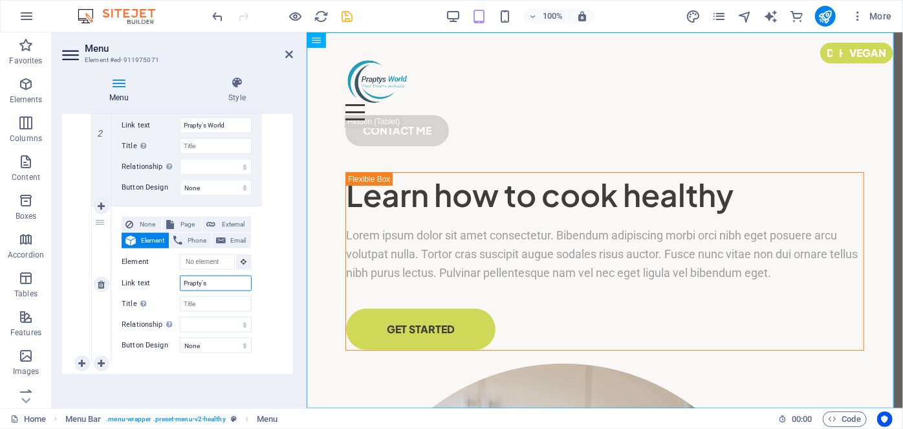
select select
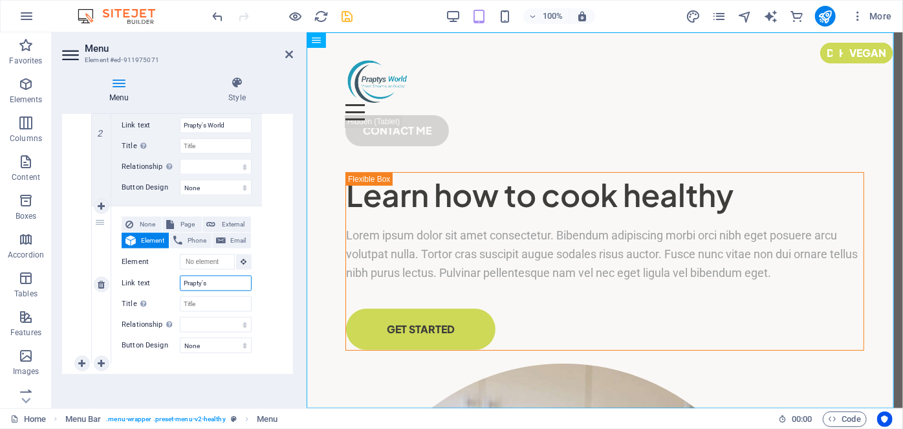
select select
type input "Prapty's Drea"
select select
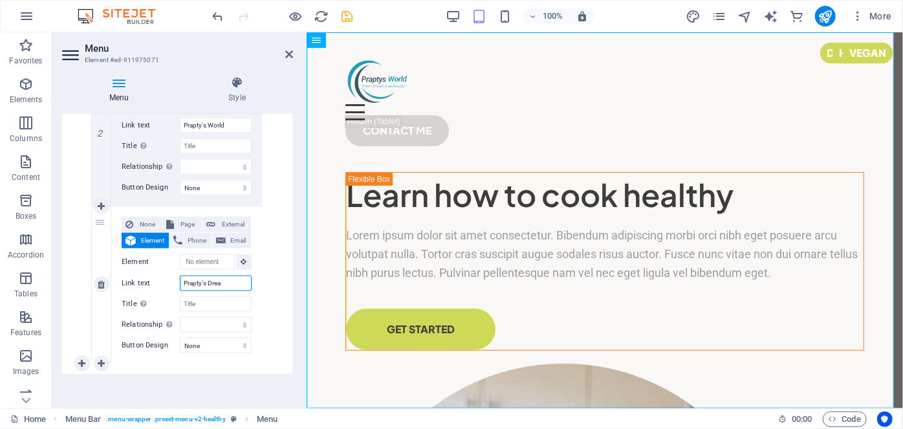
select select
type input "Prapty's Dream"
select select
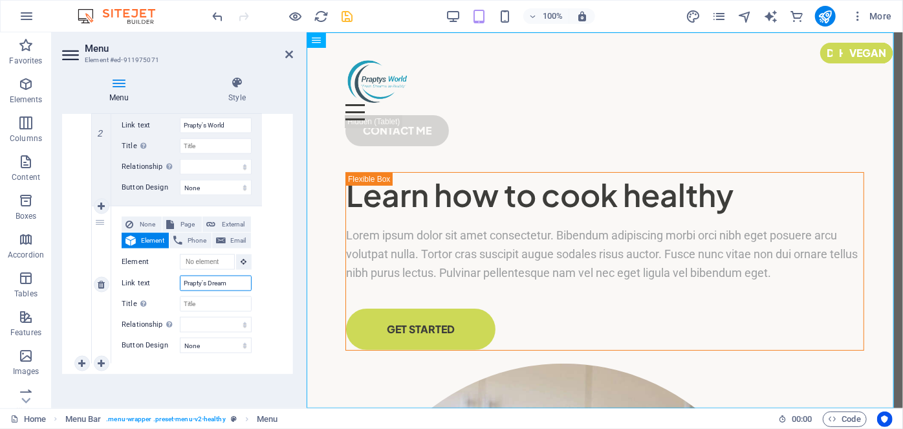
select select
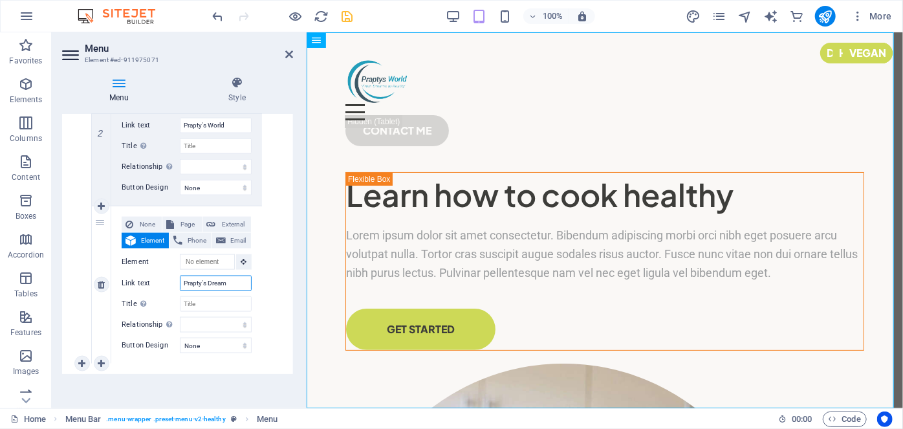
type input "Prapty's Dreamd"
select select
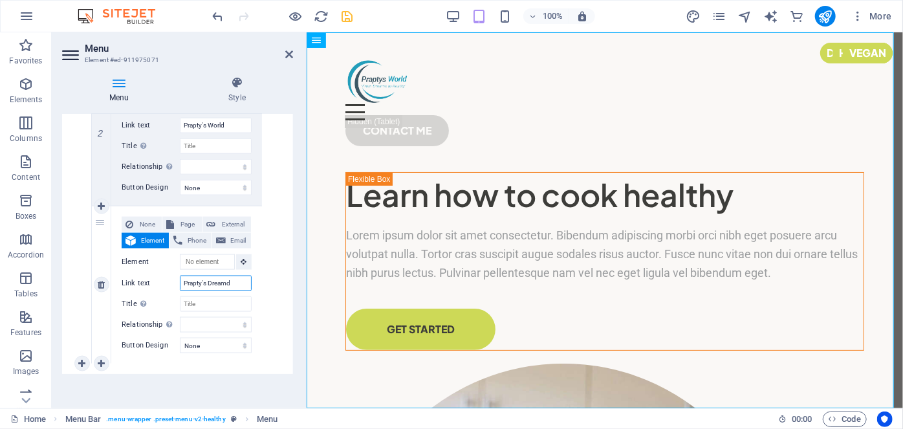
select select
type input "Prapty's Dreamd"
click at [98, 362] on icon at bounding box center [101, 363] width 7 height 9
select select
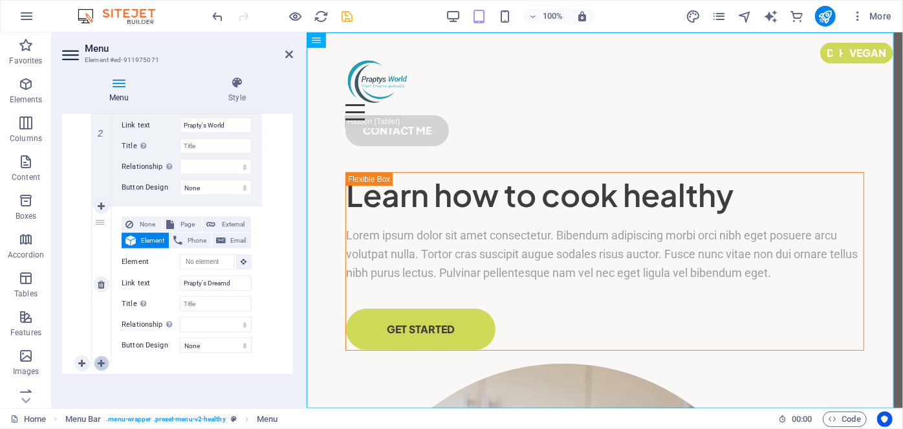
select select
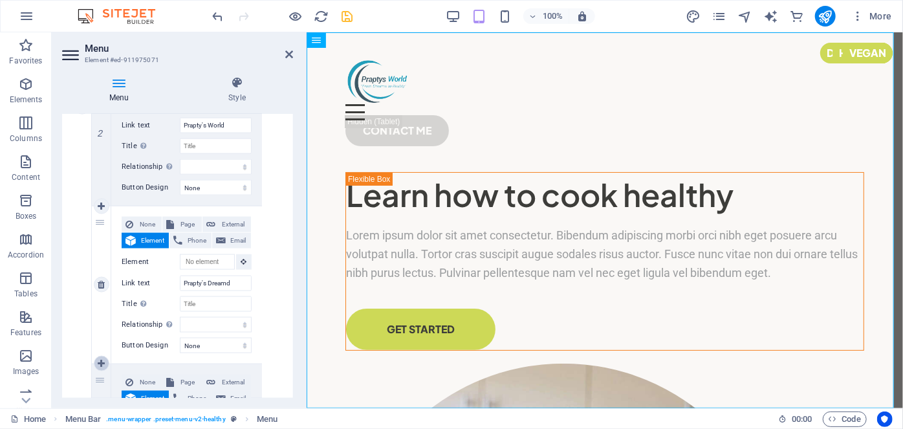
scroll to position [1057, 0]
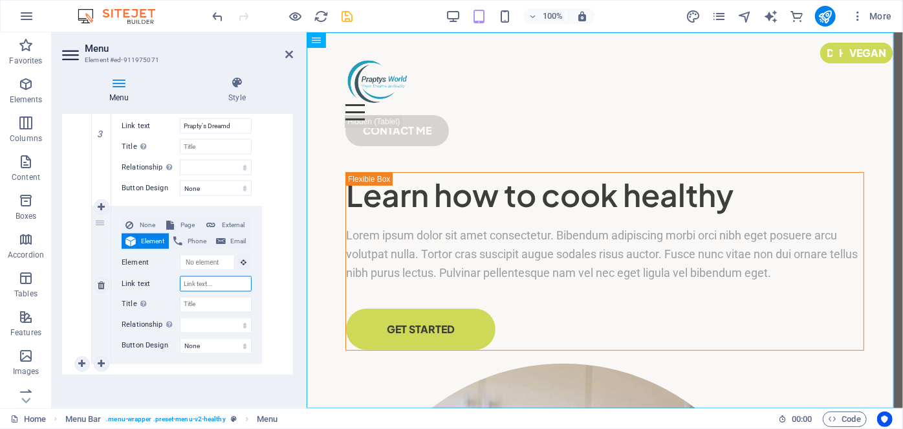
click at [191, 281] on input "Link text" at bounding box center [216, 284] width 72 height 16
paste input "Prapty's Recipes"
type input "Prapty's Recipes"
select select
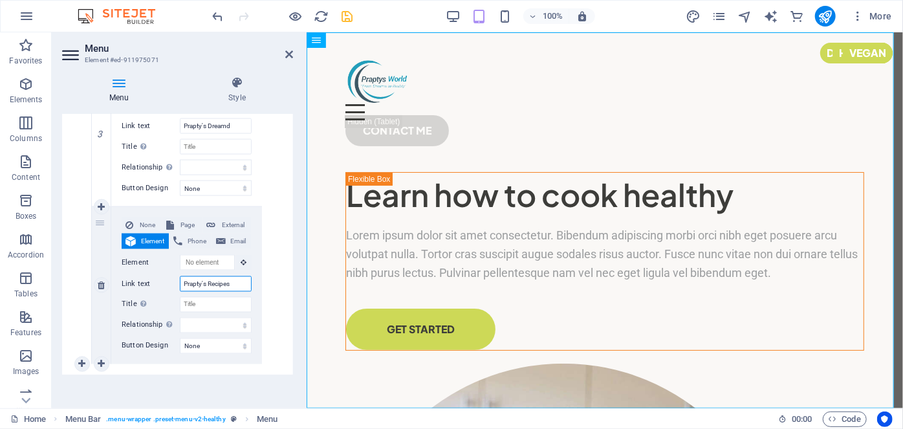
select select
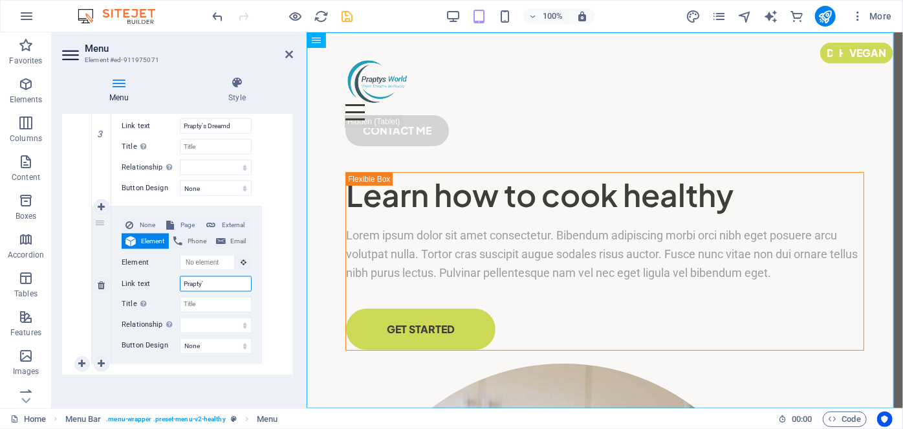
type input "Prapty"
select select
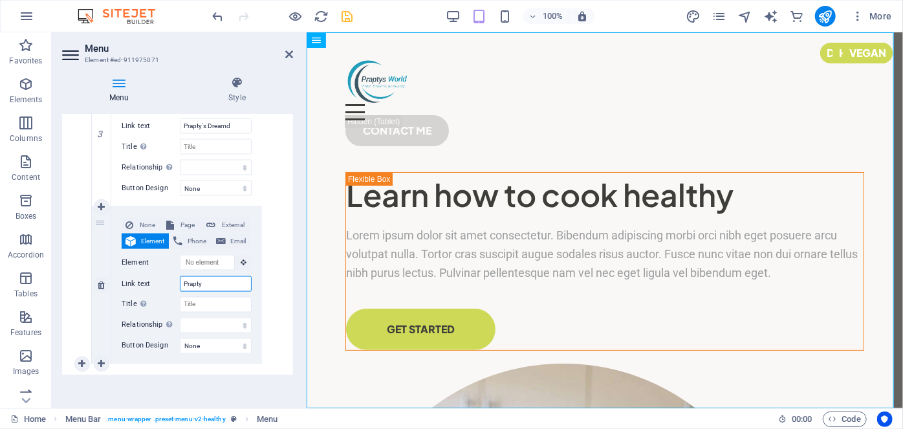
select select
type input "Prapty"
select select
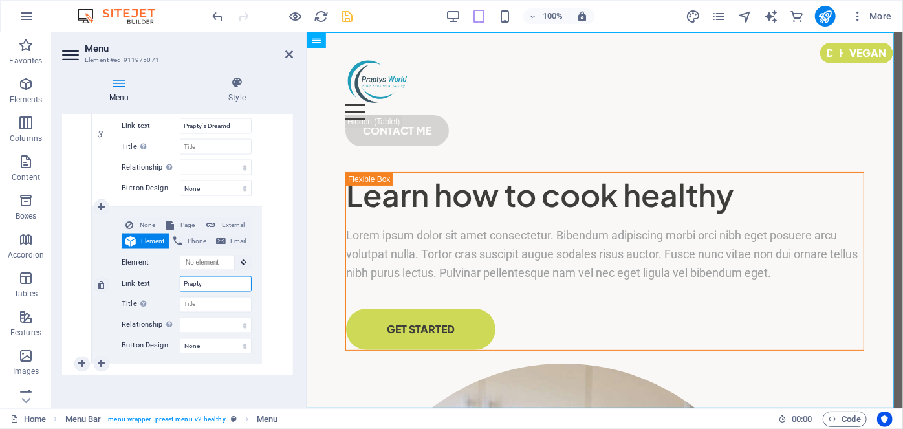
select select
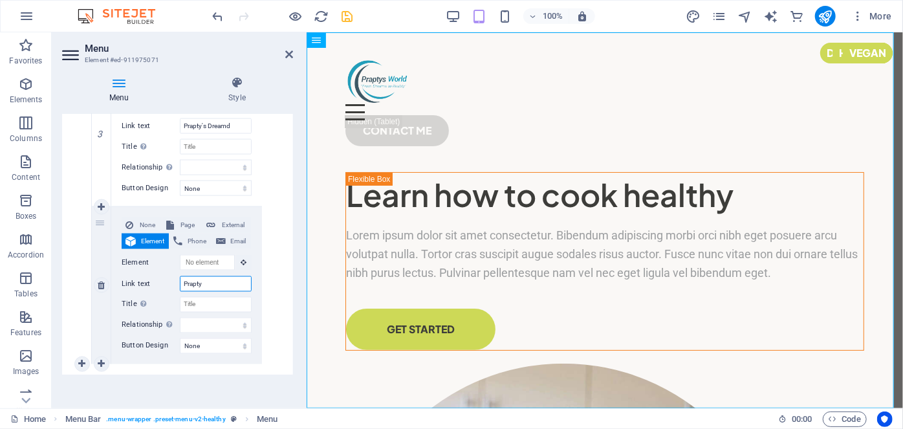
select select
type input "Prapty Ko"
select select
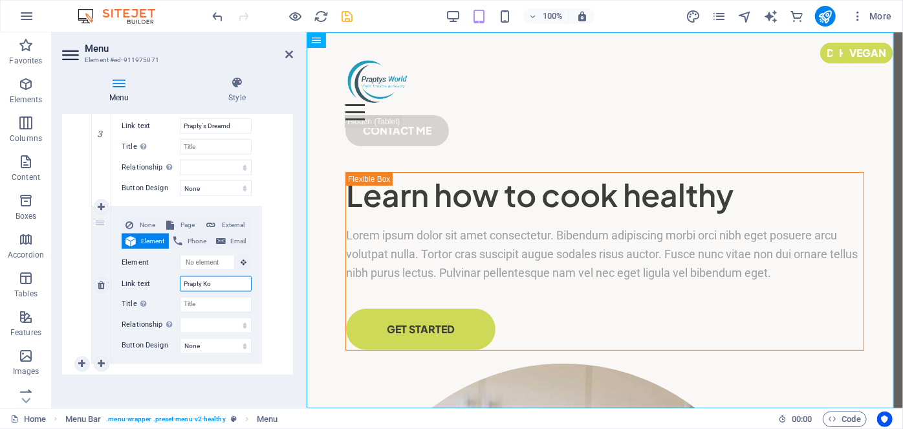
select select
type input "[PERSON_NAME]"
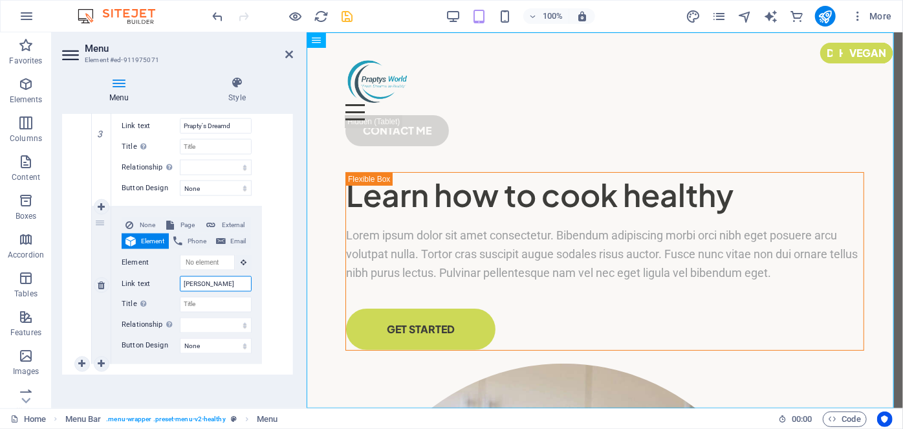
select select
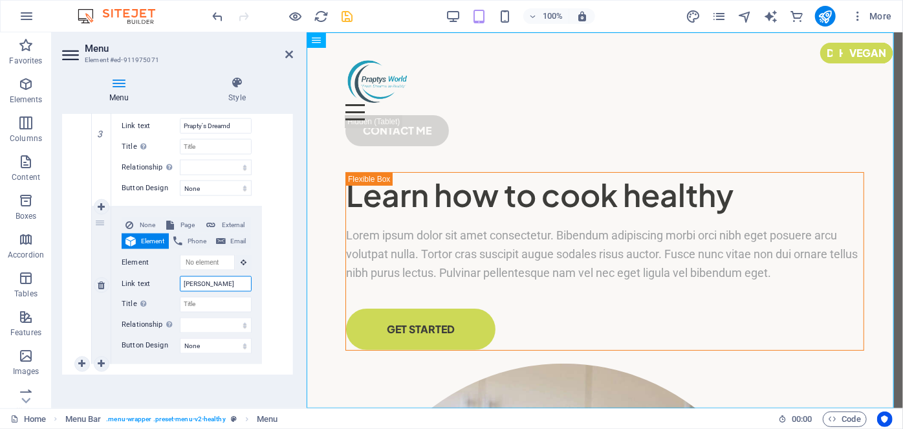
select select
type input "Prapty Kotha"
select select
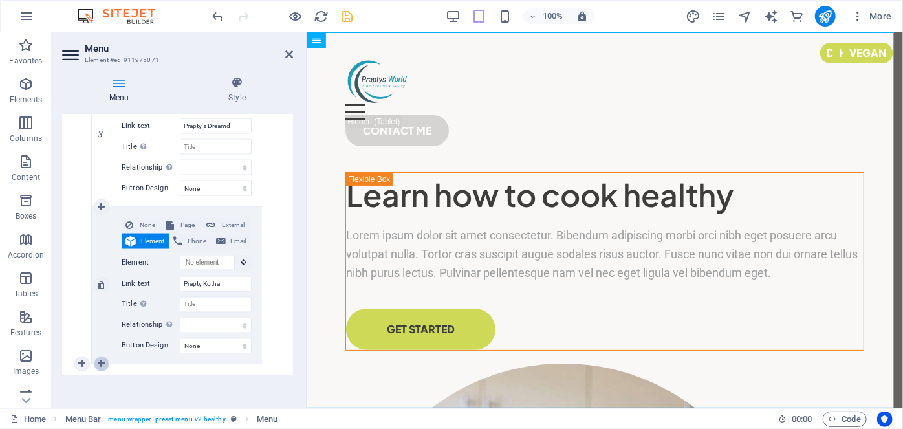
click at [101, 361] on icon at bounding box center [101, 364] width 7 height 9
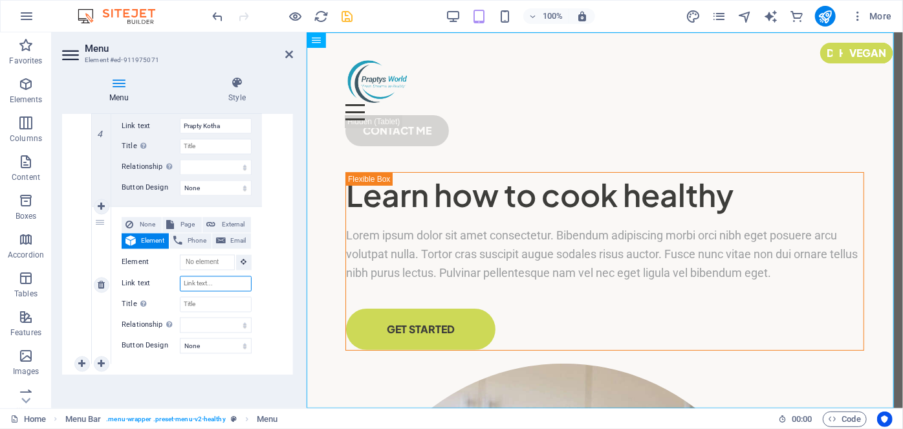
click at [200, 285] on input "Link text" at bounding box center [216, 284] width 72 height 16
paste input "Prapty's Recipes"
click at [100, 361] on icon at bounding box center [101, 364] width 7 height 9
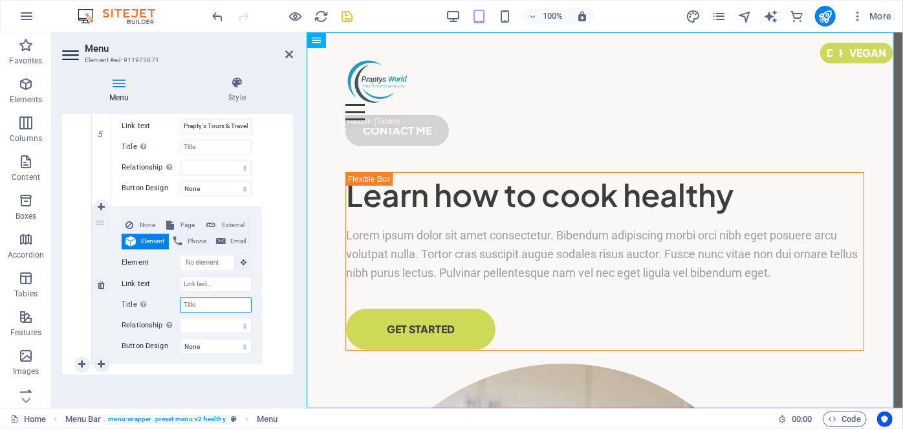
click at [198, 299] on input "Title Additional link description, should not be the same as the link text. The…" at bounding box center [216, 305] width 72 height 16
click at [196, 286] on input "Link text" at bounding box center [216, 284] width 72 height 16
paste input "Prapty's Recipes"
click at [94, 359] on link at bounding box center [102, 364] width 16 height 16
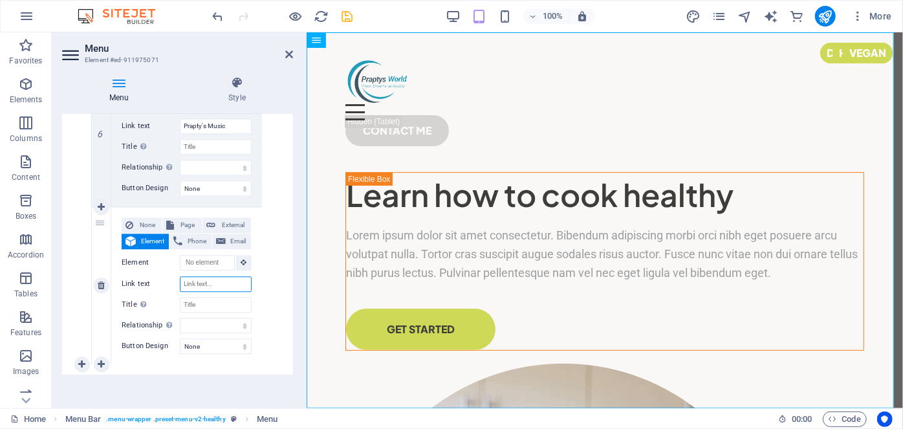
click at [191, 277] on input "Link text" at bounding box center [216, 284] width 72 height 16
paste input "Prapty's Recipes"
click at [96, 360] on link at bounding box center [102, 364] width 16 height 16
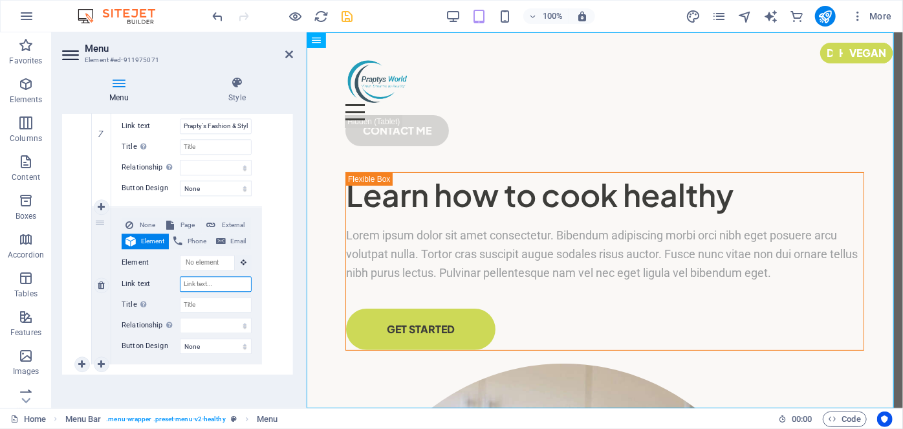
click at [195, 287] on input "Link text" at bounding box center [216, 284] width 72 height 16
click at [205, 285] on input "Learn With Prapty" at bounding box center [216, 284] width 72 height 16
click at [100, 360] on icon at bounding box center [101, 364] width 7 height 9
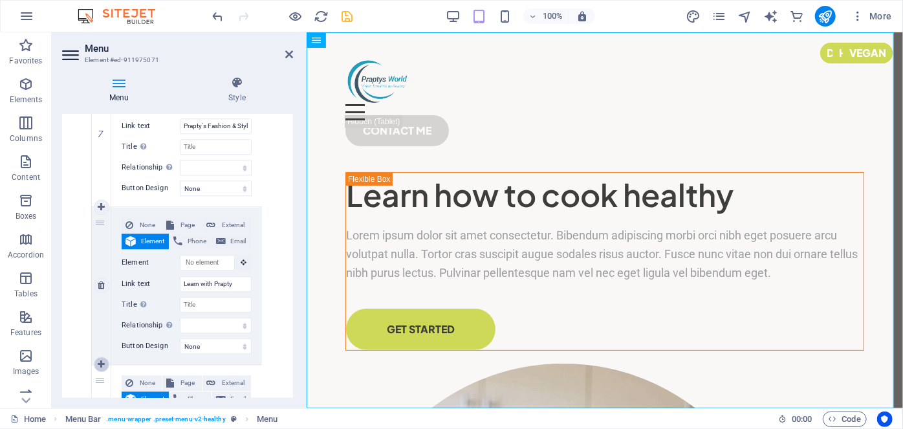
scroll to position [1845, 0]
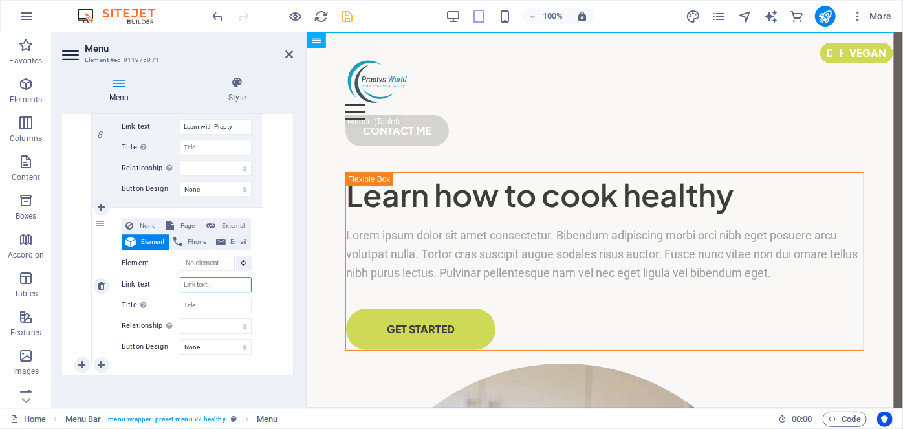
click at [196, 285] on input "Link text" at bounding box center [216, 285] width 72 height 16
click at [343, 22] on icon "save" at bounding box center [347, 16] width 15 height 15
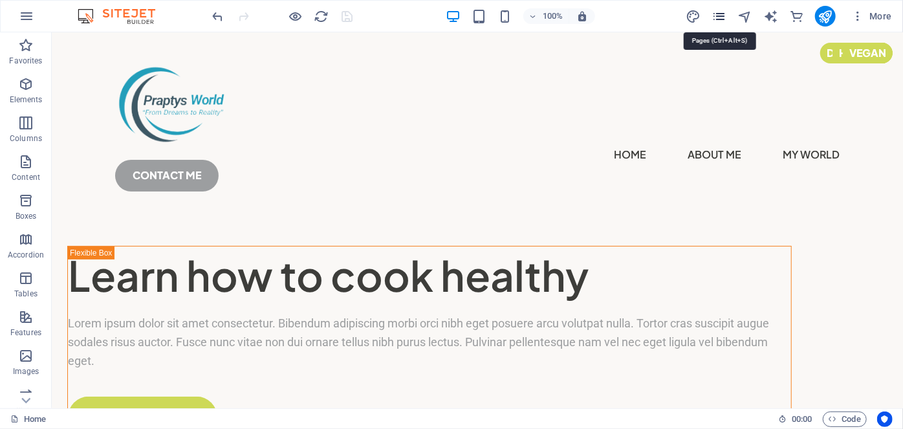
click at [721, 16] on icon "pages" at bounding box center [718, 16] width 15 height 15
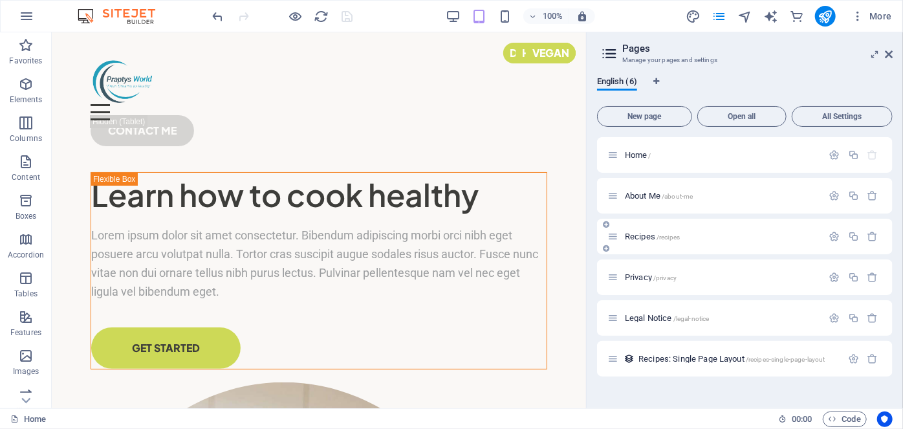
click at [657, 242] on div "Recipes /recipes" at bounding box center [714, 236] width 215 height 15
click at [649, 235] on span "Recipes /recipes" at bounding box center [652, 237] width 55 height 10
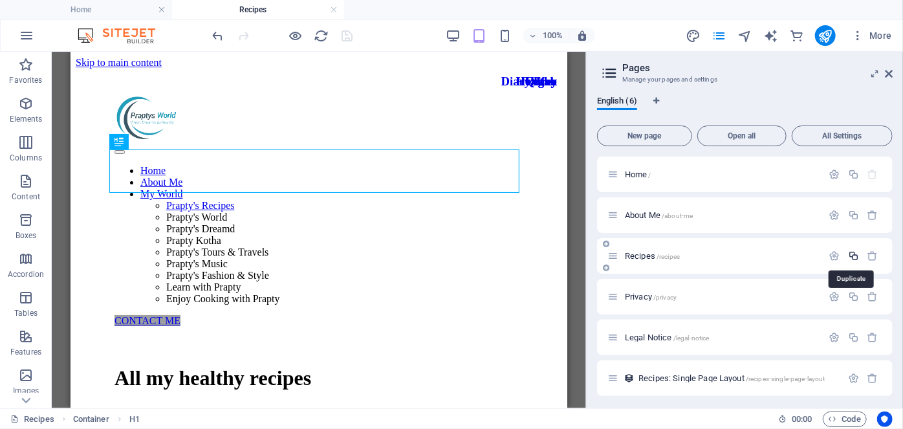
click at [853, 257] on icon "button" at bounding box center [853, 255] width 11 height 11
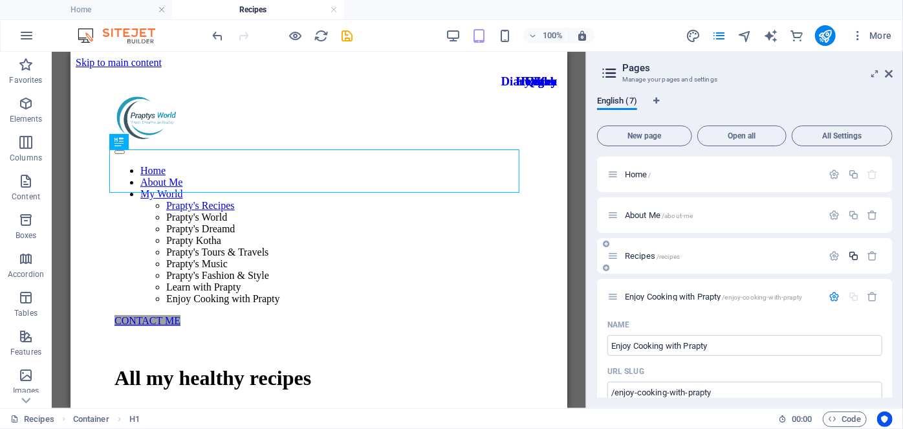
click at [852, 259] on icon "button" at bounding box center [853, 255] width 11 height 11
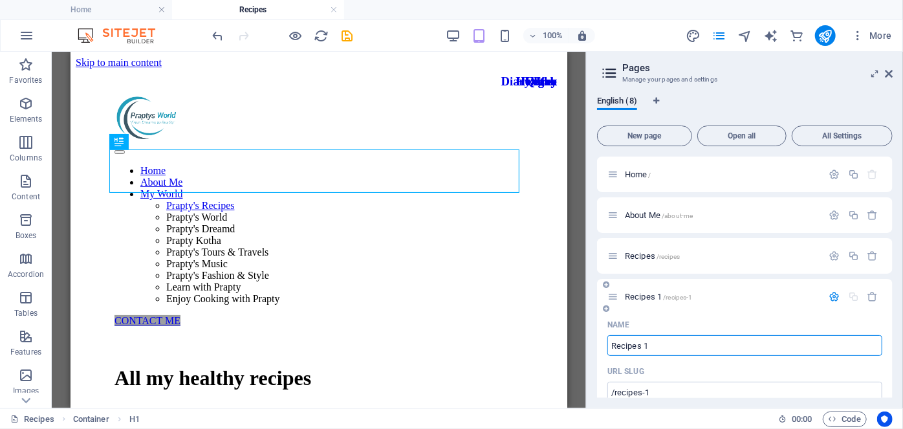
click at [681, 299] on span "/recipes-1" at bounding box center [677, 297] width 29 height 7
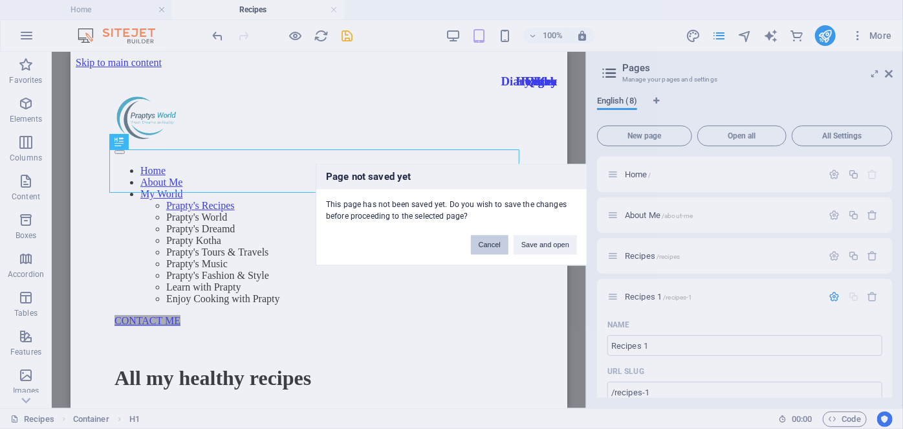
click at [484, 248] on button "Cancel" at bounding box center [490, 244] width 38 height 19
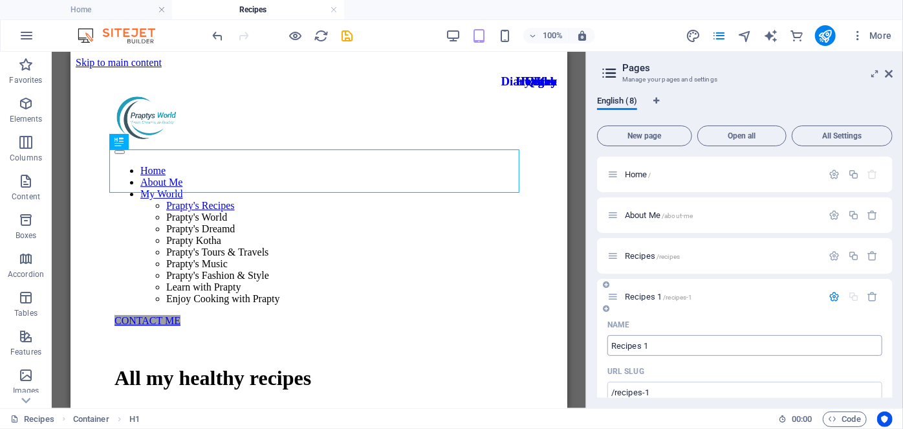
click at [669, 354] on input "Recipes 1" at bounding box center [744, 345] width 275 height 21
drag, startPoint x: 664, startPoint y: 343, endPoint x: 611, endPoint y: 336, distance: 52.8
click at [611, 336] on input "Recipes 1" at bounding box center [744, 345] width 275 height 21
click at [854, 257] on icon "button" at bounding box center [853, 255] width 11 height 11
click at [849, 257] on icon "button" at bounding box center [853, 255] width 11 height 11
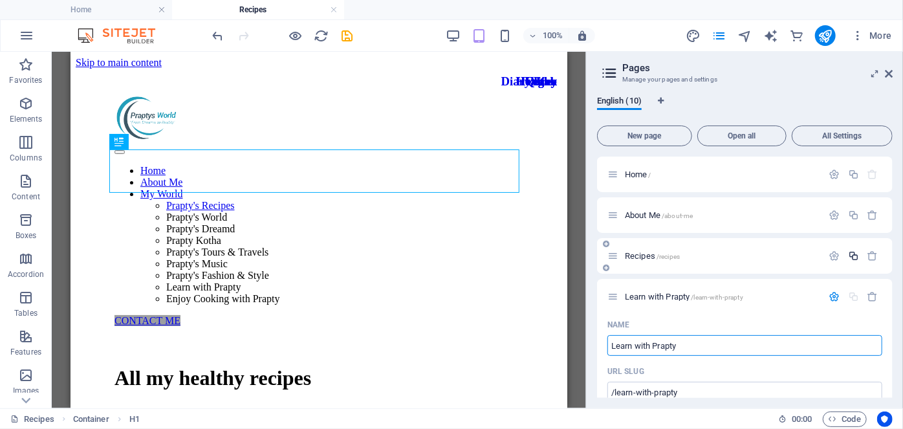
click at [853, 254] on icon "button" at bounding box center [853, 255] width 11 height 11
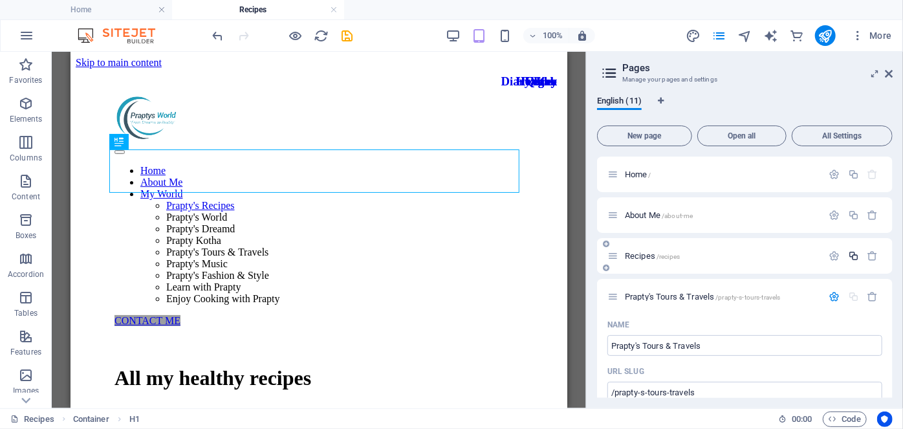
click at [850, 257] on icon "button" at bounding box center [853, 255] width 11 height 11
click at [853, 257] on icon "button" at bounding box center [853, 255] width 11 height 11
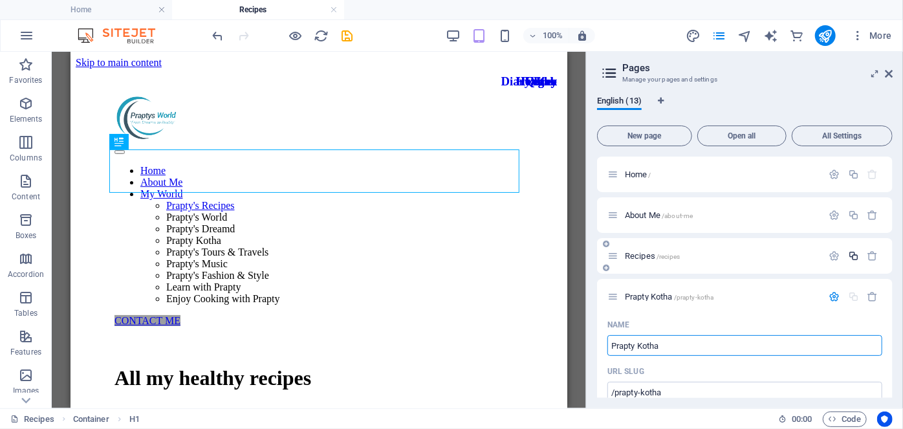
click at [848, 253] on icon "button" at bounding box center [853, 255] width 11 height 11
click at [850, 254] on icon "button" at bounding box center [853, 255] width 11 height 11
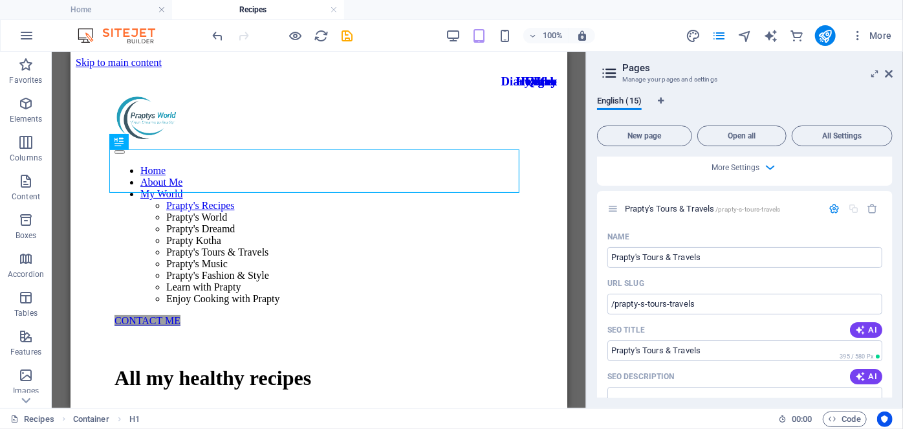
scroll to position [4469, 0]
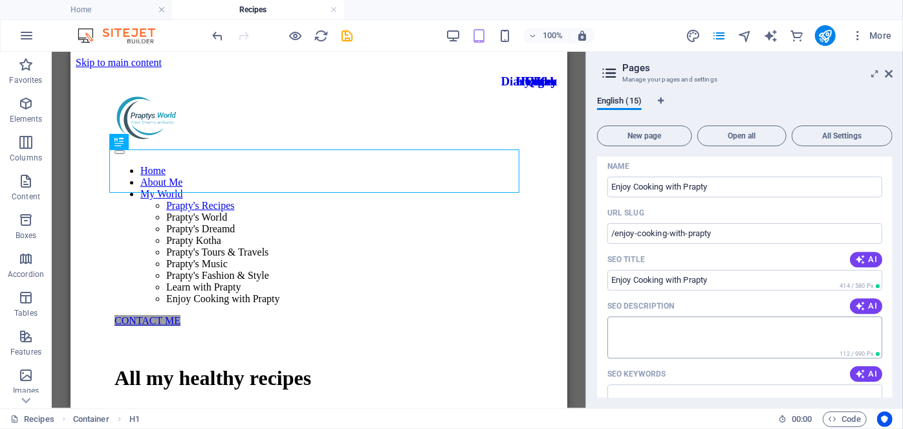
click at [732, 347] on textarea "SEO Description" at bounding box center [744, 337] width 275 height 42
click at [856, 311] on icon "button" at bounding box center [860, 306] width 10 height 10
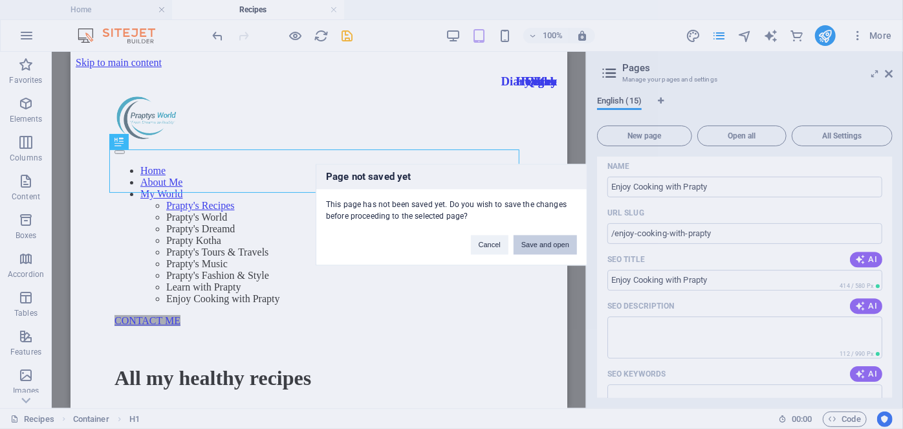
click at [531, 248] on button "Save and open" at bounding box center [545, 244] width 63 height 19
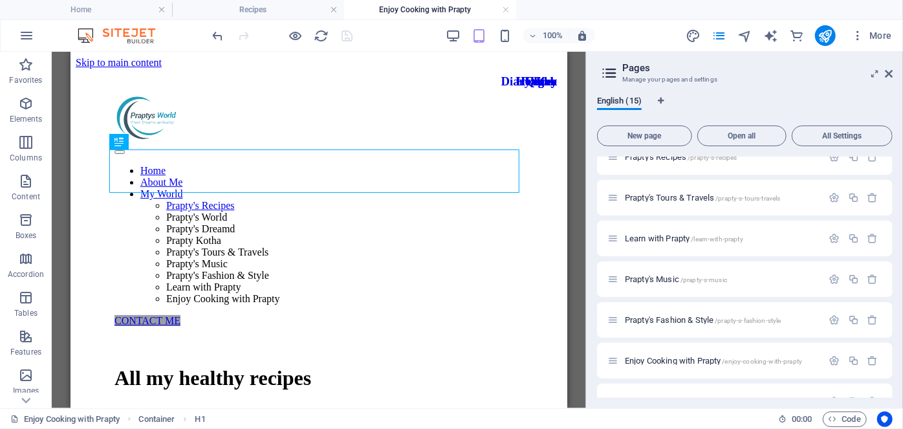
scroll to position [265, 0]
click at [706, 281] on div "Prapty's Music /prapty-s-music" at bounding box center [714, 276] width 215 height 15
click at [674, 274] on span "Prapty's Music /prapty-s-music" at bounding box center [676, 277] width 102 height 10
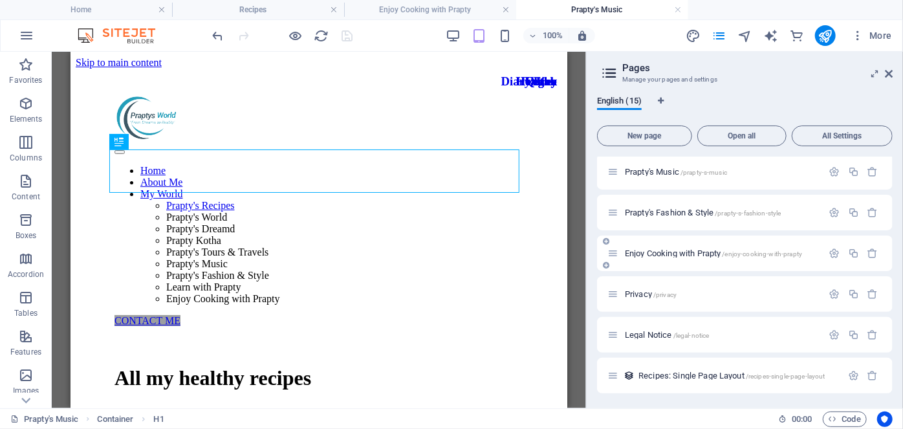
scroll to position [0, 0]
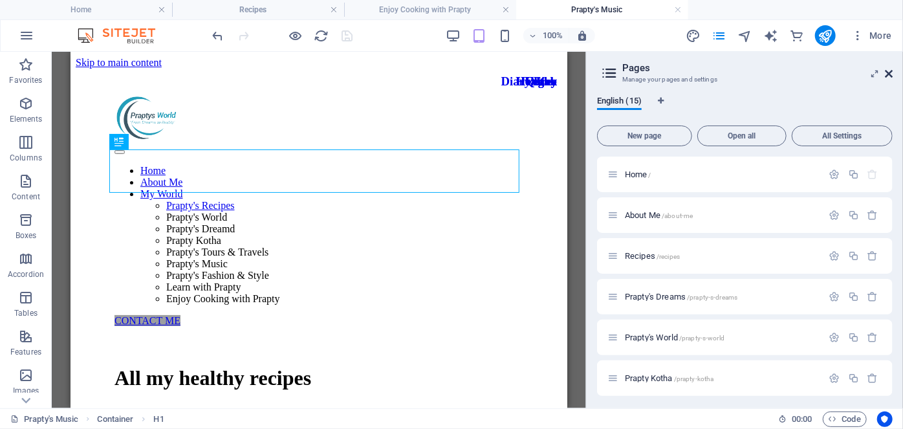
click at [891, 74] on icon at bounding box center [889, 74] width 8 height 10
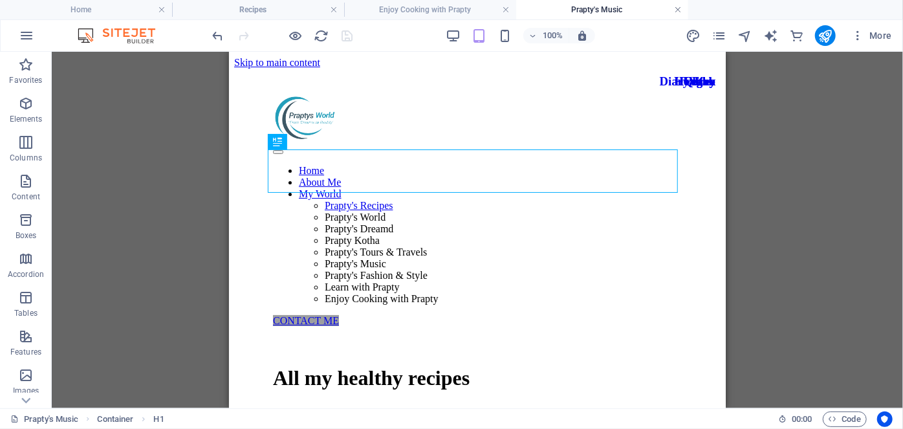
click at [676, 10] on link at bounding box center [678, 10] width 8 height 12
click at [507, 12] on link at bounding box center [506, 10] width 8 height 12
click at [333, 12] on link at bounding box center [334, 10] width 8 height 12
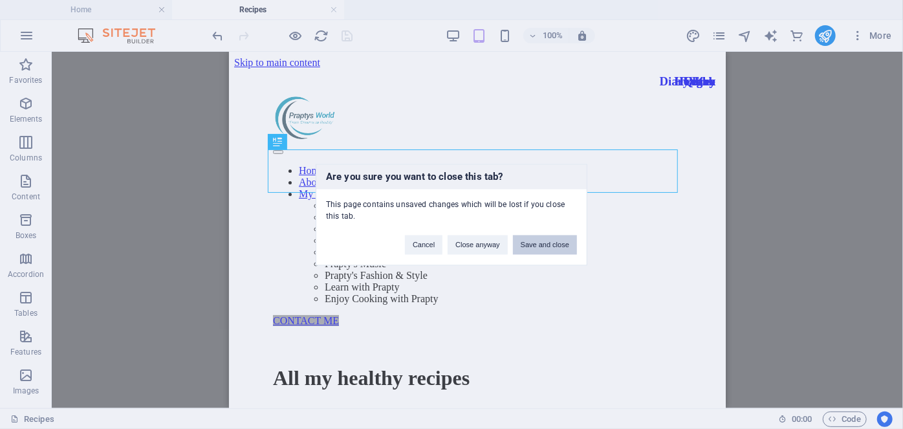
click at [537, 247] on button "Save and close" at bounding box center [545, 244] width 64 height 19
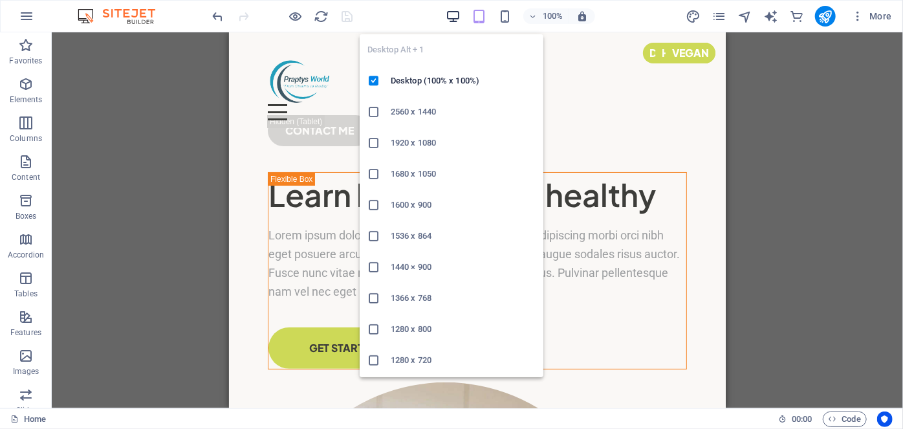
click at [452, 19] on icon "button" at bounding box center [453, 16] width 15 height 15
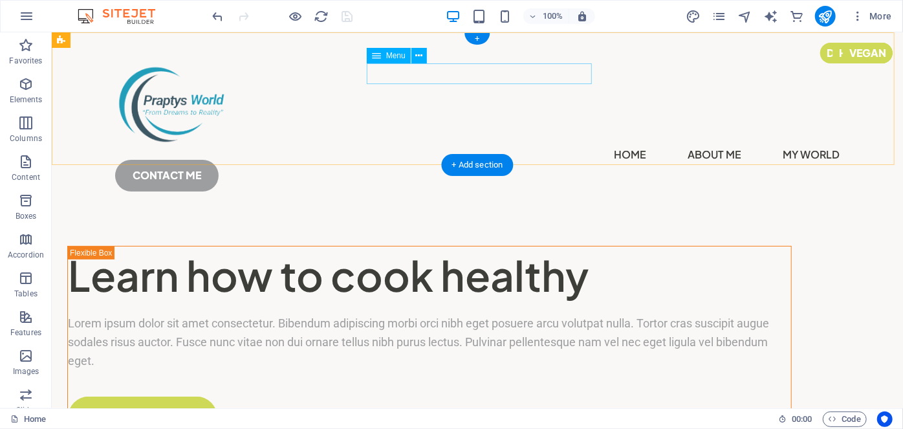
click at [551, 144] on nav "Home About Me My World Prapty's Recipes Prapty's World Prapty's Dreamd Prapty K…" at bounding box center [476, 154] width 724 height 21
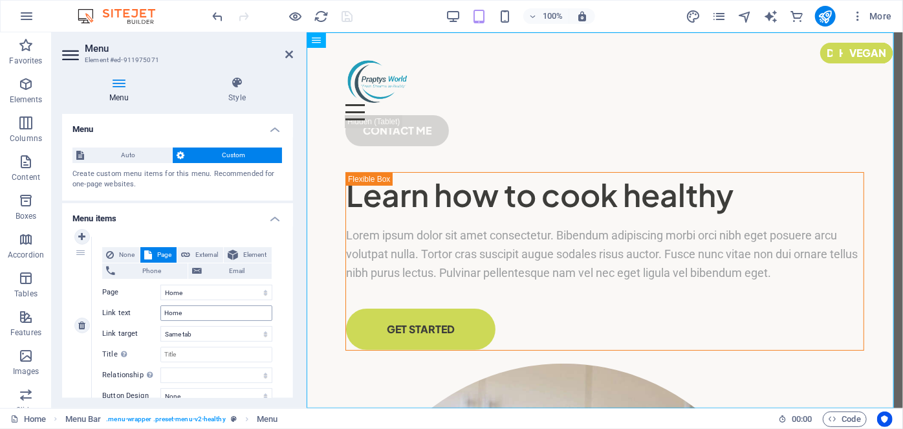
scroll to position [1117, 0]
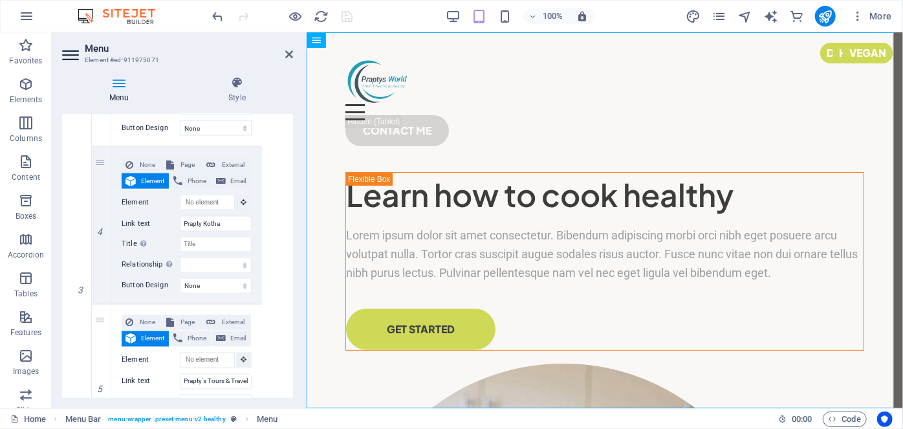
drag, startPoint x: 294, startPoint y: 289, endPoint x: 292, endPoint y: 312, distance: 23.4
click at [292, 312] on div "Menu Style Menu Auto Custom Create custom menu items for this menu. Recommended…" at bounding box center [178, 237] width 252 height 342
drag, startPoint x: 293, startPoint y: 297, endPoint x: 293, endPoint y: 306, distance: 9.1
click at [293, 306] on div "Menu Auto Custom Create custom menu items for this menu. Recommended for one-pa…" at bounding box center [177, 256] width 231 height 284
click at [191, 323] on span "Page" at bounding box center [187, 323] width 19 height 16
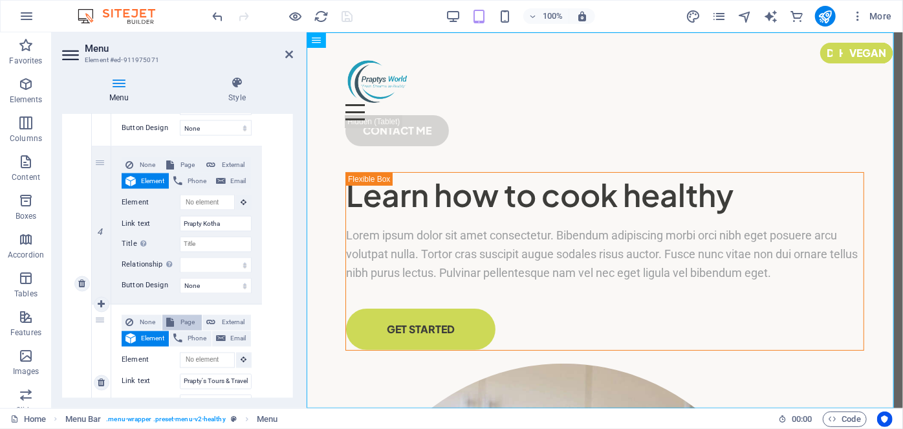
scroll to position [1127, 0]
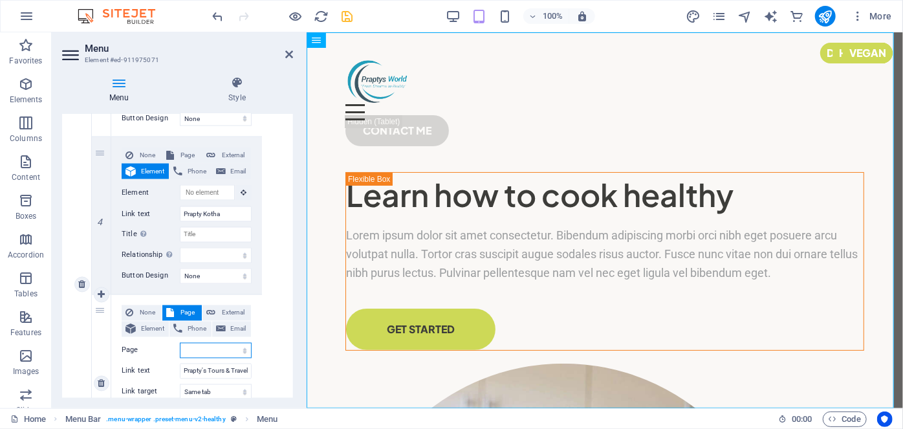
click at [217, 350] on select "Home About Me Recipes Prapty&#39;s Dreams Prapty&#39;s World Prapty Kotha Prapt…" at bounding box center [216, 351] width 72 height 16
click at [180, 343] on select "Home About Me Recipes Prapty&#39;s Dreams Prapty&#39;s World Prapty Kotha Prapt…" at bounding box center [216, 351] width 72 height 16
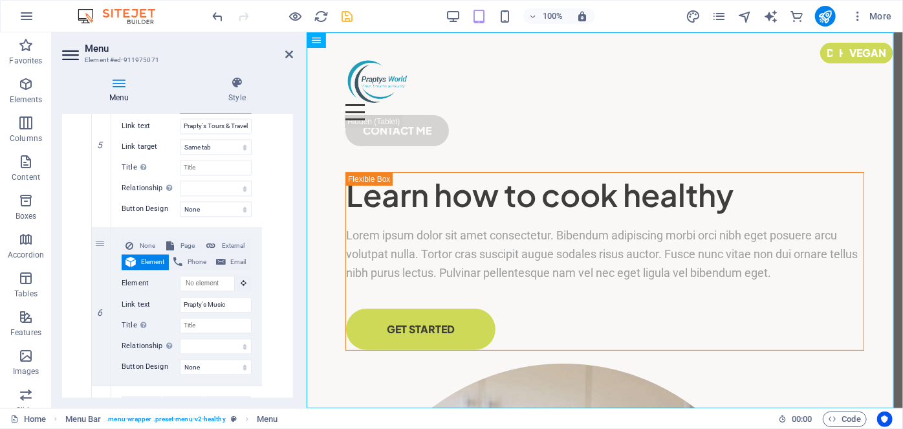
scroll to position [1379, 0]
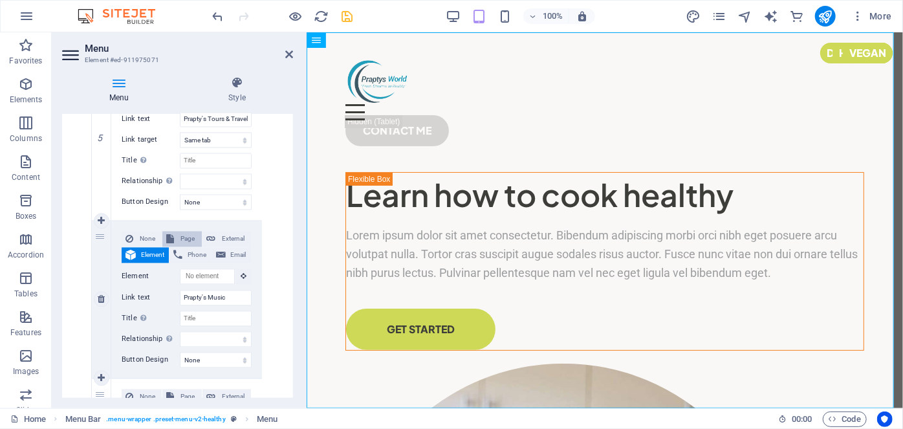
click at [188, 240] on span "Page" at bounding box center [187, 239] width 19 height 16
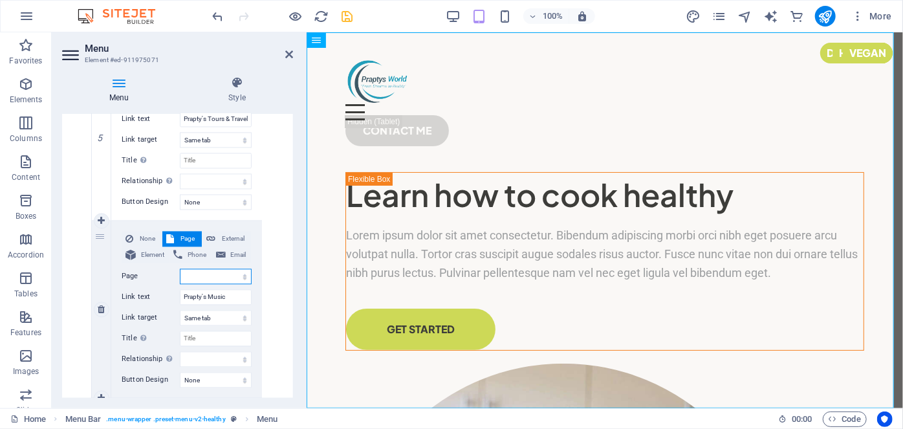
click at [215, 269] on select "Home About Me Recipes Prapty&#39;s Dreams Prapty&#39;s World Prapty Kotha Prapt…" at bounding box center [216, 276] width 72 height 16
click at [180, 268] on select "Home About Me Recipes Prapty&#39;s Dreams Prapty&#39;s World Prapty Kotha Prapt…" at bounding box center [216, 276] width 72 height 16
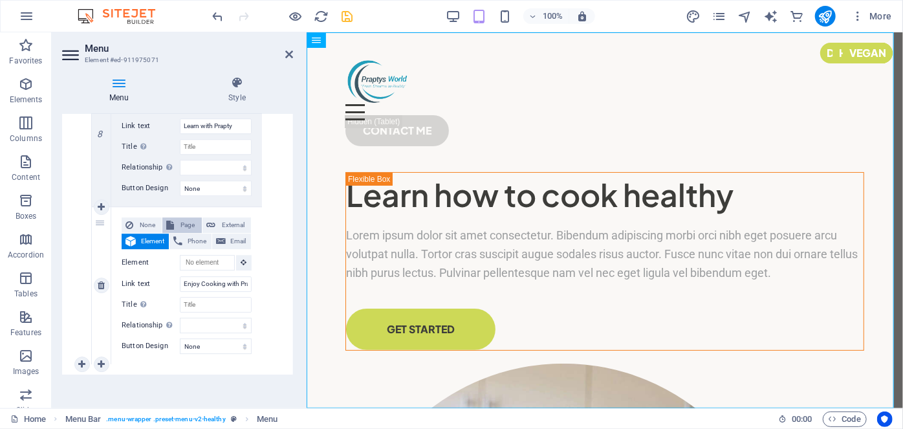
click at [193, 226] on span "Page" at bounding box center [187, 225] width 19 height 16
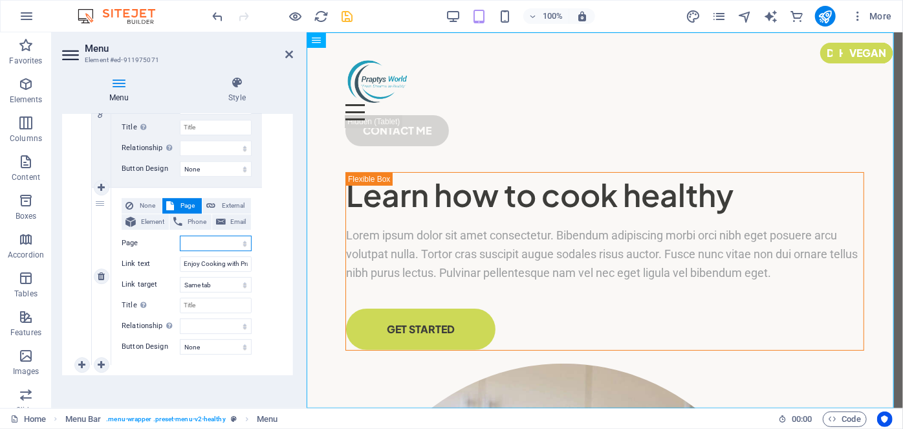
click at [212, 241] on select "Home About Me Recipes Prapty&#39;s Dreams Prapty&#39;s World Prapty Kotha Prapt…" at bounding box center [216, 243] width 72 height 16
click at [180, 235] on select "Home About Me Recipes Prapty&#39;s Dreams Prapty&#39;s World Prapty Kotha Prapt…" at bounding box center [216, 243] width 72 height 16
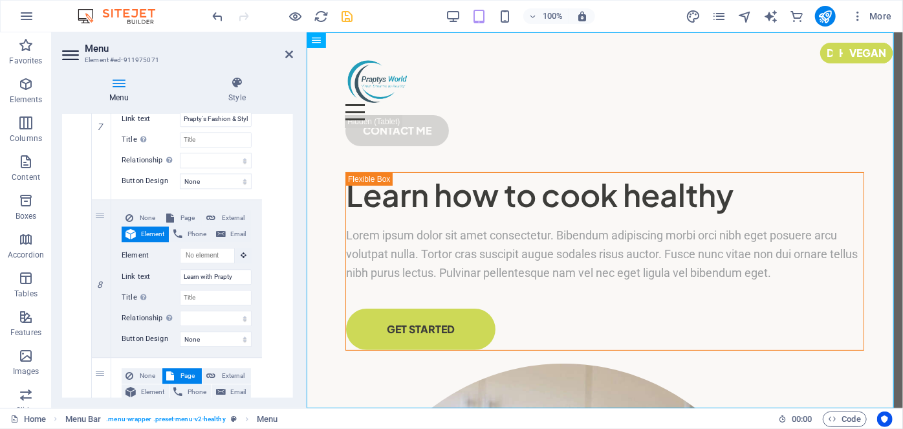
scroll to position [1721, 0]
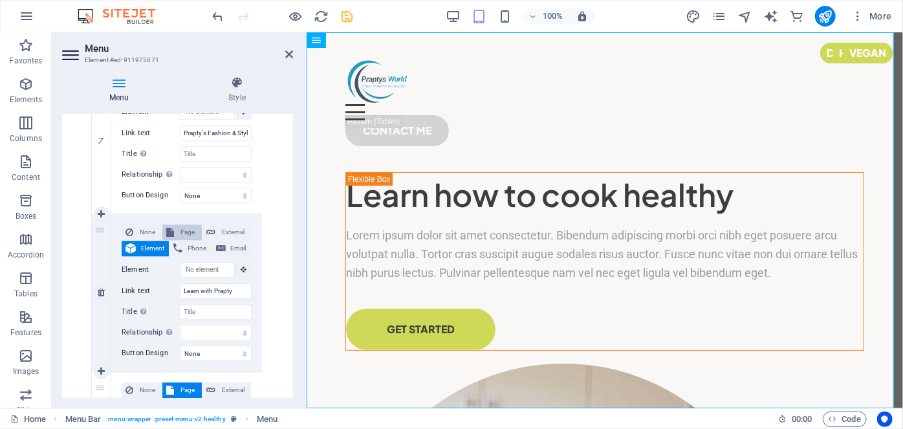
click at [191, 232] on span "Page" at bounding box center [187, 232] width 19 height 16
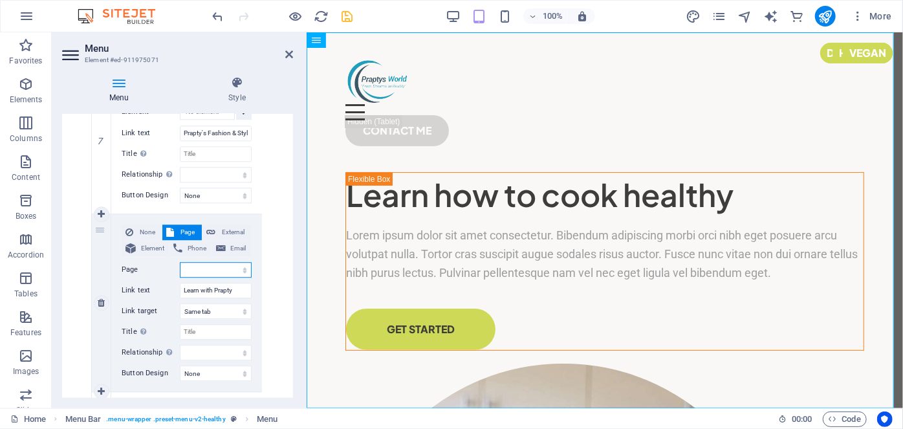
click at [198, 264] on select "Home About Me Recipes Prapty&#39;s Dreams Prapty&#39;s World Prapty Kotha Prapt…" at bounding box center [216, 270] width 72 height 16
click at [180, 262] on select "Home About Me Recipes Prapty&#39;s Dreams Prapty&#39;s World Prapty Kotha Prapt…" at bounding box center [216, 270] width 72 height 16
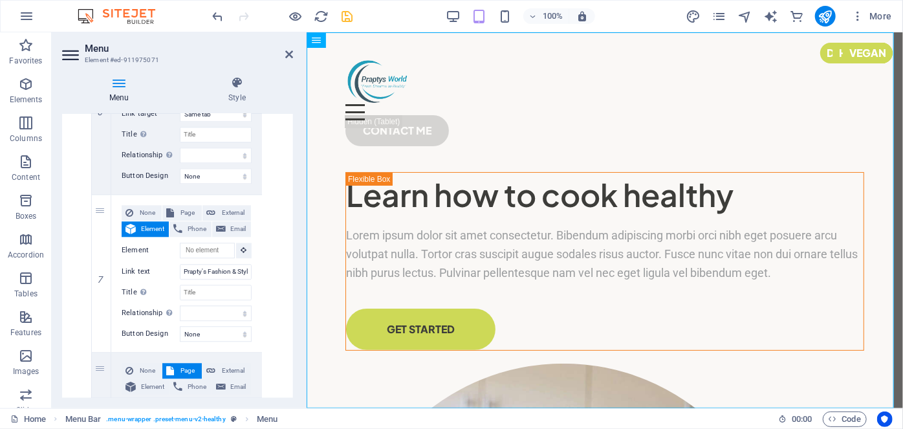
scroll to position [1568, 0]
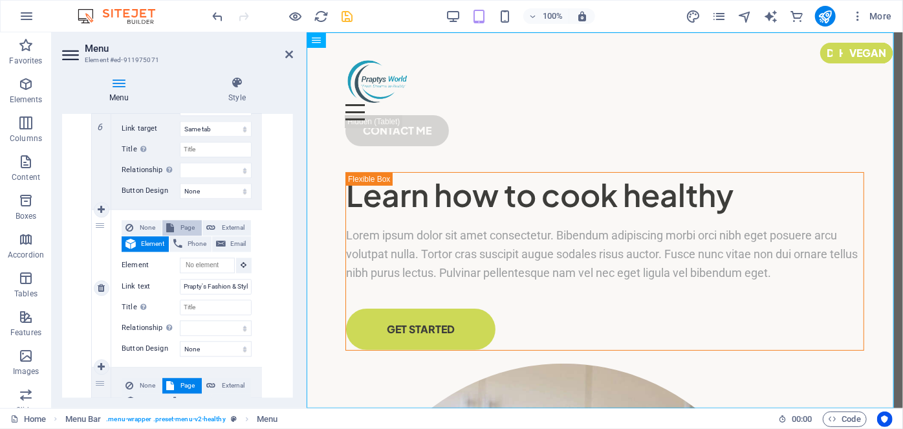
click at [185, 224] on span "Page" at bounding box center [187, 228] width 19 height 16
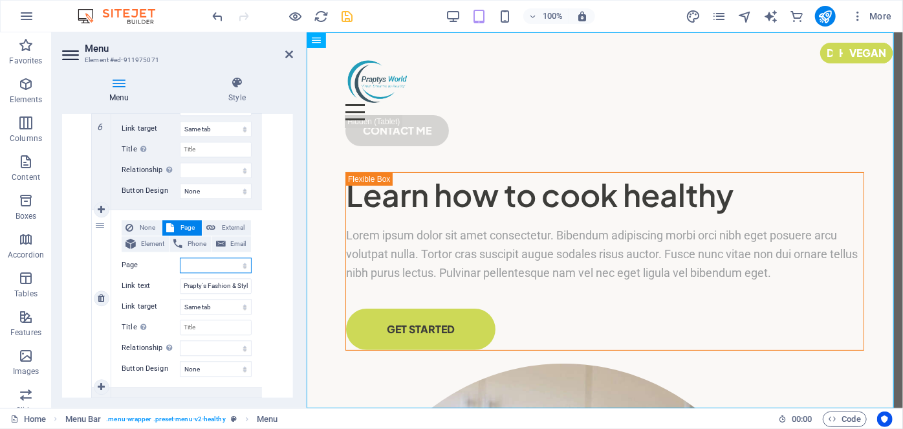
click at [217, 261] on select "Home About Me Recipes Prapty&#39;s Dreams Prapty&#39;s World Prapty Kotha Prapt…" at bounding box center [216, 265] width 72 height 16
click at [180, 257] on select "Home About Me Recipes Prapty&#39;s Dreams Prapty&#39;s World Prapty Kotha Prapt…" at bounding box center [216, 265] width 72 height 16
click at [220, 305] on select "New tab Same tab Overlay" at bounding box center [216, 307] width 72 height 16
click at [180, 299] on select "New tab Same tab Overlay" at bounding box center [216, 307] width 72 height 16
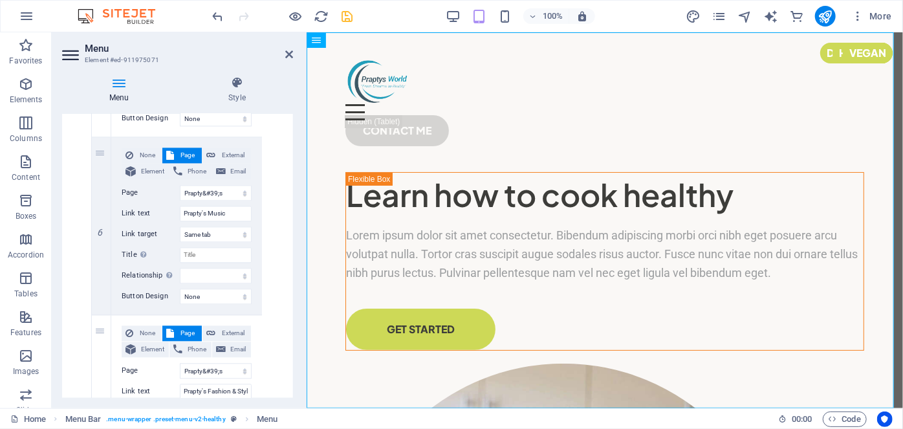
scroll to position [1445, 0]
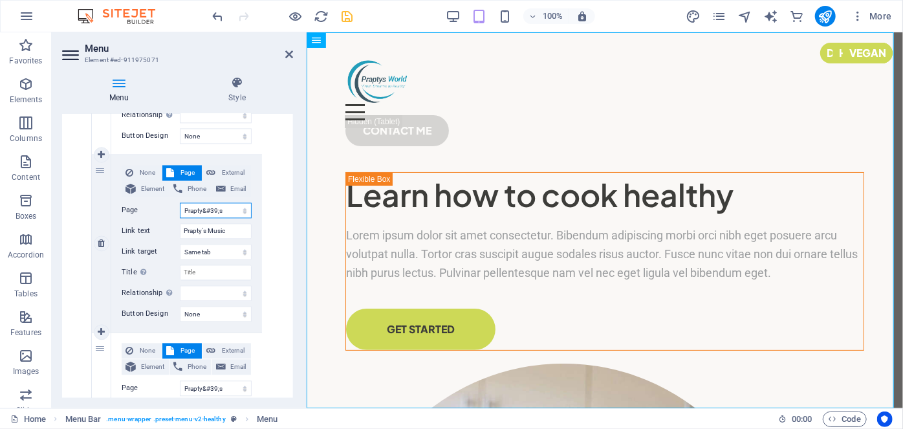
click at [225, 211] on select "Home About Me Recipes Prapty&#39;s Dreams Prapty&#39;s World Prapty Kotha Prapt…" at bounding box center [216, 210] width 72 height 16
click at [180, 202] on select "Home About Me Recipes Prapty&#39;s Dreams Prapty&#39;s World Prapty Kotha Prapt…" at bounding box center [216, 210] width 72 height 16
click at [226, 252] on select "New tab Same tab Overlay" at bounding box center [216, 252] width 72 height 16
click at [180, 244] on select "New tab Same tab Overlay" at bounding box center [216, 252] width 72 height 16
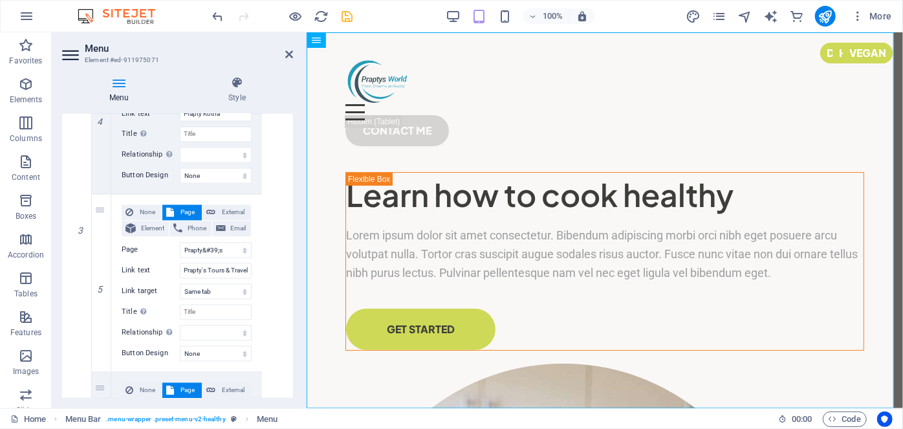
scroll to position [1216, 0]
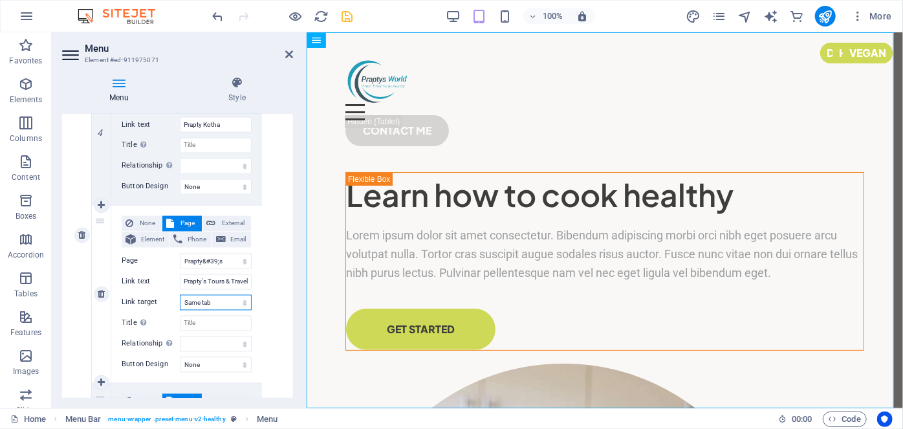
click at [217, 301] on select "New tab Same tab Overlay" at bounding box center [216, 303] width 72 height 16
click at [180, 295] on select "New tab Same tab Overlay" at bounding box center [216, 303] width 72 height 16
drag, startPoint x: 290, startPoint y: 291, endPoint x: 295, endPoint y: 276, distance: 15.6
click at [295, 276] on div "Menu Style Menu Auto Custom Create custom menu items for this menu. Recommended…" at bounding box center [178, 237] width 252 height 342
drag, startPoint x: 290, startPoint y: 280, endPoint x: 296, endPoint y: 268, distance: 13.3
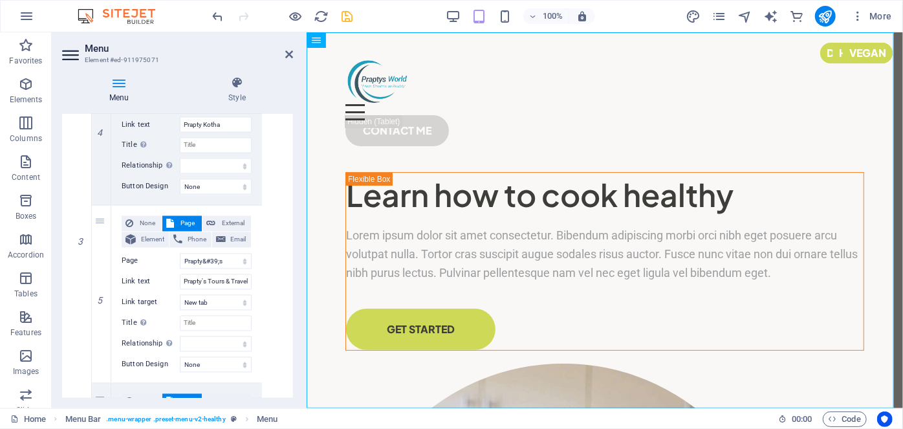
click at [296, 268] on div "Menu Style Menu Auto Custom Create custom menu items for this menu. Recommended…" at bounding box center [178, 237] width 252 height 342
drag, startPoint x: 290, startPoint y: 277, endPoint x: 293, endPoint y: 265, distance: 12.6
click at [293, 265] on div "Menu Auto Custom Create custom menu items for this menu. Recommended for one-pa…" at bounding box center [177, 256] width 231 height 284
drag, startPoint x: 290, startPoint y: 277, endPoint x: 293, endPoint y: 268, distance: 9.4
click at [293, 268] on div "Menu Auto Custom Create custom menu items for this menu. Recommended for one-pa…" at bounding box center [177, 256] width 231 height 284
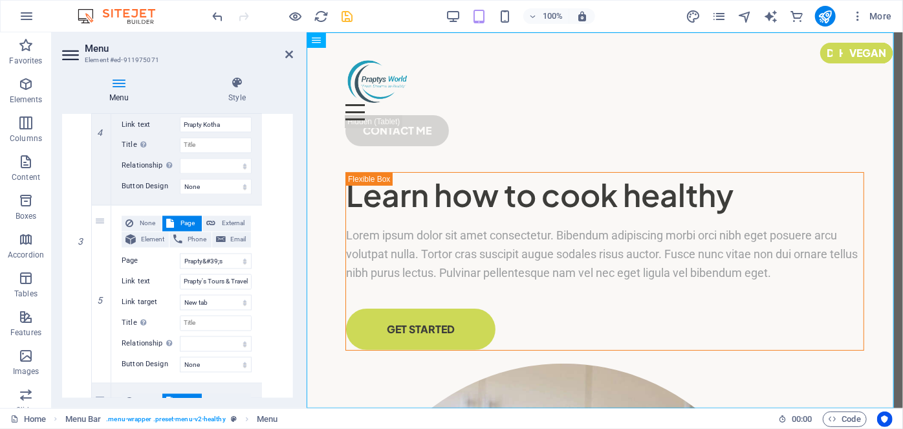
drag, startPoint x: 290, startPoint y: 283, endPoint x: 291, endPoint y: 275, distance: 7.8
click at [291, 275] on div "Menu Auto Custom Create custom menu items for this menu. Recommended for one-pa…" at bounding box center [177, 256] width 231 height 284
drag, startPoint x: 290, startPoint y: 290, endPoint x: 295, endPoint y: 278, distance: 12.5
click at [295, 278] on div "Menu Style Menu Auto Custom Create custom menu items for this menu. Recommended…" at bounding box center [178, 237] width 252 height 342
click at [295, 279] on div "Menu Style Menu Auto Custom Create custom menu items for this menu. Recommended…" at bounding box center [178, 237] width 252 height 342
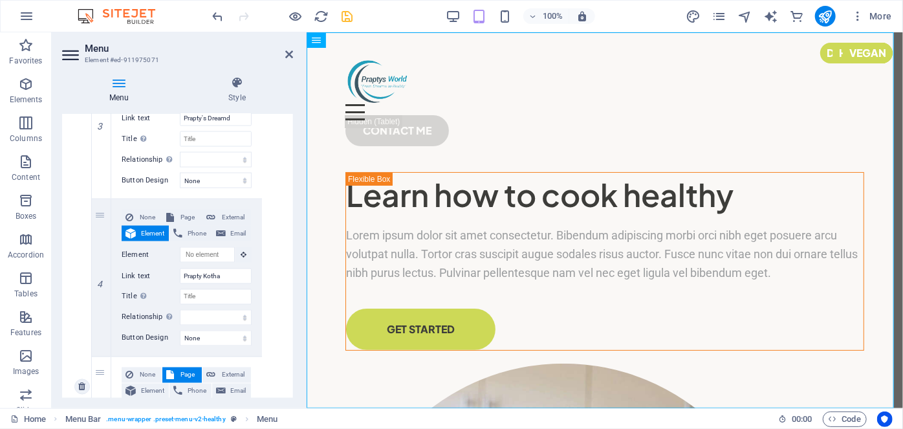
scroll to position [1054, 0]
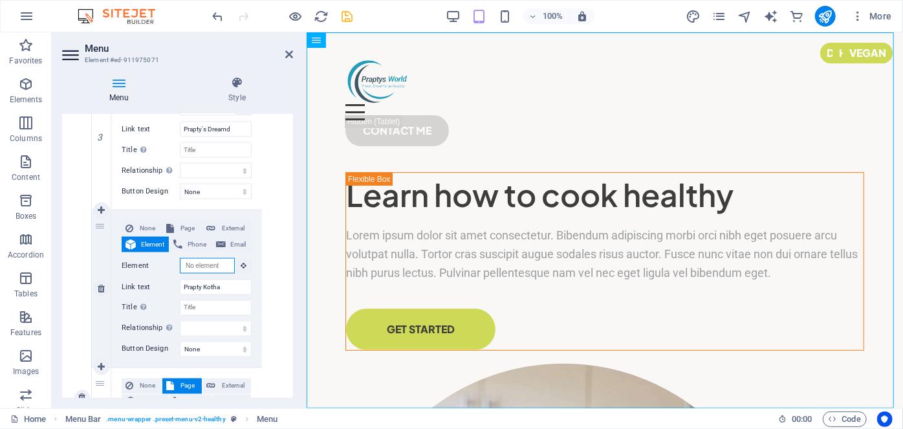
click at [216, 266] on input "Element" at bounding box center [207, 266] width 55 height 16
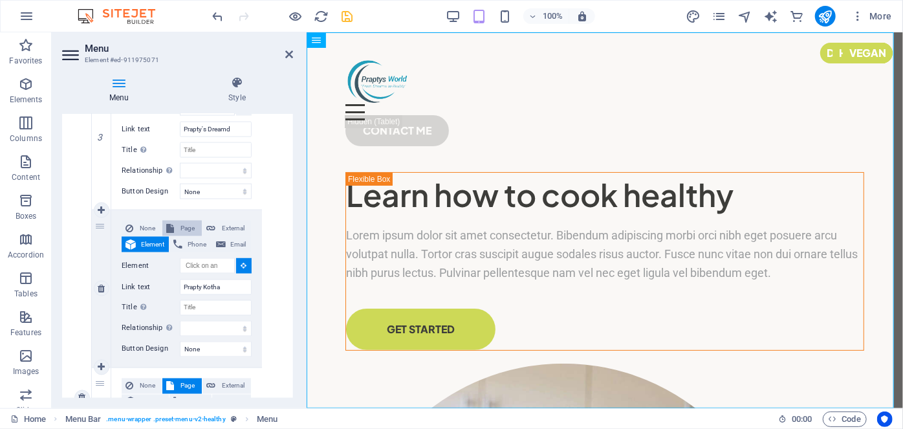
click at [191, 230] on span "Page" at bounding box center [187, 229] width 19 height 16
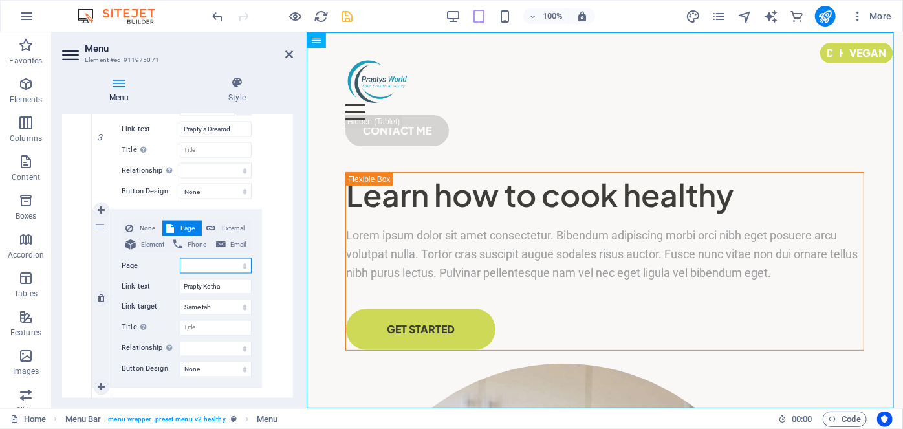
scroll to position [1064, 0]
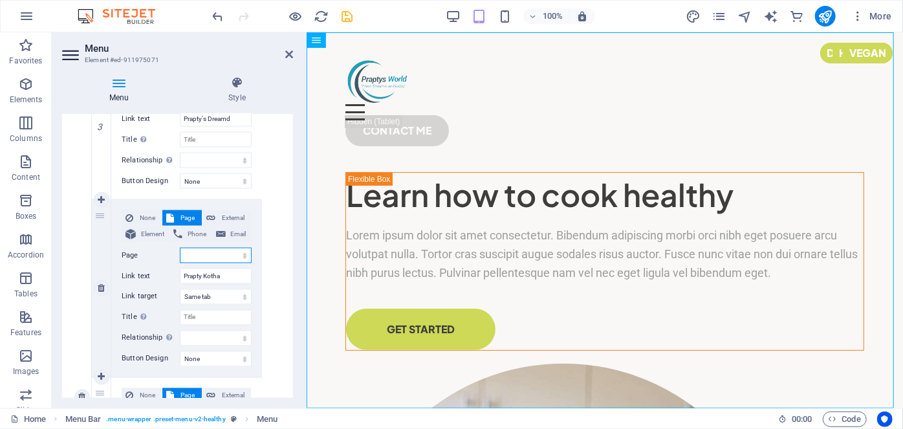
click at [207, 248] on select "Home About Me Recipes Prapty&#39;s Dreams Prapty&#39;s World Prapty Kotha Prapt…" at bounding box center [216, 256] width 72 height 16
click at [180, 248] on select "Home About Me Recipes Prapty&#39;s Dreams Prapty&#39;s World Prapty Kotha Prapt…" at bounding box center [216, 256] width 72 height 16
click at [230, 298] on select "New tab Same tab Overlay" at bounding box center [216, 297] width 72 height 16
click at [180, 289] on select "New tab Same tab Overlay" at bounding box center [216, 297] width 72 height 16
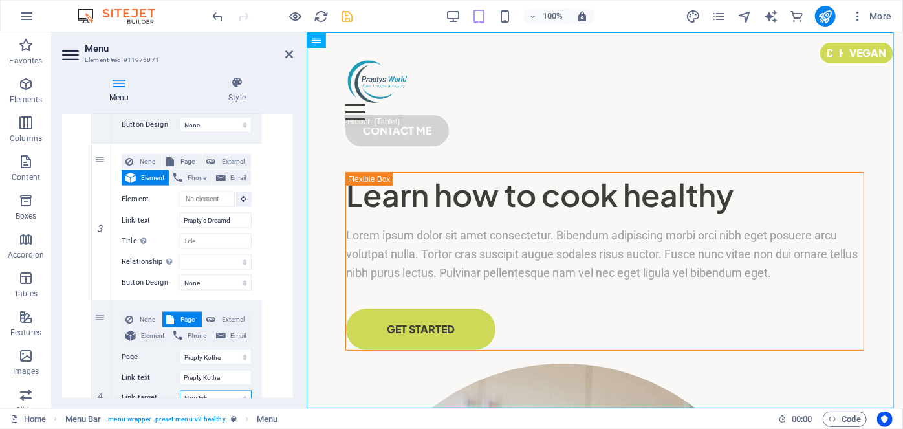
scroll to position [937, 0]
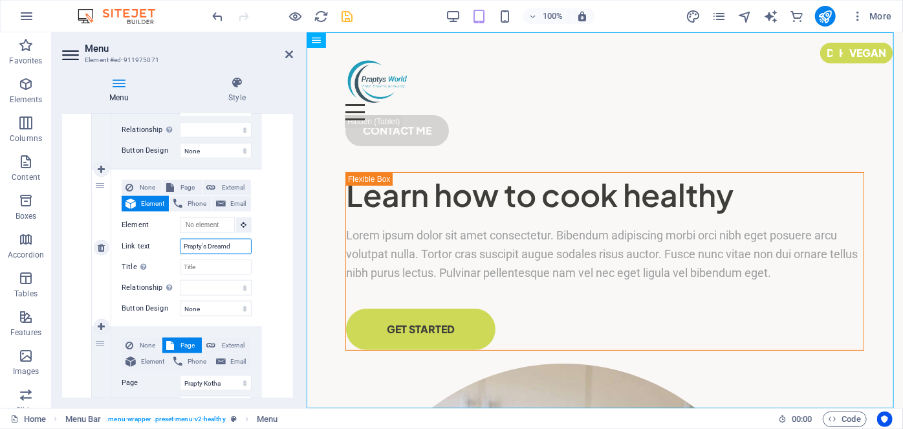
click at [224, 247] on input "Prapty's Dreamd" at bounding box center [216, 247] width 72 height 16
click at [228, 247] on input "Prapty's Dreamd" at bounding box center [216, 247] width 72 height 16
click at [186, 188] on span "Page" at bounding box center [187, 188] width 19 height 16
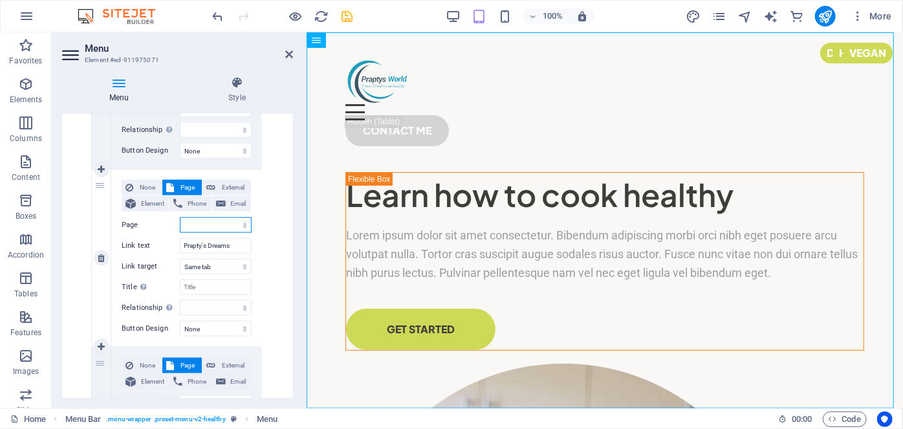
click at [189, 226] on select "Home About Me Recipes Prapty&#39;s Dreams Prapty&#39;s World Prapty Kotha Prapt…" at bounding box center [216, 225] width 72 height 16
click at [180, 217] on select "Home About Me Recipes Prapty&#39;s Dreams Prapty&#39;s World Prapty Kotha Prapt…" at bounding box center [216, 225] width 72 height 16
click at [210, 263] on select "New tab Same tab Overlay" at bounding box center [216, 267] width 72 height 16
click at [180, 259] on select "New tab Same tab Overlay" at bounding box center [216, 267] width 72 height 16
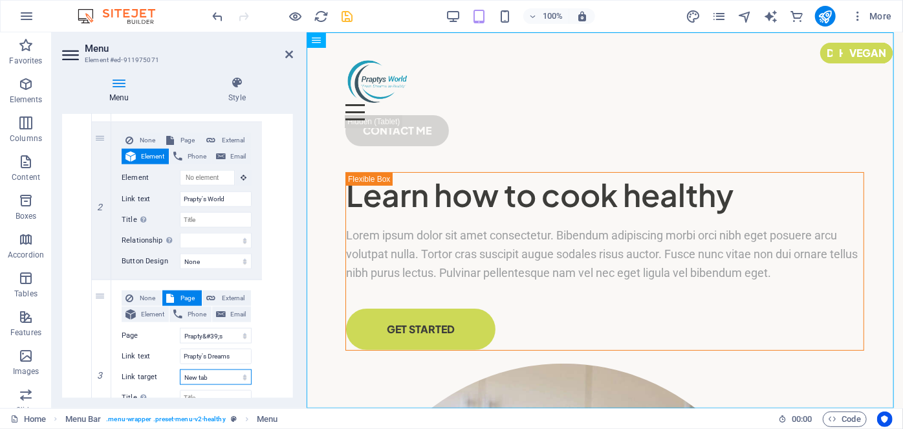
scroll to position [766, 0]
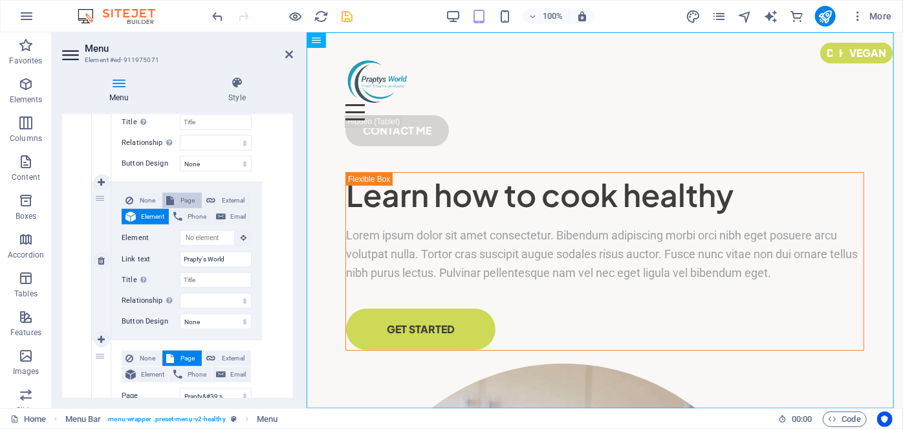
click at [187, 199] on span "Page" at bounding box center [187, 201] width 19 height 16
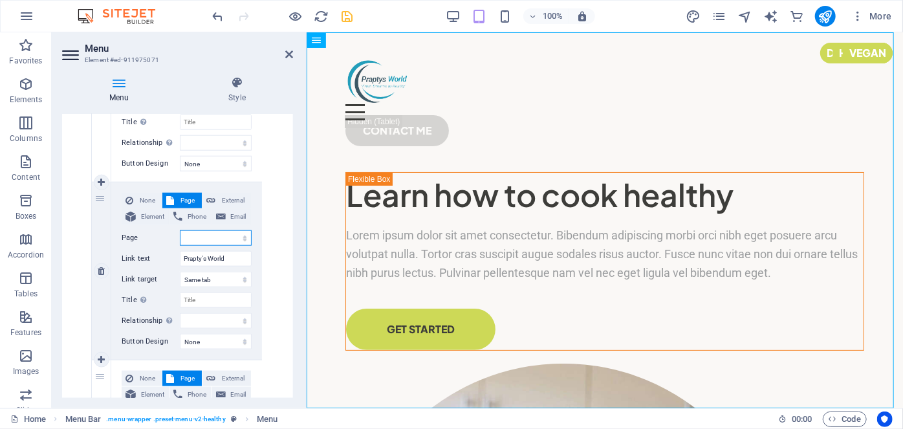
click at [207, 239] on select "Home About Me Recipes Prapty&#39;s Dreams Prapty&#39;s World Prapty Kotha Prapt…" at bounding box center [216, 238] width 72 height 16
click at [180, 230] on select "Home About Me Recipes Prapty&#39;s Dreams Prapty&#39;s World Prapty Kotha Prapt…" at bounding box center [216, 238] width 72 height 16
click at [224, 278] on select "New tab Same tab Overlay" at bounding box center [216, 280] width 72 height 16
click at [180, 272] on select "New tab Same tab Overlay" at bounding box center [216, 280] width 72 height 16
drag, startPoint x: 290, startPoint y: 228, endPoint x: 293, endPoint y: 219, distance: 9.6
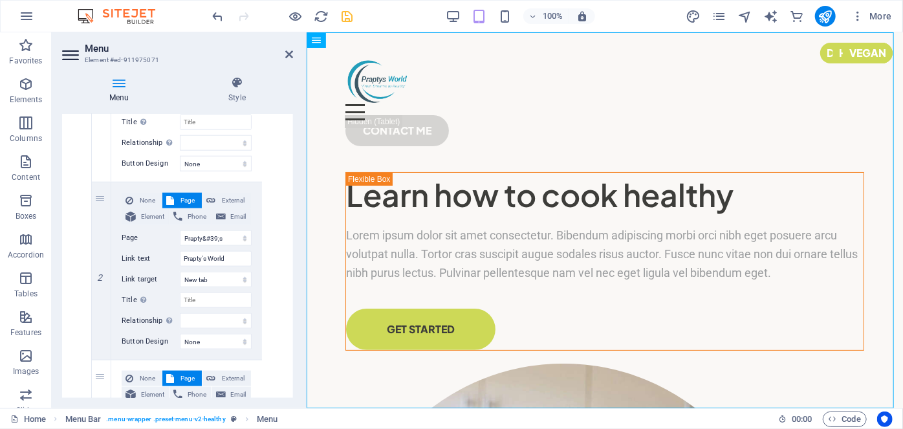
click at [293, 219] on div "Menu Style Menu Auto Custom Create custom menu items for this menu. Recommended…" at bounding box center [178, 237] width 252 height 342
drag, startPoint x: 293, startPoint y: 219, endPoint x: 295, endPoint y: 207, distance: 12.4
click at [295, 207] on div "Menu Style Menu Auto Custom Create custom menu items for this menu. Recommended…" at bounding box center [178, 237] width 252 height 342
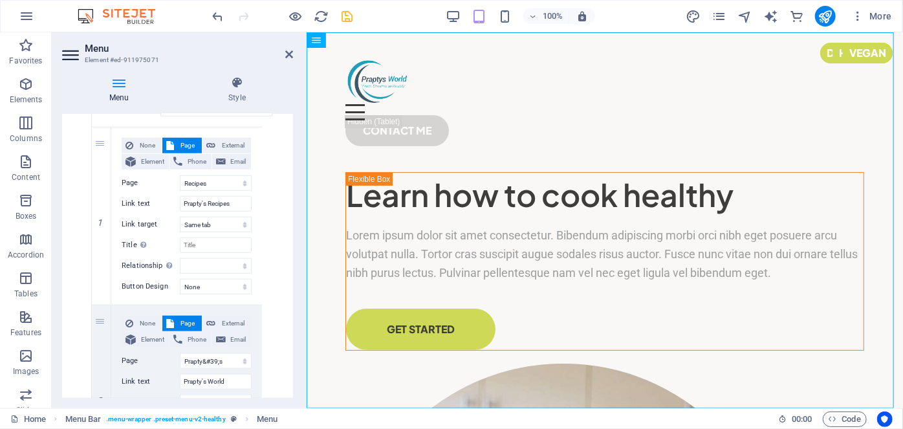
scroll to position [632, 0]
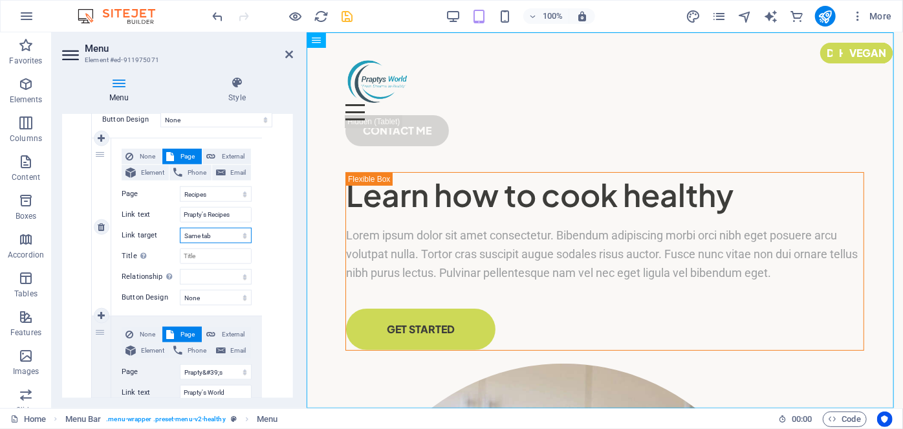
click at [221, 233] on select "New tab Same tab Overlay" at bounding box center [216, 236] width 72 height 16
click at [180, 228] on select "New tab Same tab Overlay" at bounding box center [216, 236] width 72 height 16
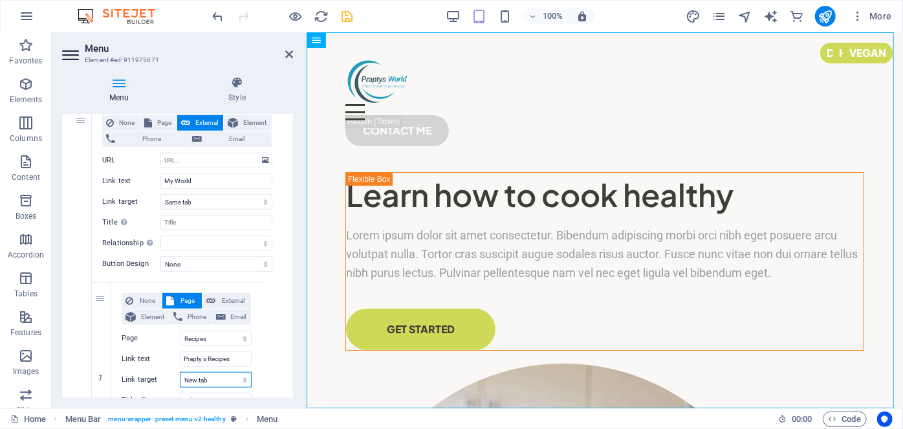
scroll to position [473, 0]
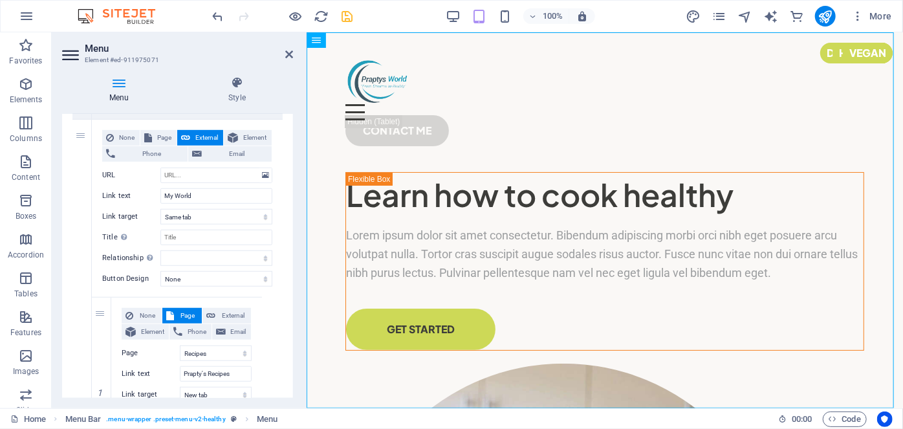
drag, startPoint x: 293, startPoint y: 199, endPoint x: 294, endPoint y: 206, distance: 7.1
click at [294, 206] on div "Menu Style Menu Auto Custom Create custom menu items for this menu. Recommended…" at bounding box center [178, 237] width 252 height 342
drag, startPoint x: 293, startPoint y: 205, endPoint x: 295, endPoint y: 219, distance: 14.4
click at [295, 219] on div "Menu Style Menu Auto Custom Create custom menu items for this menu. Recommended…" at bounding box center [178, 237] width 252 height 342
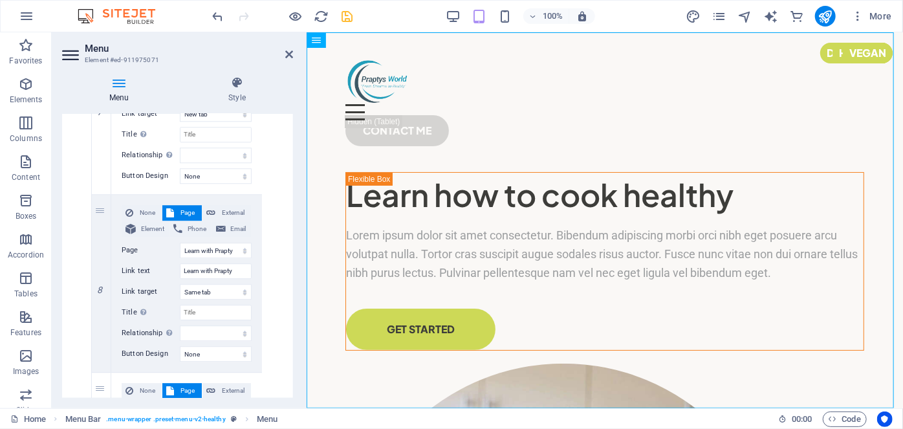
scroll to position [1828, 0]
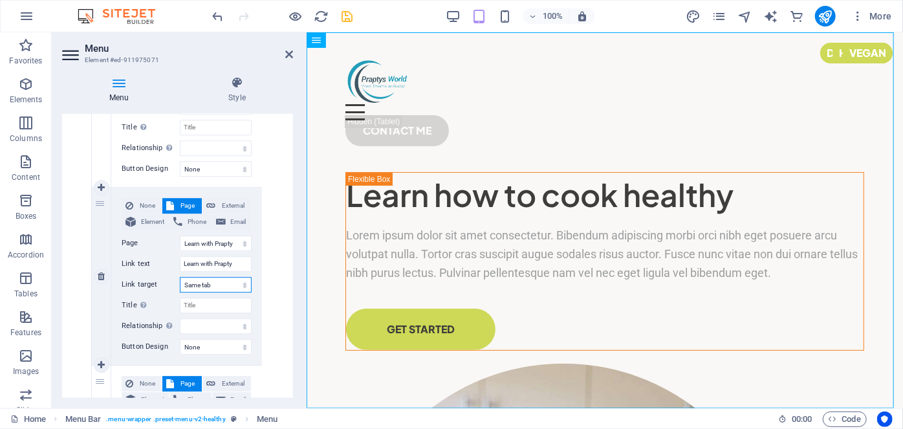
click at [224, 285] on select "New tab Same tab Overlay" at bounding box center [216, 285] width 72 height 16
click at [180, 277] on select "New tab Same tab Overlay" at bounding box center [216, 285] width 72 height 16
drag, startPoint x: 290, startPoint y: 351, endPoint x: 292, endPoint y: 360, distance: 9.4
click at [292, 360] on div "Menu Auto Custom Create custom menu items for this menu. Recommended for one-pa…" at bounding box center [177, 256] width 231 height 284
drag, startPoint x: 290, startPoint y: 358, endPoint x: 292, endPoint y: 370, distance: 11.8
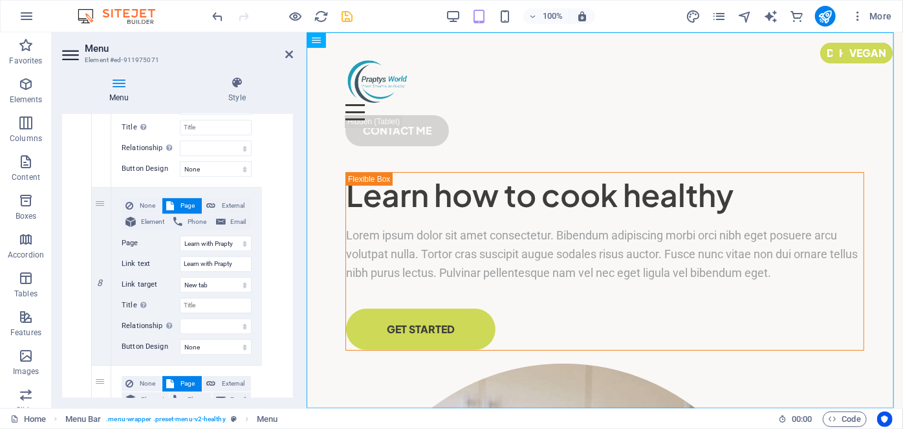
click at [292, 370] on div "Menu Auto Custom Create custom menu items for this menu. Recommended for one-pa…" at bounding box center [177, 256] width 231 height 284
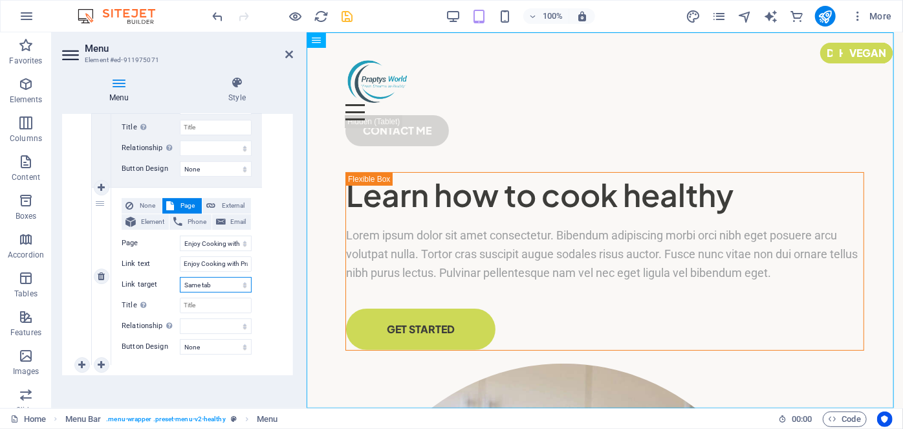
click at [215, 285] on select "New tab Same tab Overlay" at bounding box center [216, 285] width 72 height 16
click at [180, 277] on select "New tab Same tab Overlay" at bounding box center [216, 285] width 72 height 16
click at [344, 18] on icon "save" at bounding box center [347, 16] width 15 height 15
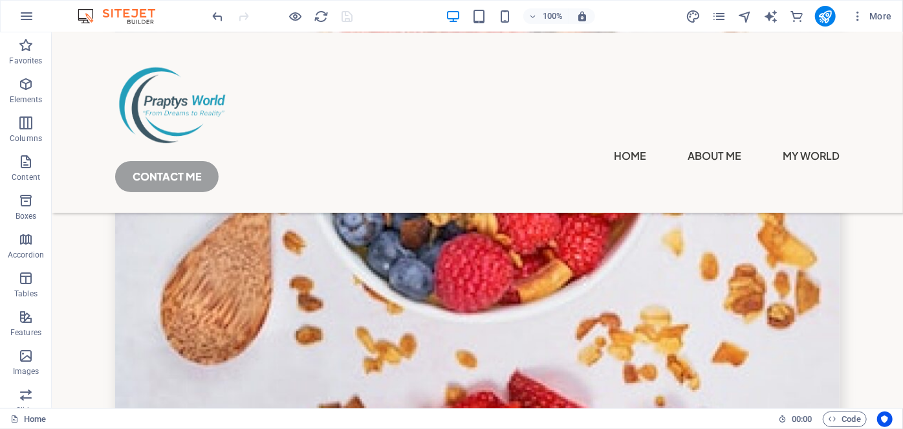
scroll to position [4403, 0]
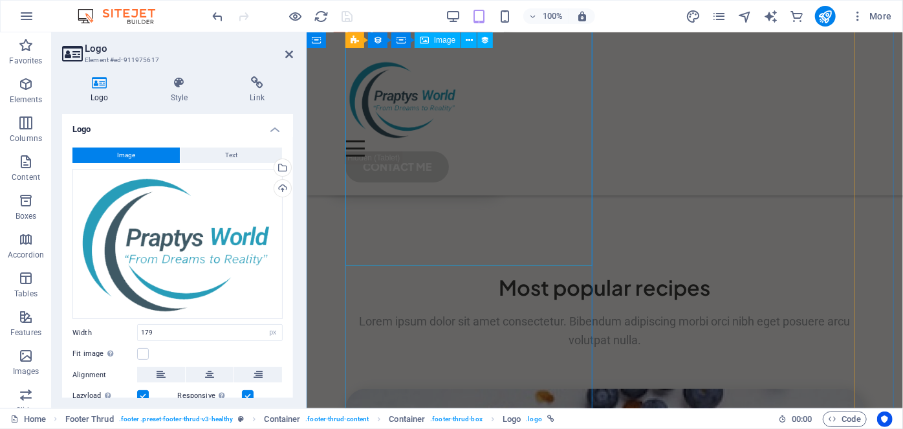
scroll to position [4186, 0]
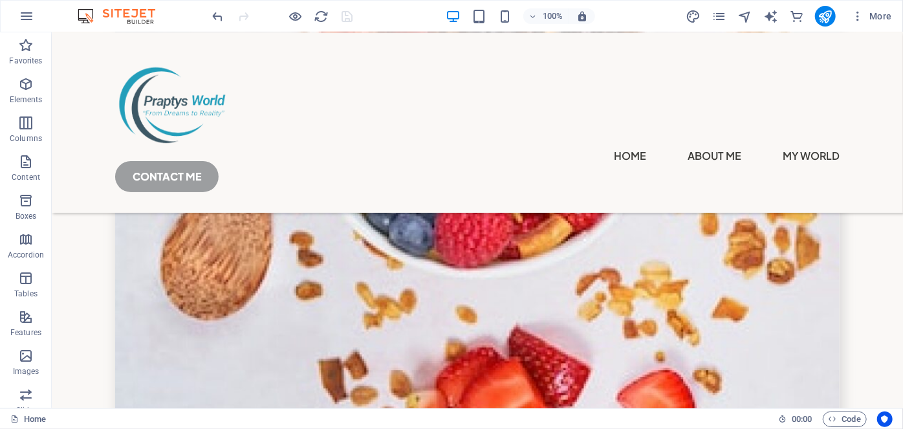
scroll to position [4441, 0]
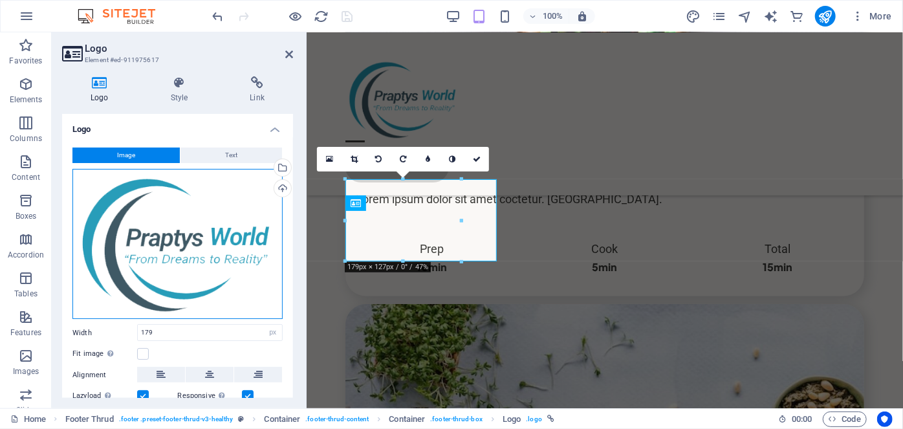
click at [175, 218] on div "Drag files here, click to choose files or select files from Files or our free s…" at bounding box center [177, 244] width 210 height 151
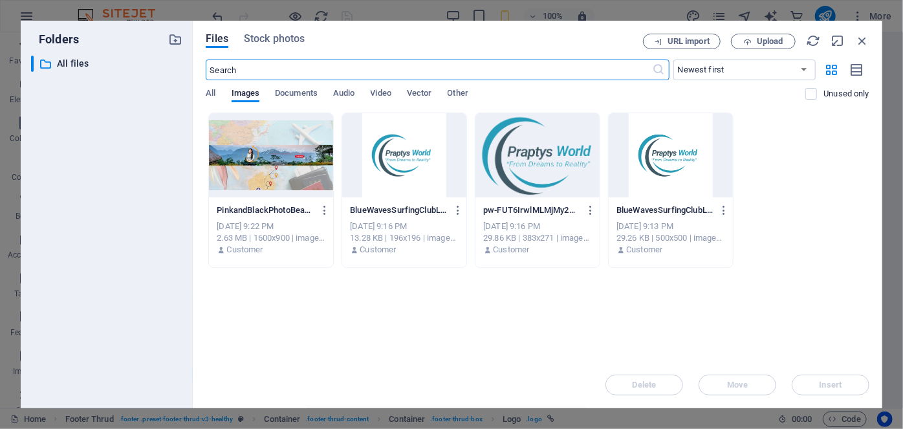
scroll to position [6884, 0]
click at [766, 45] on span "Upload" at bounding box center [770, 42] width 27 height 8
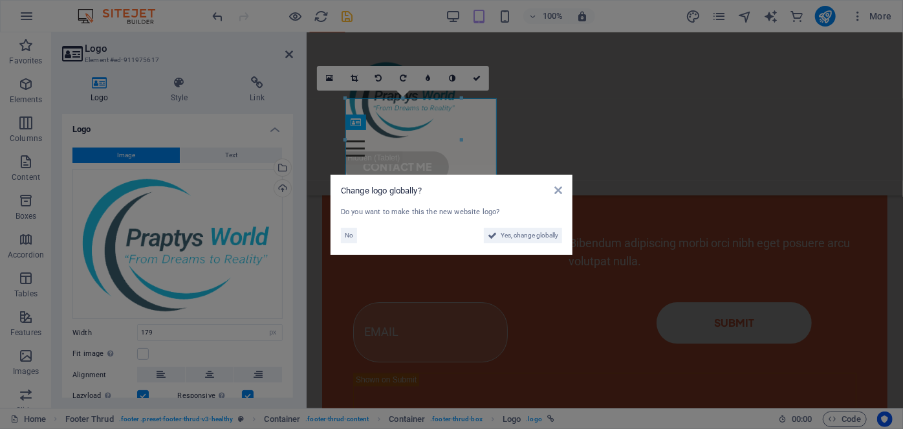
scroll to position [5304, 0]
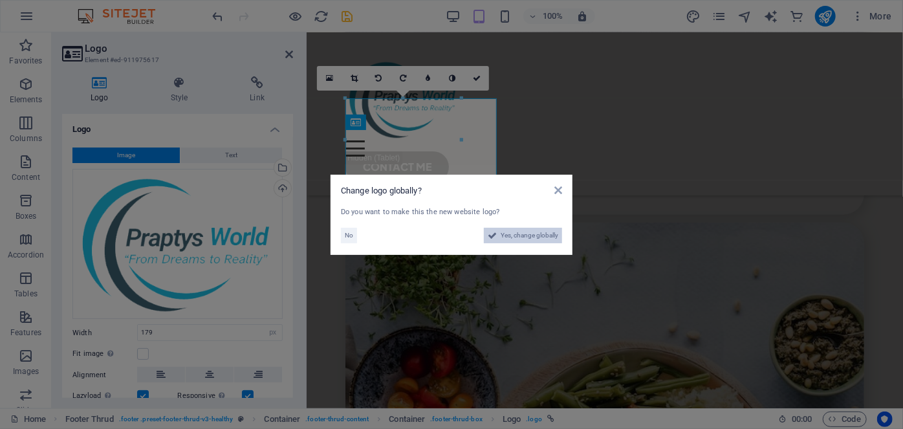
click at [517, 237] on span "Yes, change globally" at bounding box center [530, 236] width 58 height 16
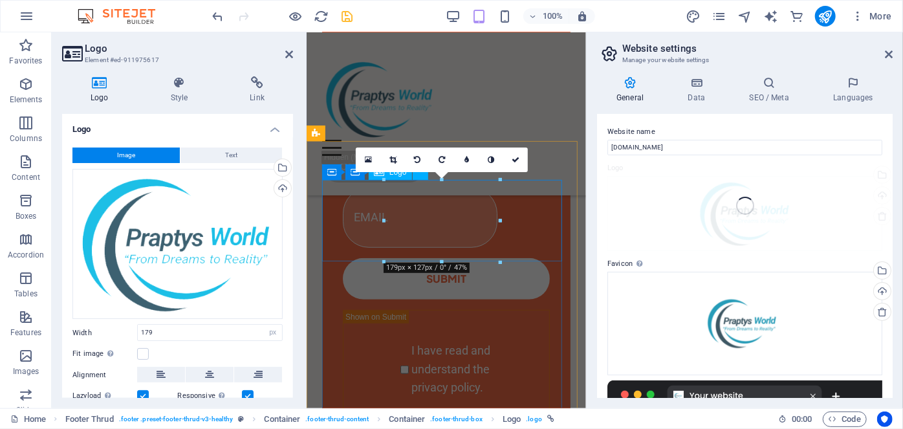
scroll to position [6884, 0]
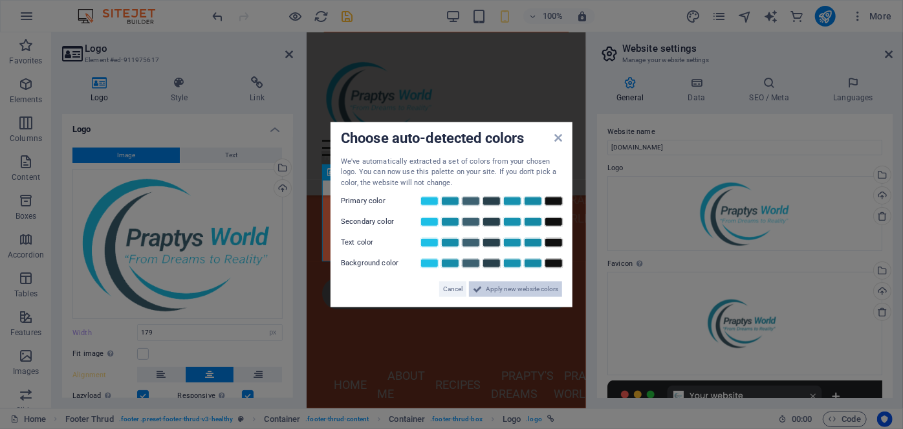
click at [516, 288] on span "Apply new website colors" at bounding box center [522, 289] width 72 height 16
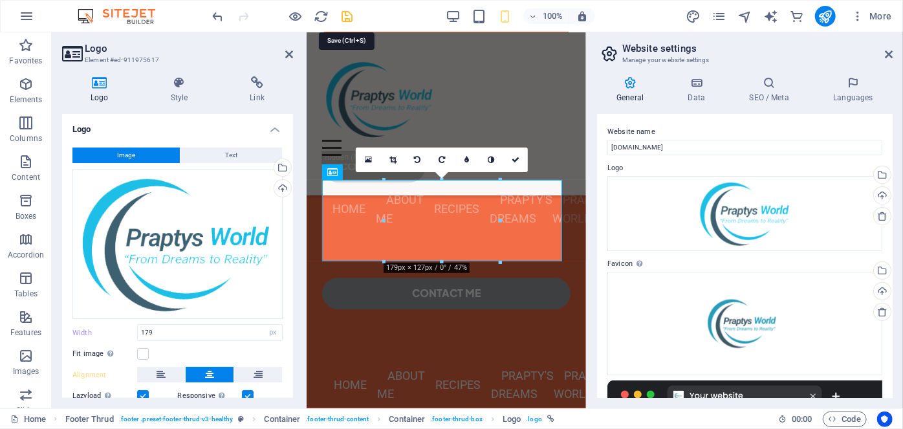
click at [352, 19] on icon "save" at bounding box center [347, 16] width 15 height 15
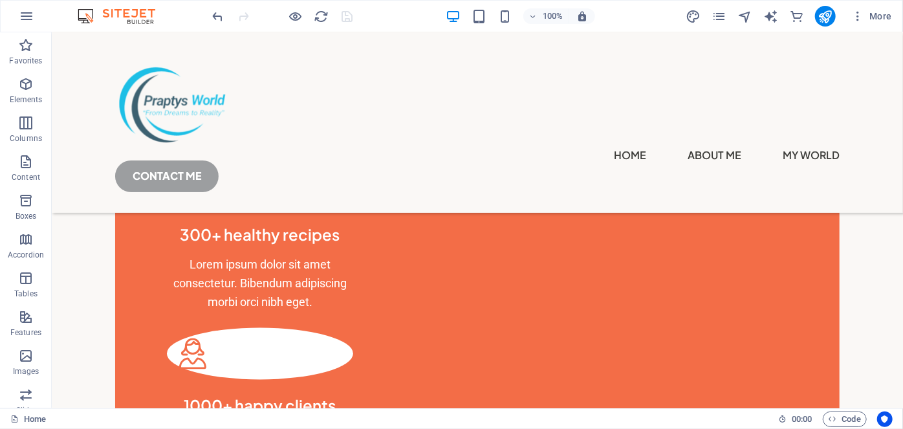
scroll to position [978, 0]
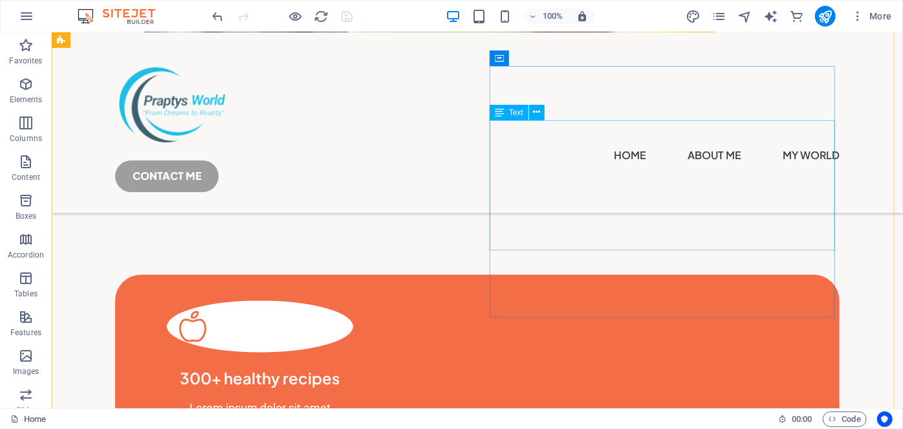
click at [129, 123] on div at bounding box center [476, 103] width 724 height 81
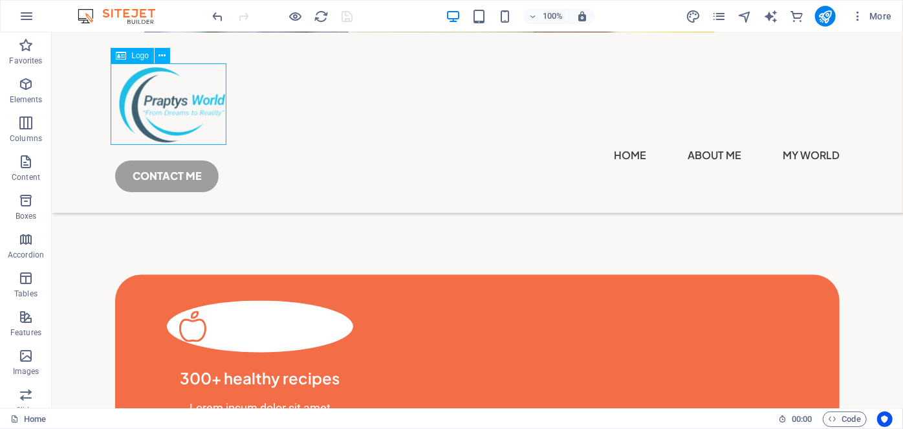
click at [129, 123] on div at bounding box center [476, 103] width 724 height 81
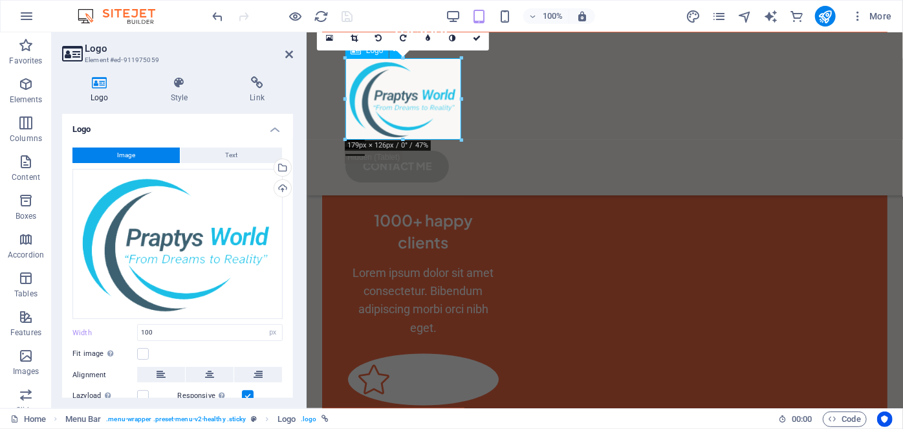
click at [146, 111] on div "Logo Style Link Logo Image Text Drag files here, click to choose files or selec…" at bounding box center [177, 236] width 231 height 321
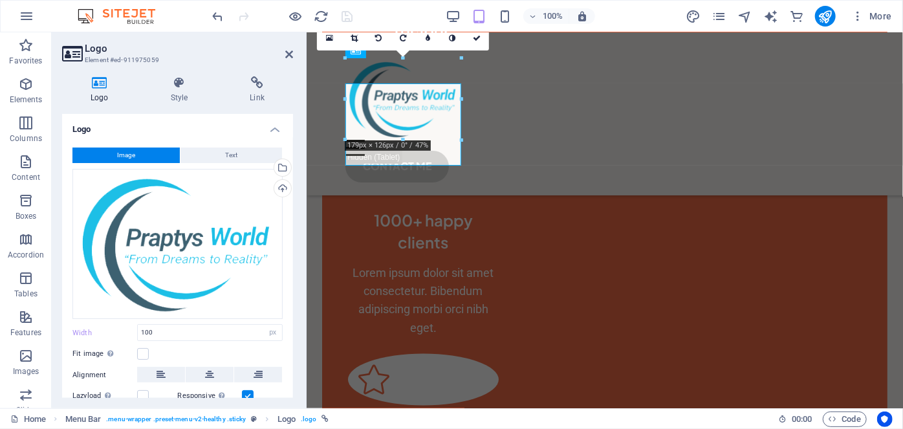
scroll to position [893, 0]
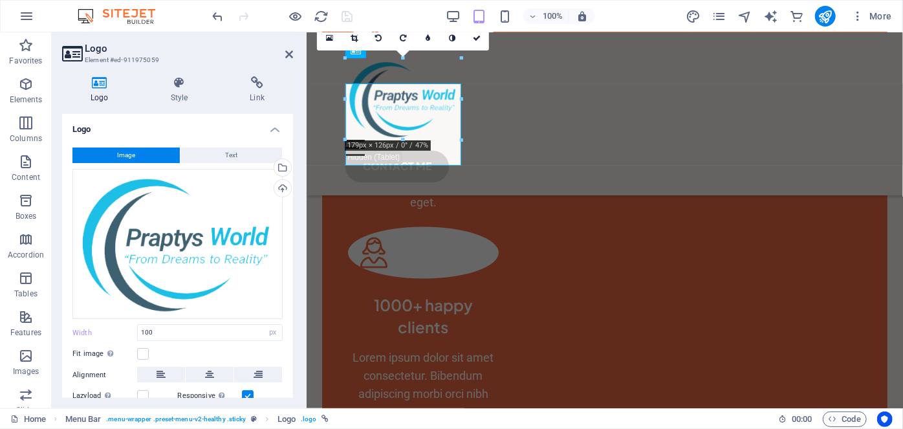
click at [146, 111] on div "Logo Style Link Logo Image Text Drag files here, click to choose files or selec…" at bounding box center [177, 236] width 231 height 321
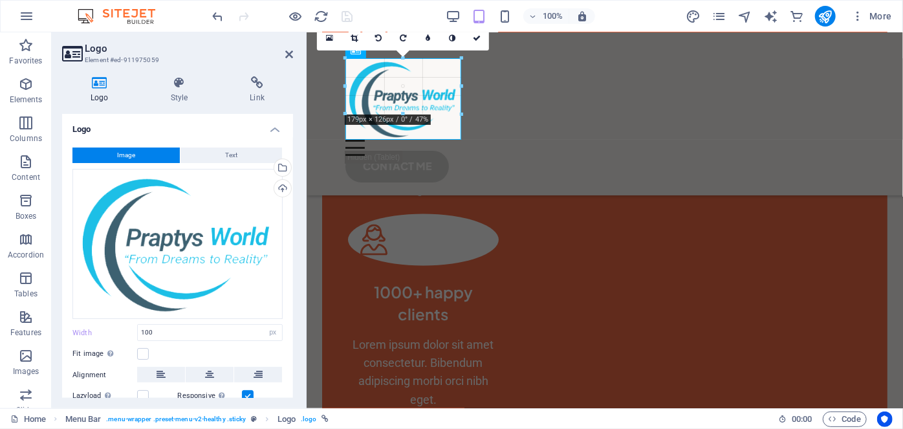
drag, startPoint x: 462, startPoint y: 140, endPoint x: 118, endPoint y: 70, distance: 350.6
click at [425, 102] on div "180 170 160 150 140 130 120 110 100 90 80 70 60 50 40 30 20 10 0 -10 -20 -30 -4…" at bounding box center [403, 86] width 116 height 56
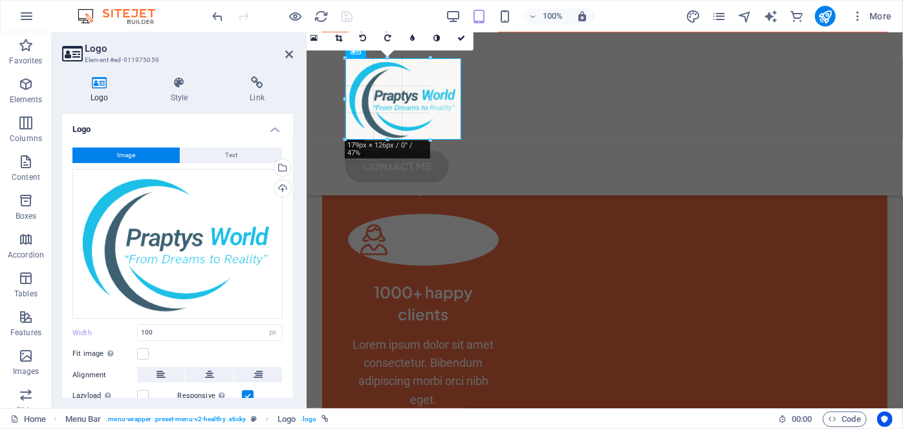
drag, startPoint x: 407, startPoint y: 140, endPoint x: 409, endPoint y: 118, distance: 22.1
click at [409, 118] on div "180 170 160 150 140 130 120 110 100 90 80 70 60 50 40 30 20 10 0 -10 -20 -30 -4…" at bounding box center [387, 98] width 85 height 81
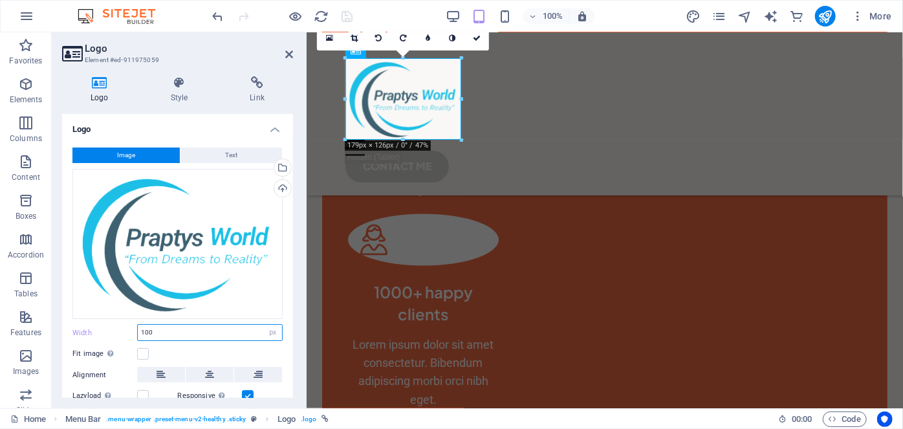
click at [189, 326] on input "100" at bounding box center [210, 333] width 144 height 16
click at [289, 58] on icon at bounding box center [289, 54] width 8 height 10
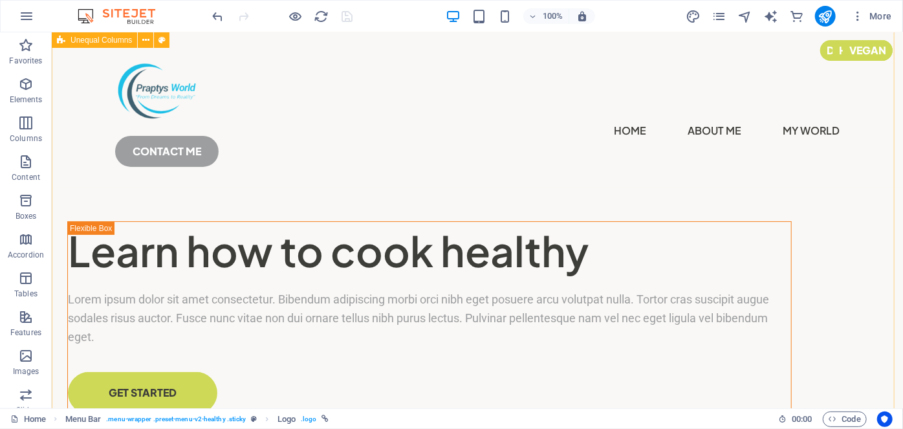
scroll to position [0, 0]
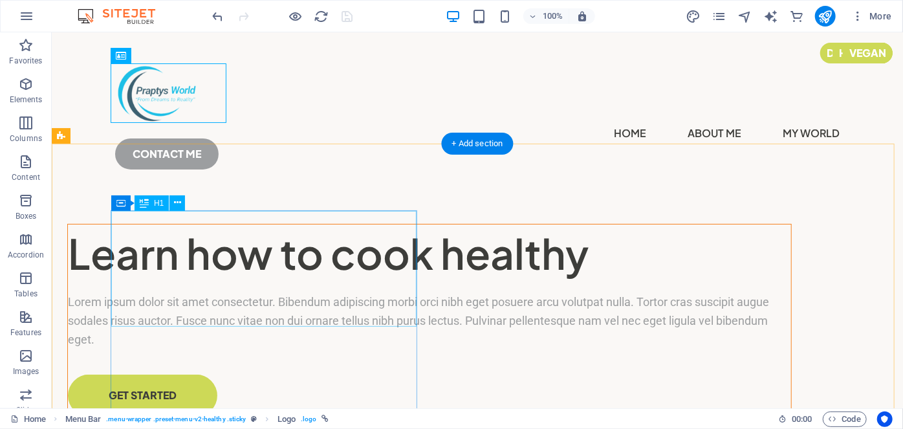
click at [336, 234] on div "Learn how to cook healthy" at bounding box center [428, 253] width 723 height 58
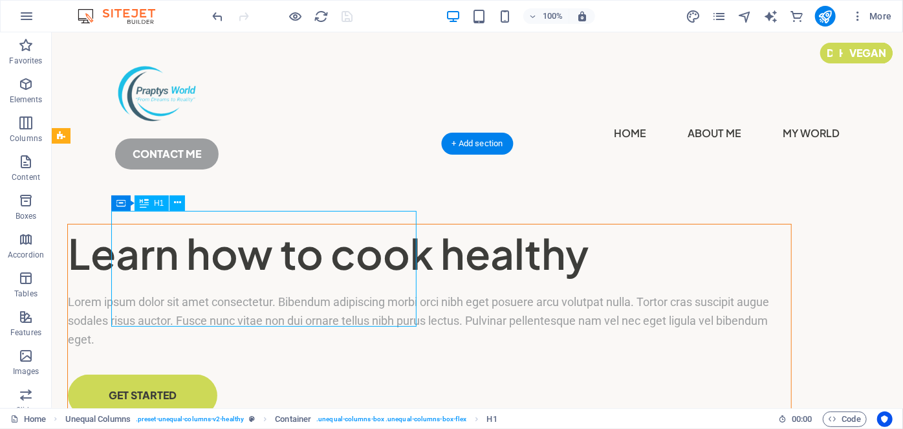
click at [336, 234] on div "Learn how to cook healthy" at bounding box center [428, 253] width 723 height 58
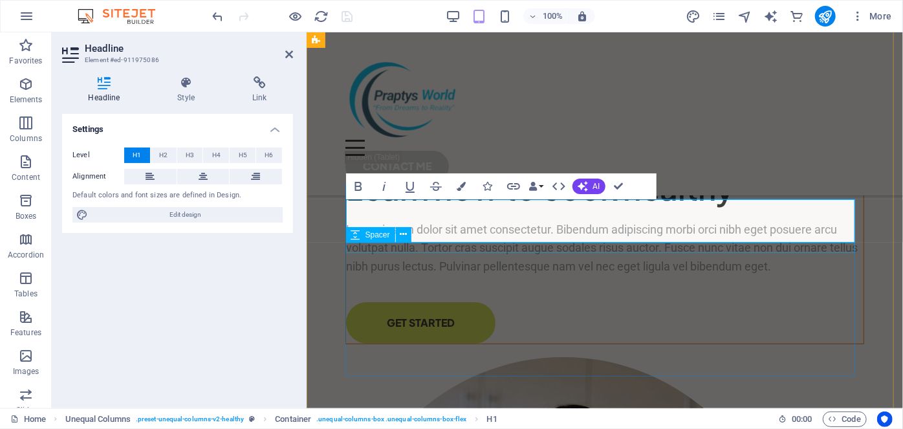
scroll to position [422, 0]
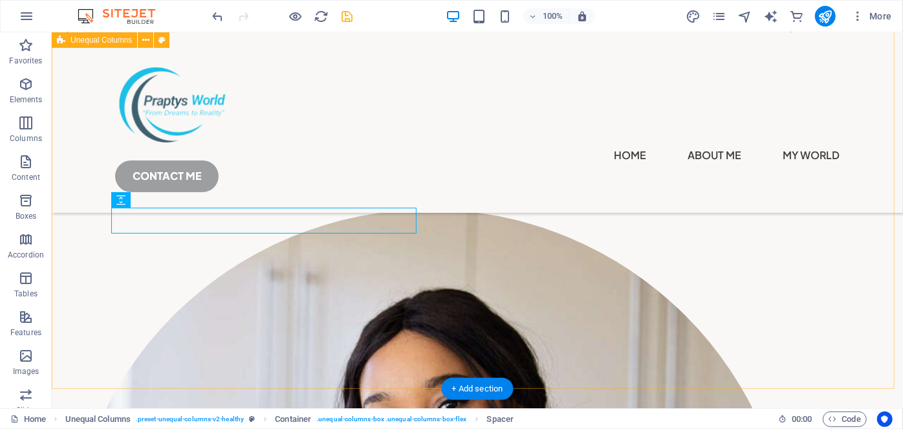
scroll to position [0, 0]
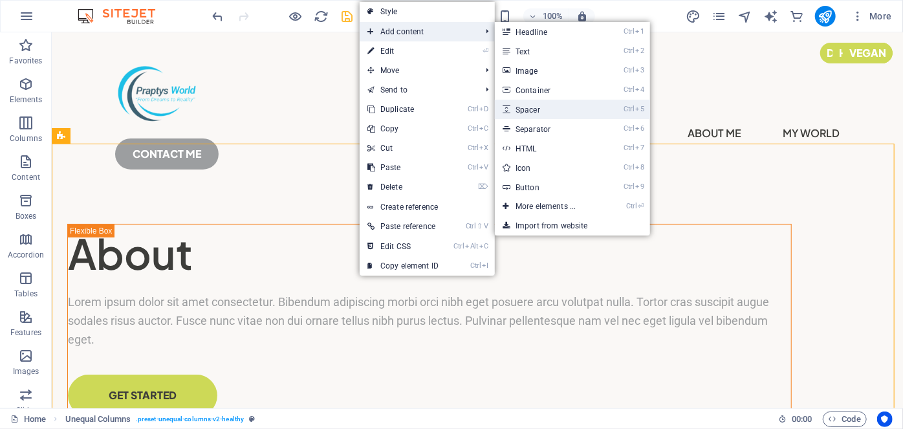
click at [550, 106] on link "Ctrl 5 Spacer" at bounding box center [548, 109] width 107 height 19
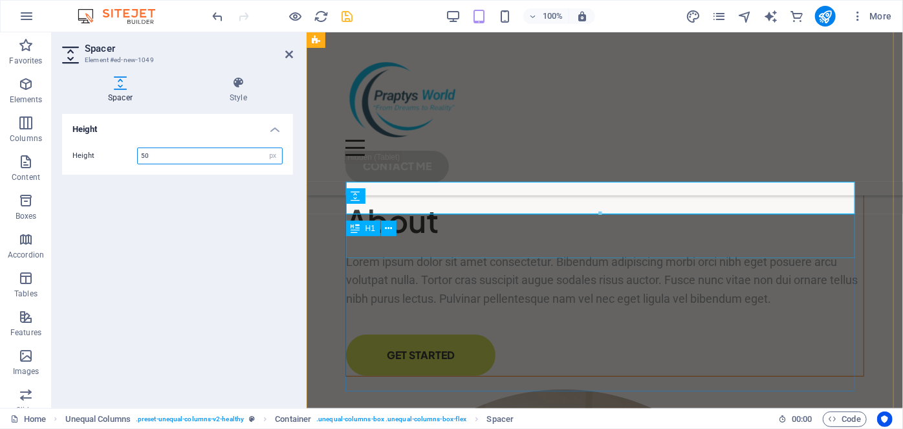
scroll to position [417, 0]
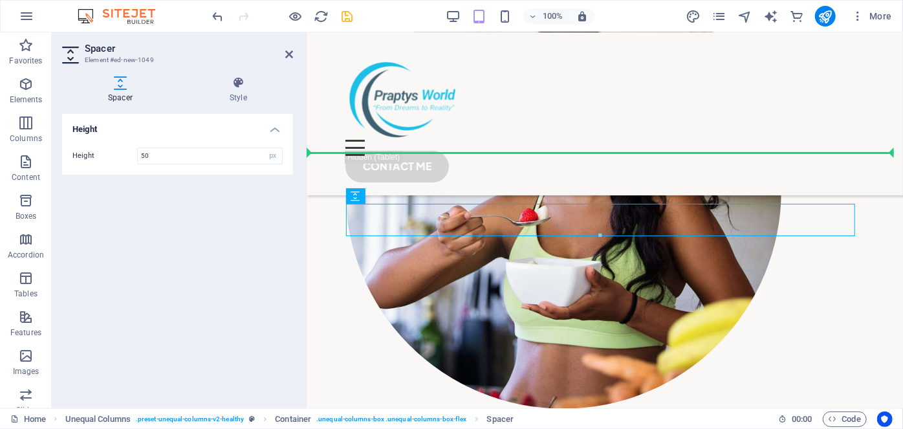
drag, startPoint x: 451, startPoint y: 225, endPoint x: 455, endPoint y: 148, distance: 77.0
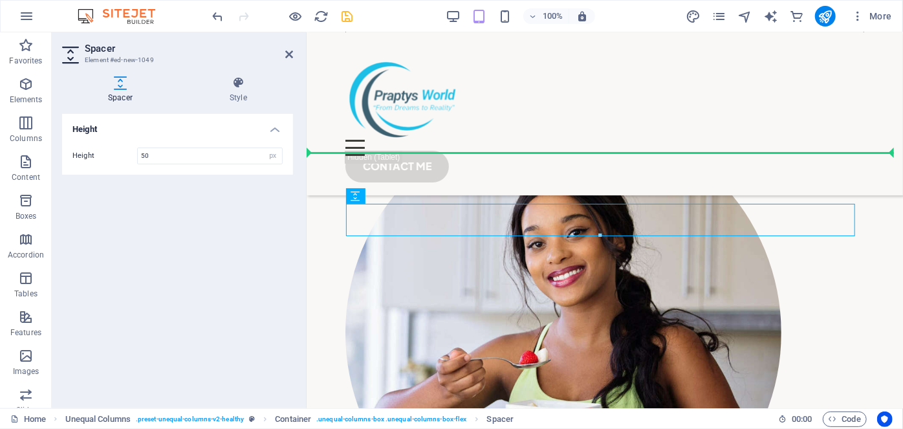
scroll to position [0, 0]
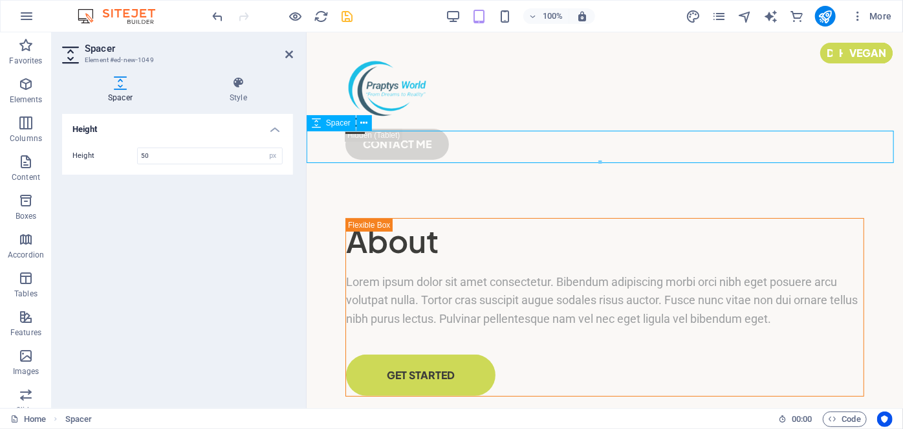
click at [497, 172] on div at bounding box center [604, 188] width 596 height 32
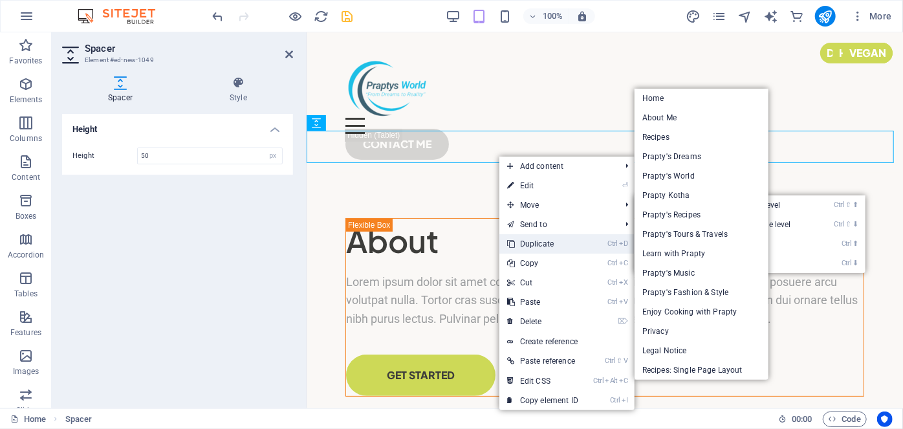
click at [529, 240] on link "Ctrl D Duplicate" at bounding box center [542, 243] width 87 height 19
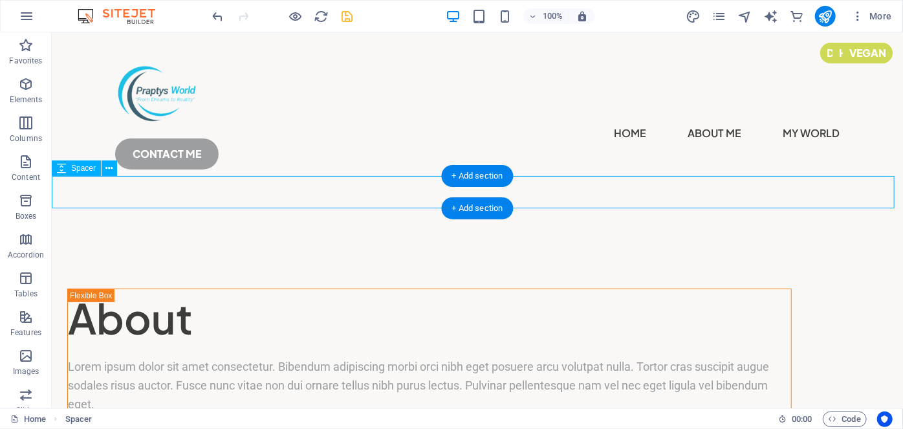
click at [401, 222] on div at bounding box center [476, 238] width 851 height 32
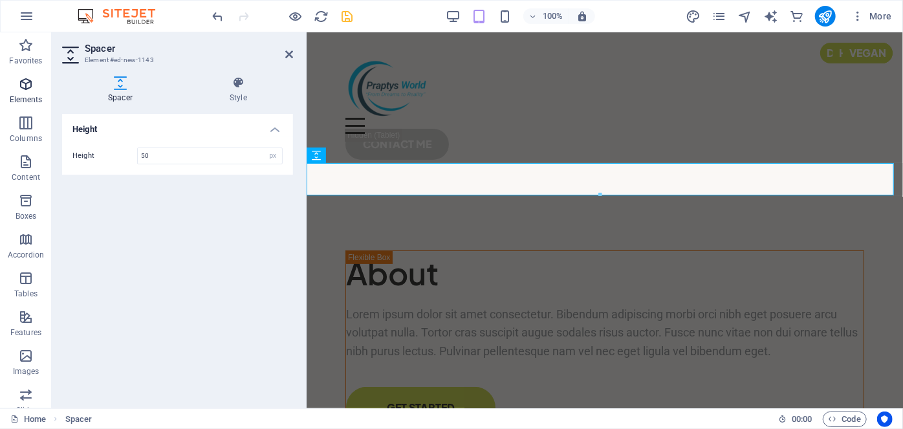
click at [32, 91] on icon "button" at bounding box center [26, 84] width 16 height 16
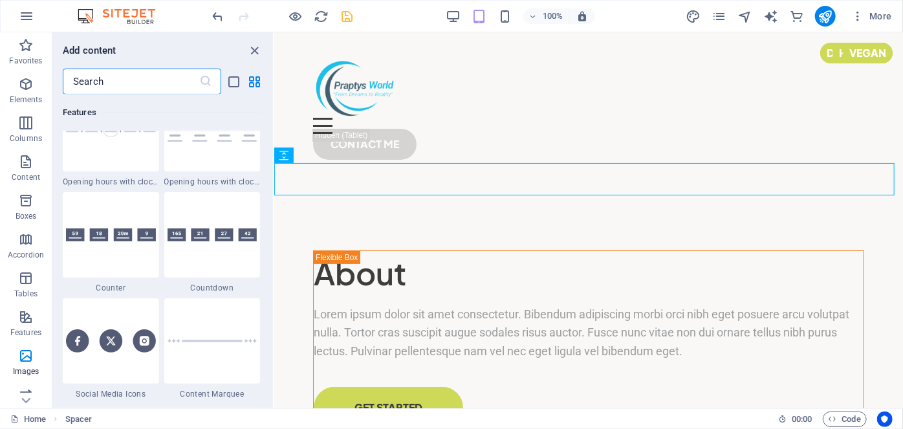
scroll to position [6841, 0]
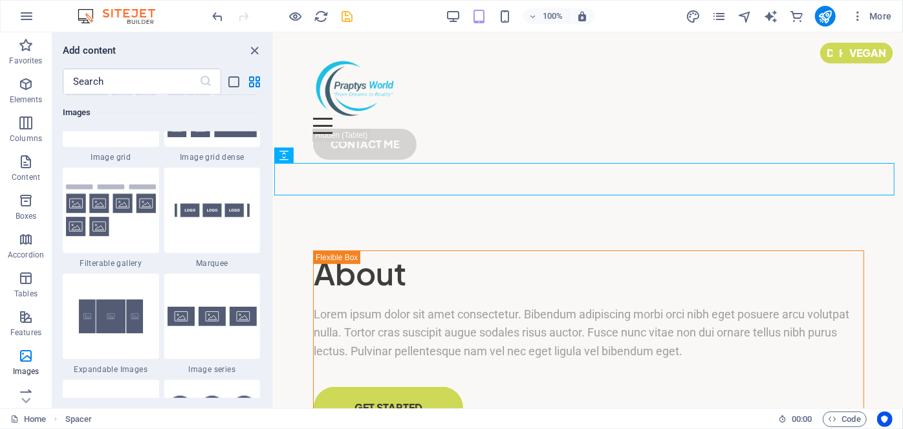
drag, startPoint x: 269, startPoint y: 260, endPoint x: 272, endPoint y: 267, distance: 7.6
click at [272, 267] on div "Favorites 1 Star Headline 1 Star Container Elements 1 Star Headline 1 Star Text…" at bounding box center [162, 245] width 221 height 303
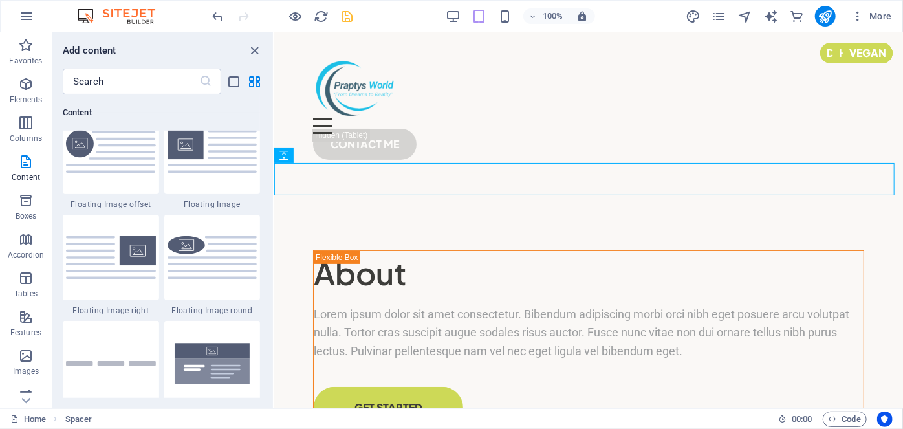
scroll to position [2676, 0]
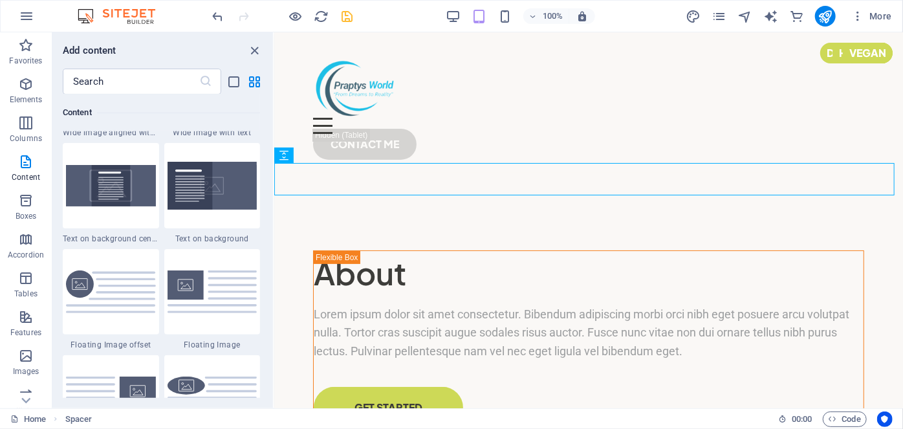
drag, startPoint x: 271, startPoint y: 261, endPoint x: 10, endPoint y: 131, distance: 291.6
click at [168, 81] on input "text" at bounding box center [131, 82] width 136 height 26
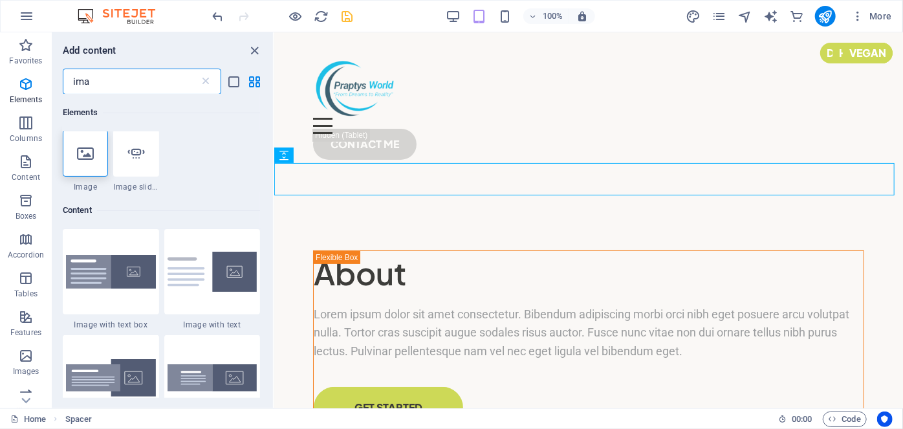
scroll to position [0, 0]
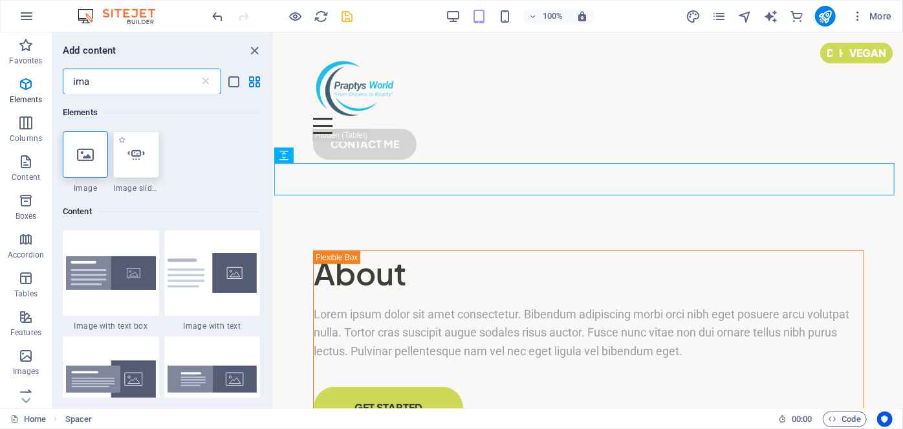
click at [143, 173] on div at bounding box center [135, 154] width 45 height 47
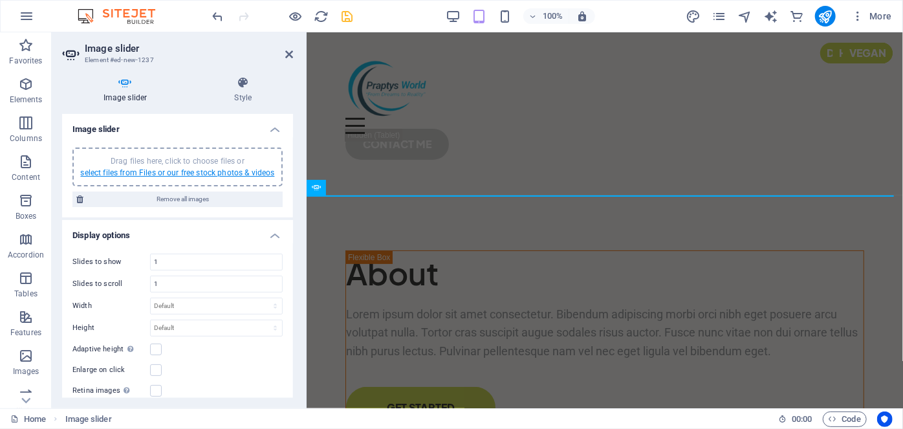
click at [146, 173] on link "select files from Files or our free stock photos & videos" at bounding box center [177, 172] width 194 height 9
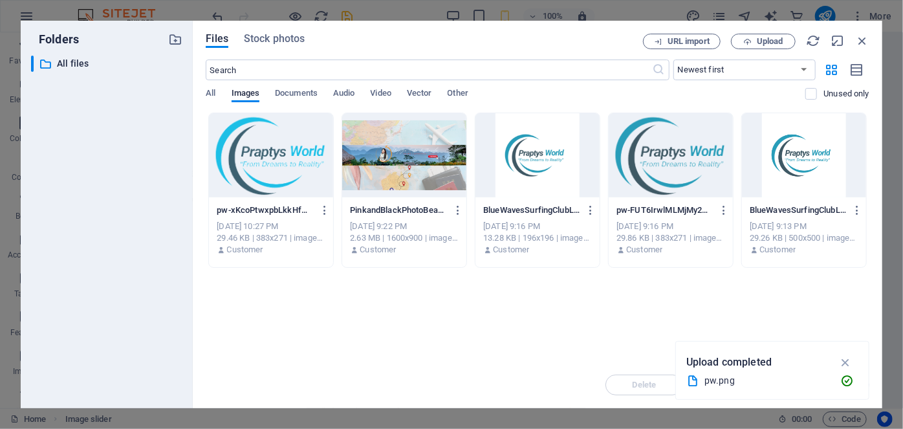
click at [406, 185] on div at bounding box center [404, 155] width 124 height 84
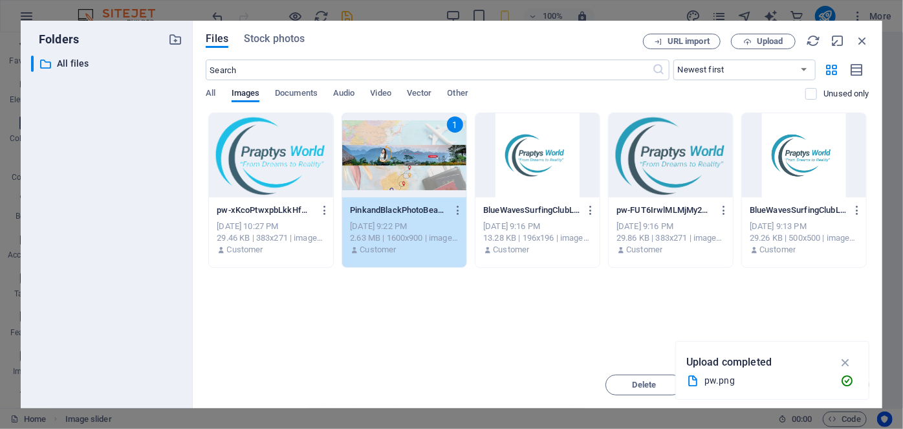
click at [406, 185] on div "1" at bounding box center [404, 155] width 124 height 84
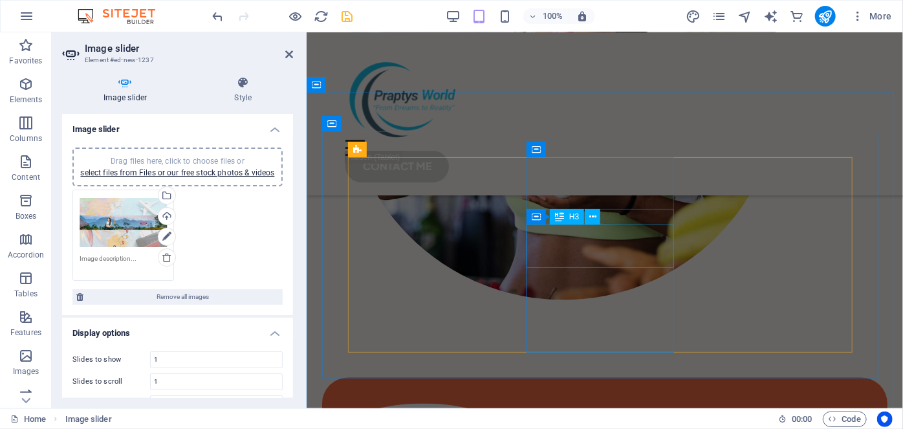
scroll to position [22, 0]
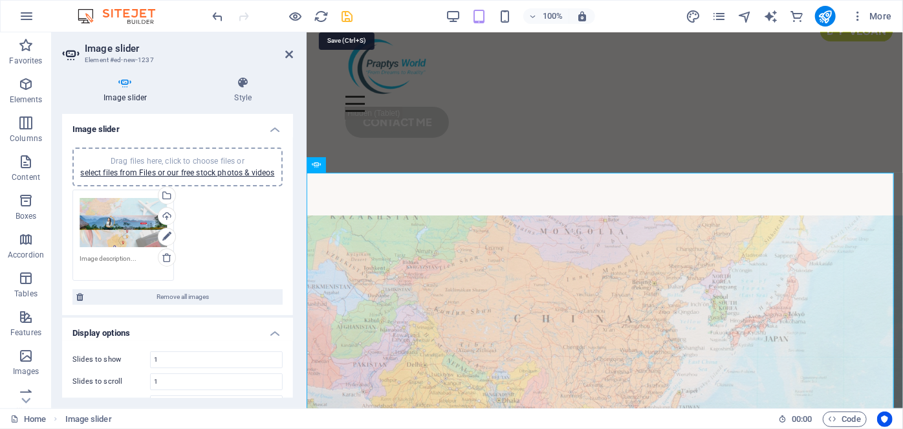
click at [347, 21] on icon "save" at bounding box center [347, 16] width 15 height 15
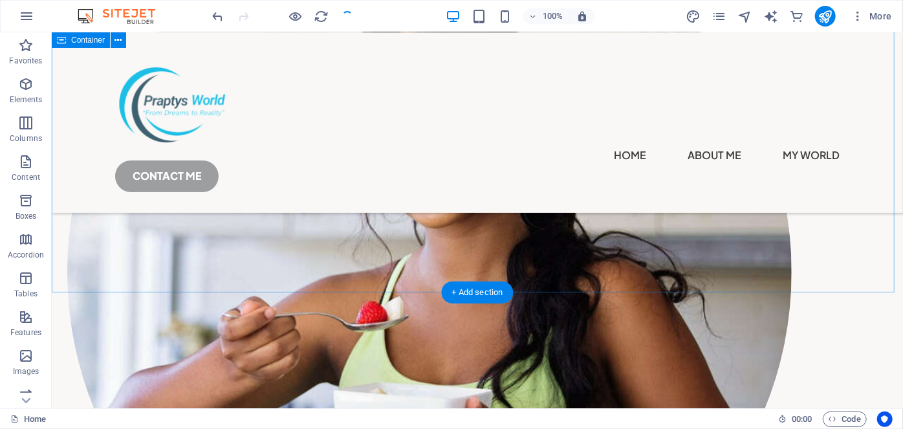
scroll to position [45, 0]
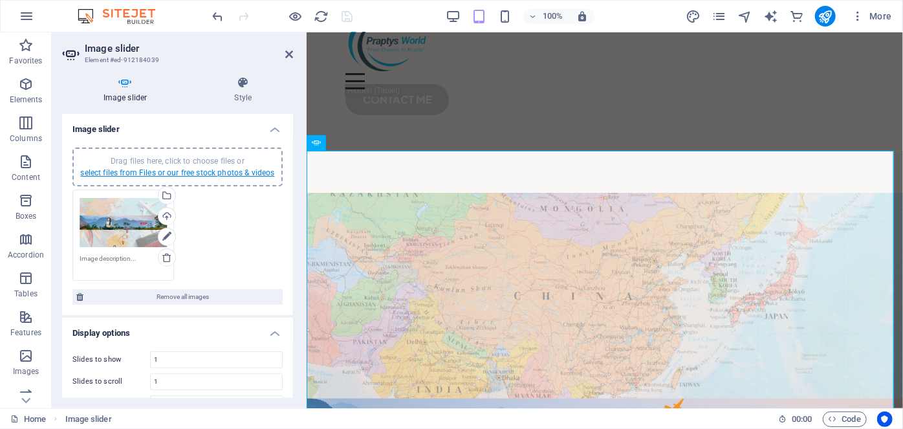
click at [182, 176] on link "select files from Files or our free stock photos & videos" at bounding box center [177, 172] width 194 height 9
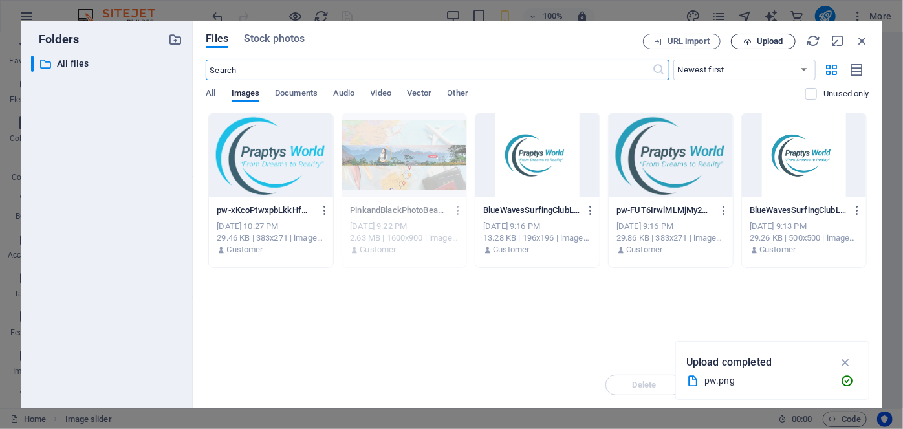
click at [750, 45] on button "Upload" at bounding box center [763, 42] width 65 height 16
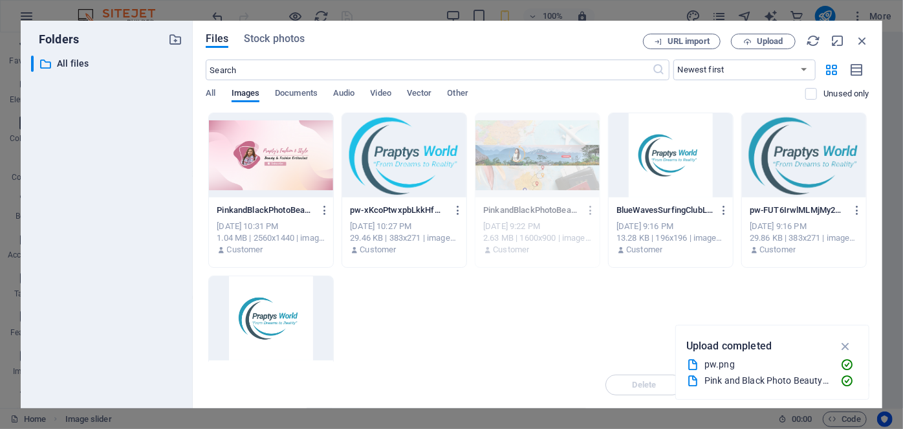
click at [276, 157] on div at bounding box center [271, 155] width 124 height 84
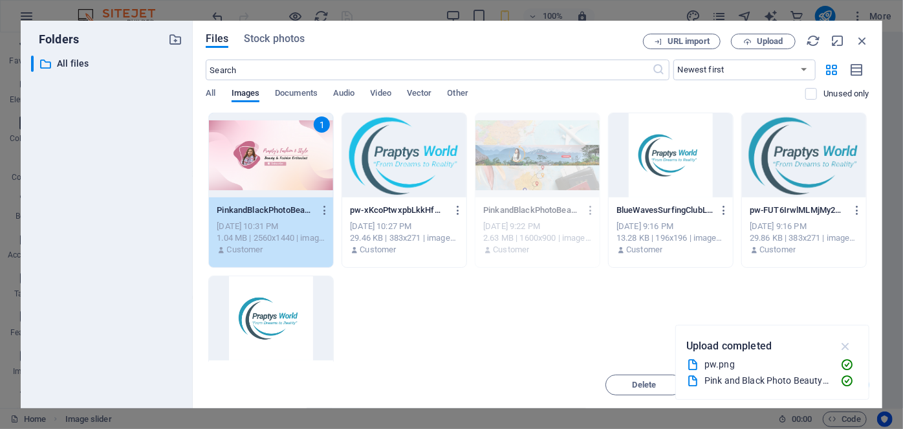
click at [843, 351] on icon "button" at bounding box center [845, 346] width 15 height 14
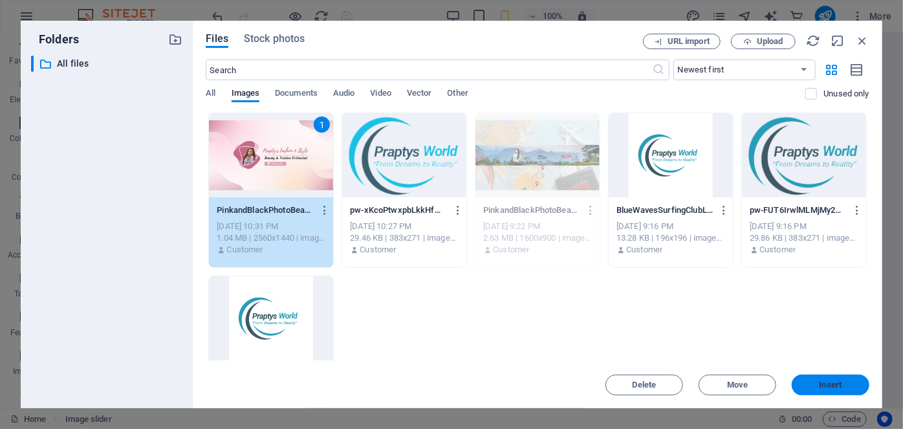
click at [830, 388] on span "Insert" at bounding box center [830, 385] width 23 height 8
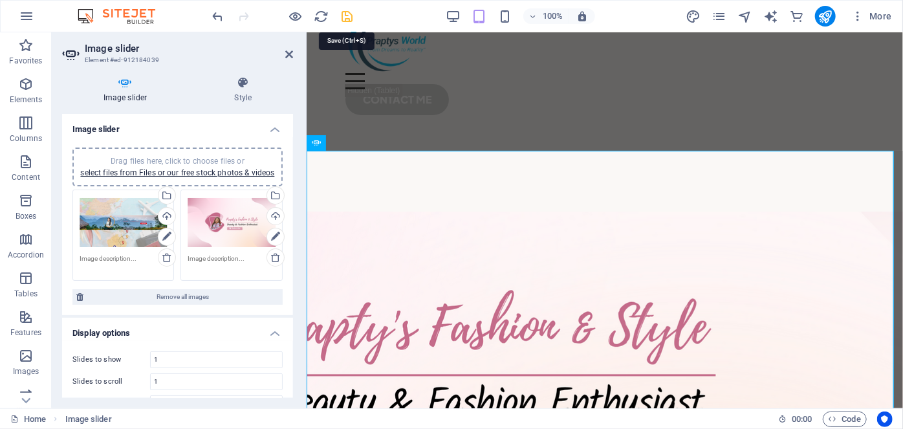
click at [350, 16] on icon "save" at bounding box center [347, 16] width 15 height 15
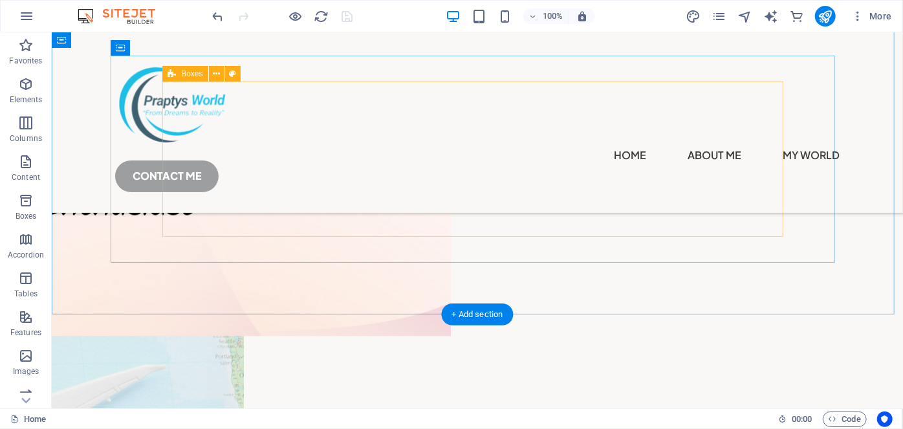
scroll to position [22, 0]
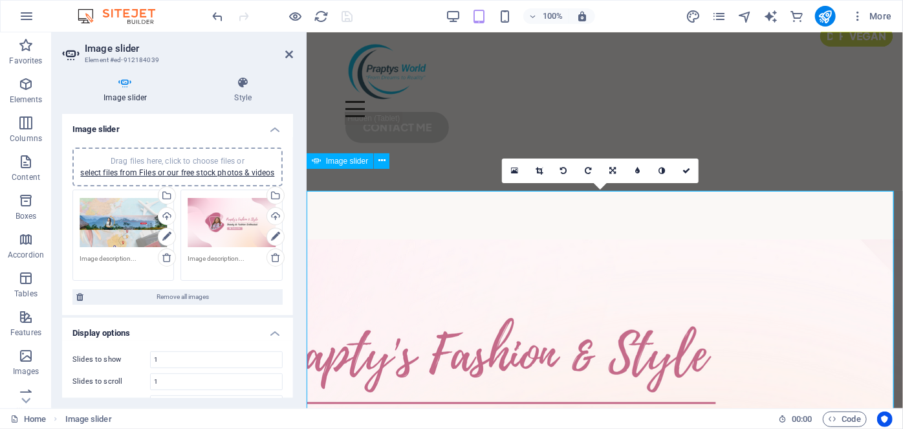
scroll to position [0, 0]
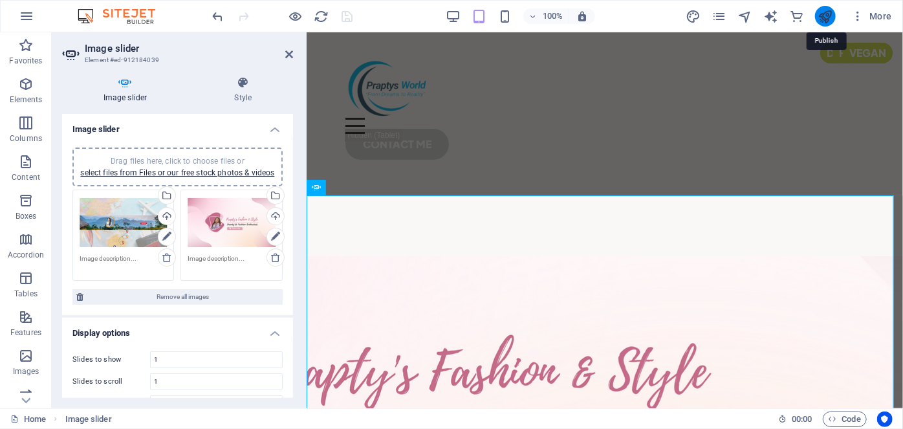
click at [823, 19] on icon "publish" at bounding box center [825, 16] width 15 height 15
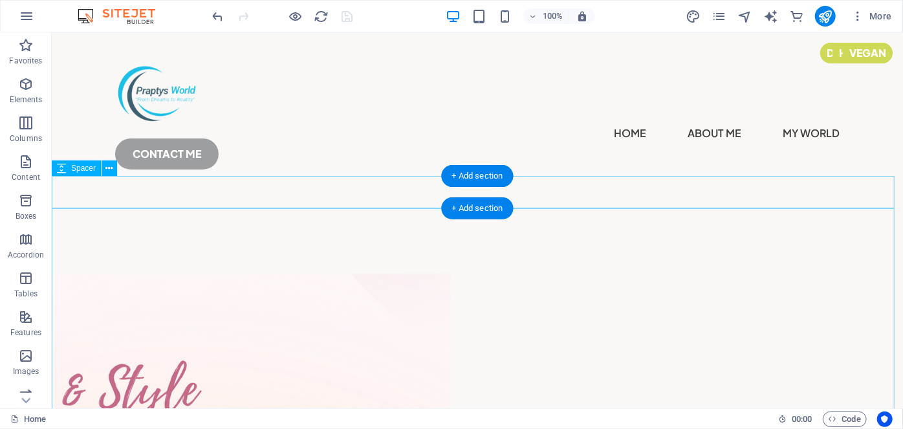
click at [555, 222] on div at bounding box center [476, 238] width 851 height 32
